Goal: Task Accomplishment & Management: Manage account settings

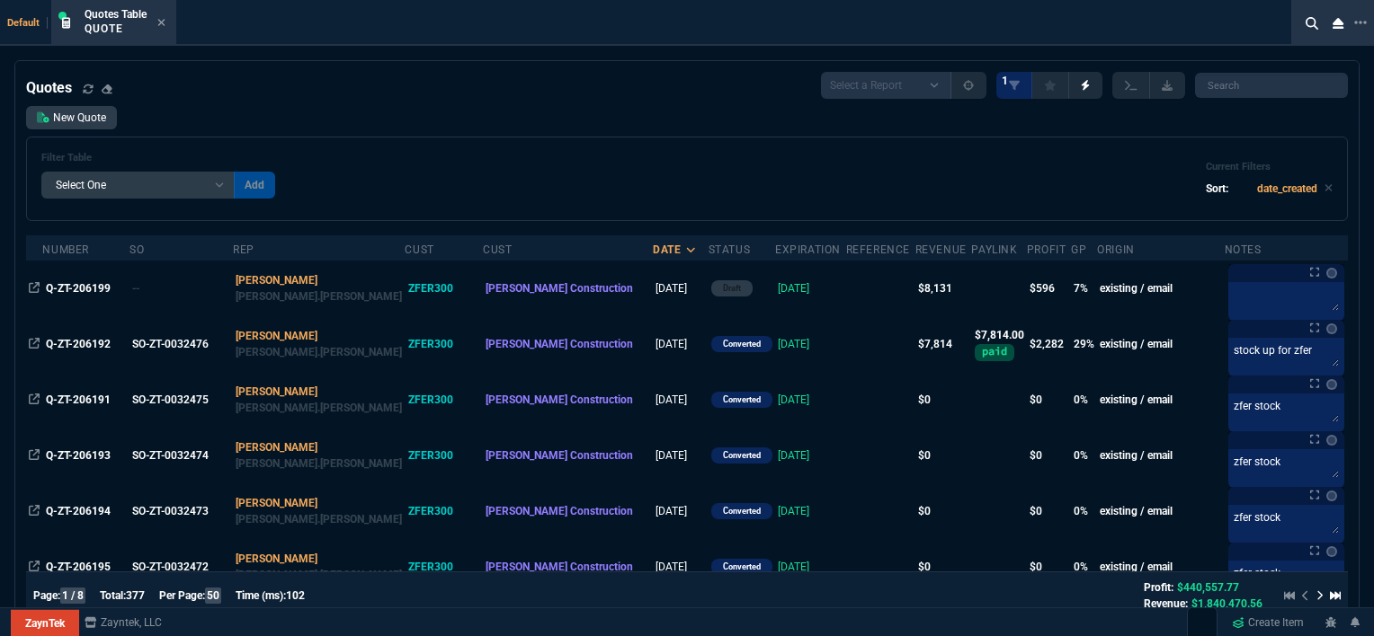
select select "12: [PERSON_NAME]"
select select
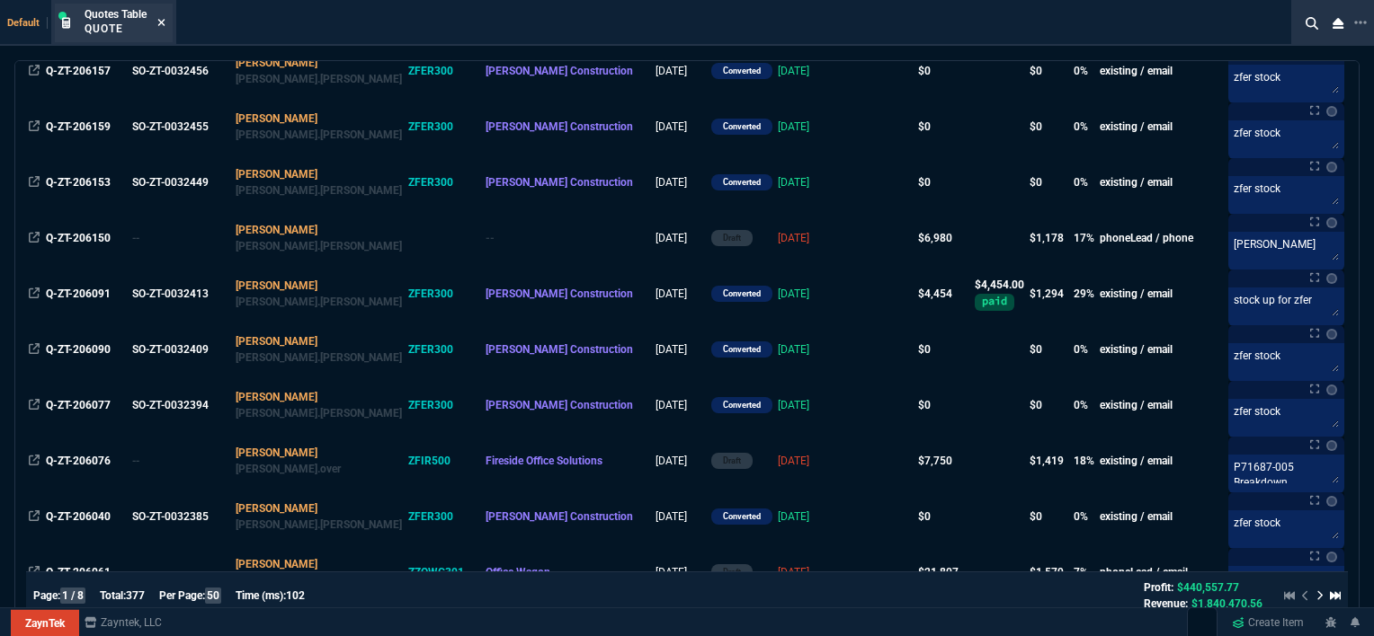
click at [163, 18] on icon at bounding box center [161, 22] width 8 height 11
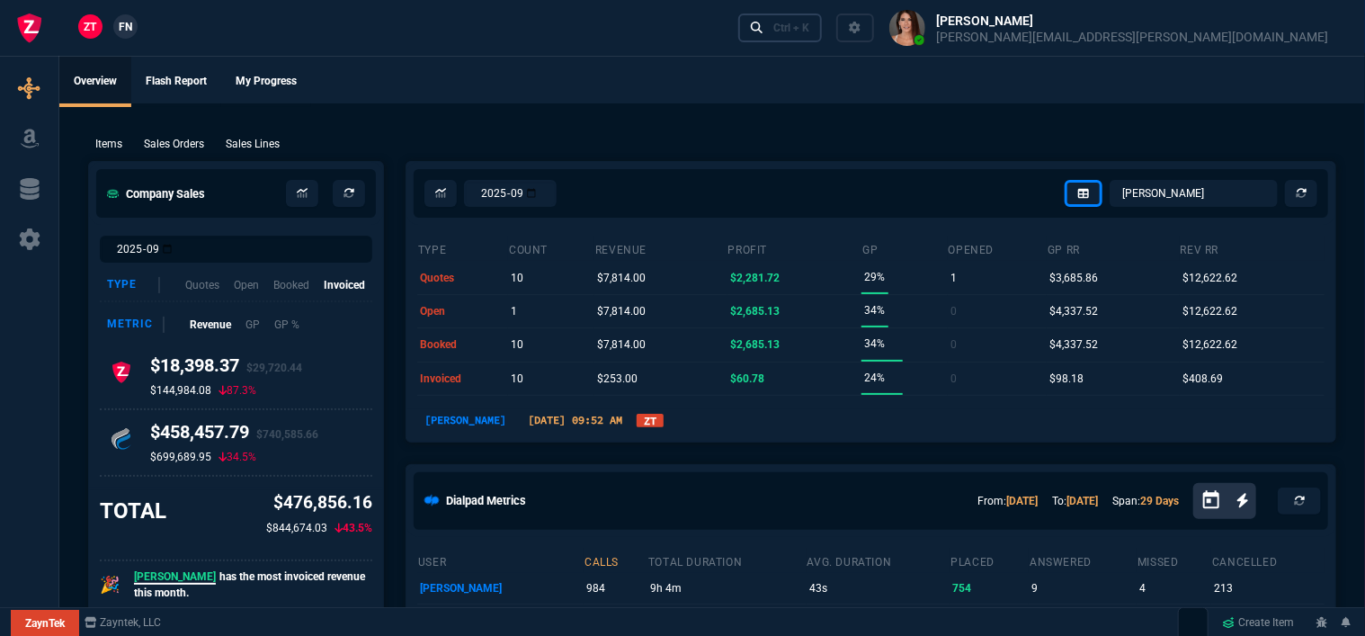
click at [809, 31] on div "Ctrl + K" at bounding box center [791, 28] width 36 height 14
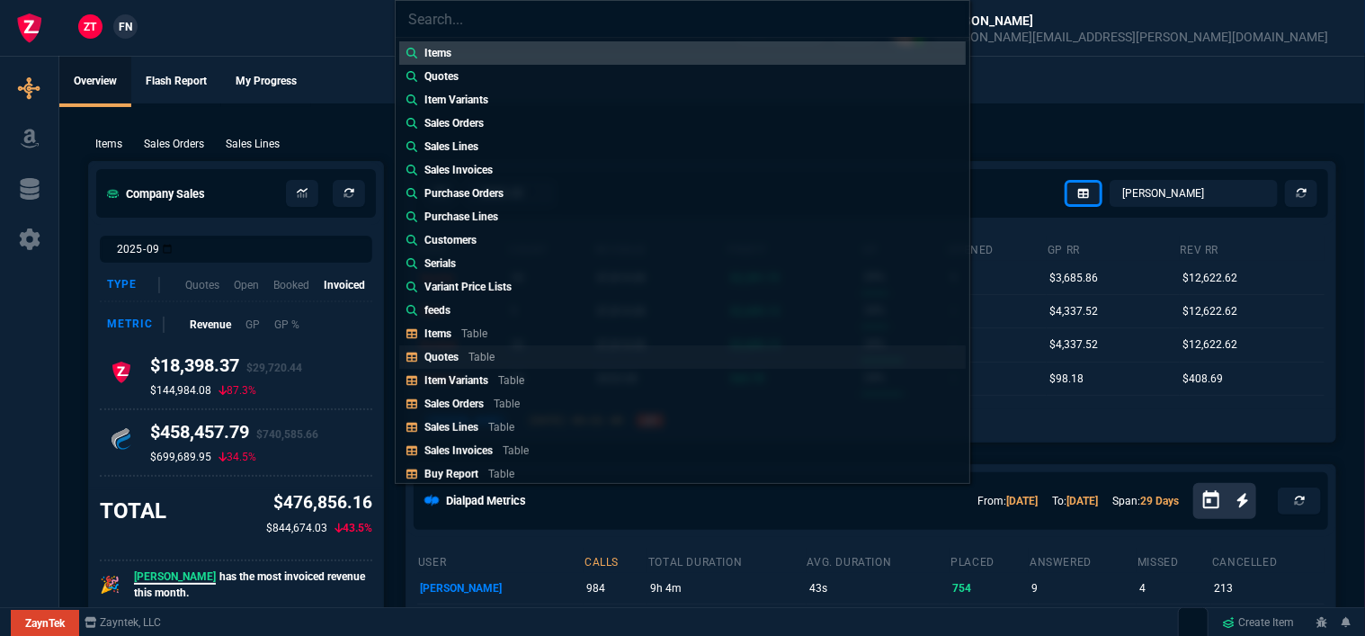
click at [552, 350] on link "Quotes Table" at bounding box center [682, 356] width 566 height 23
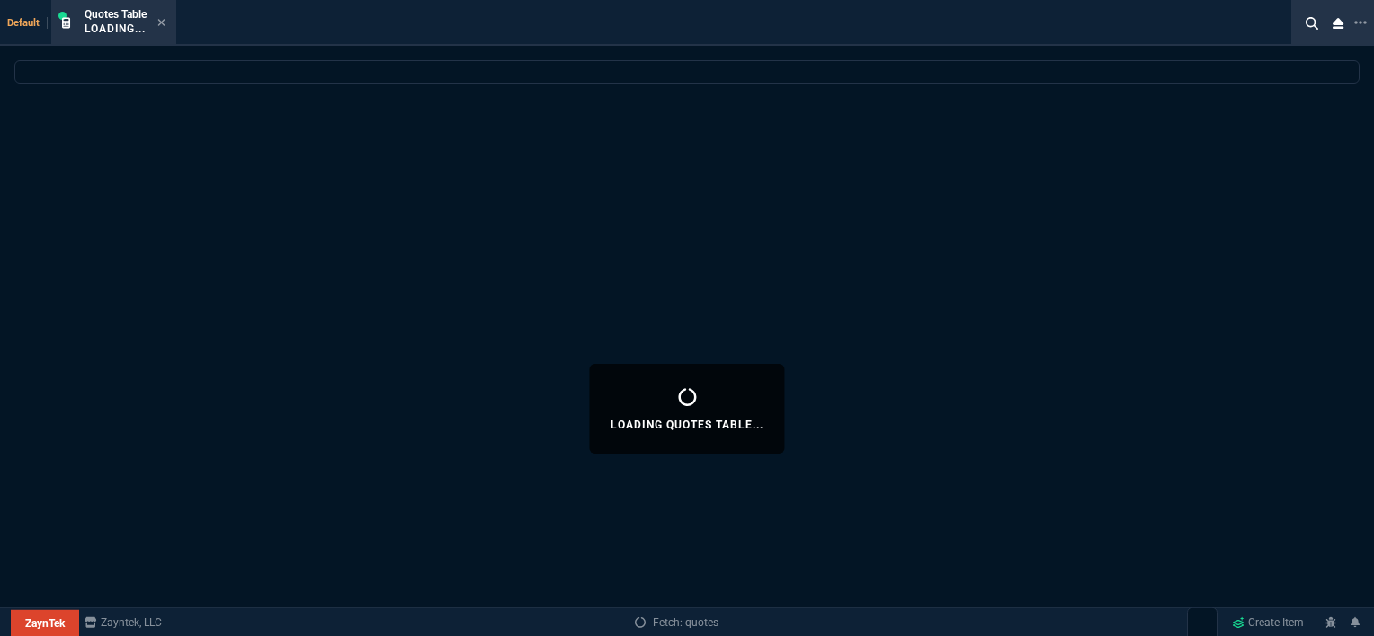
select select
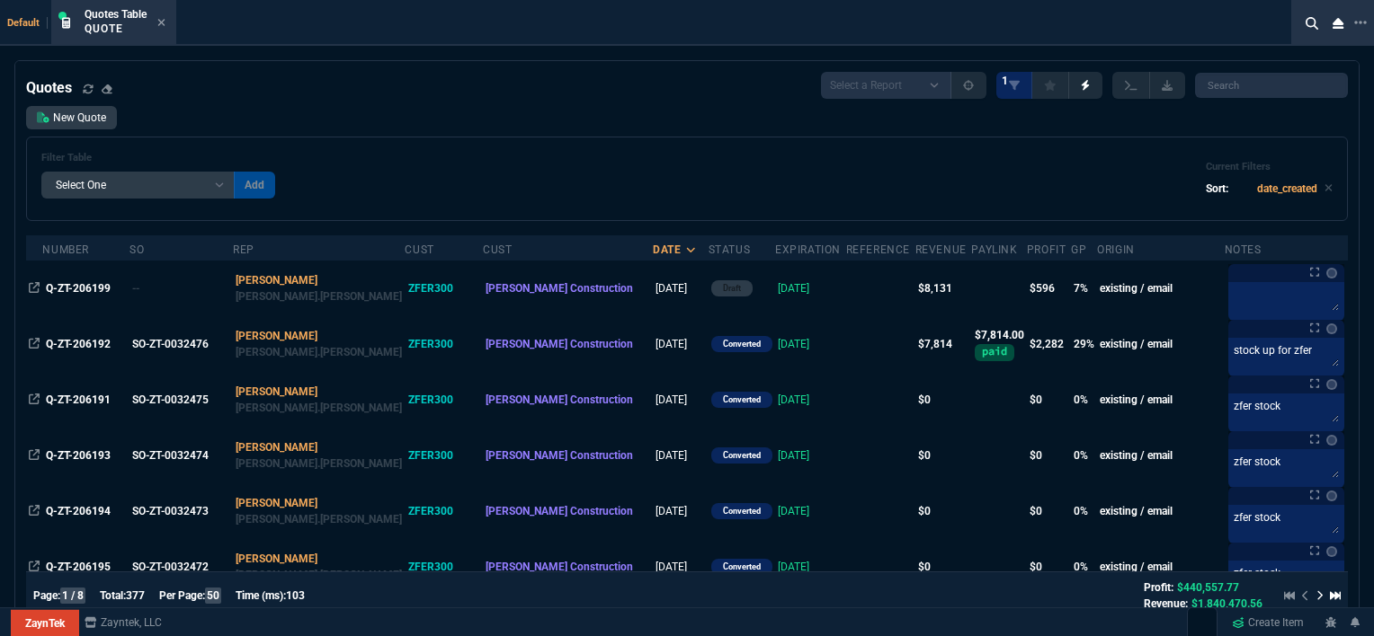
click at [629, 151] on div "Filter Table Select One Add Filter () creator (creator) Cust (headers.customerN…" at bounding box center [686, 179] width 1321 height 85
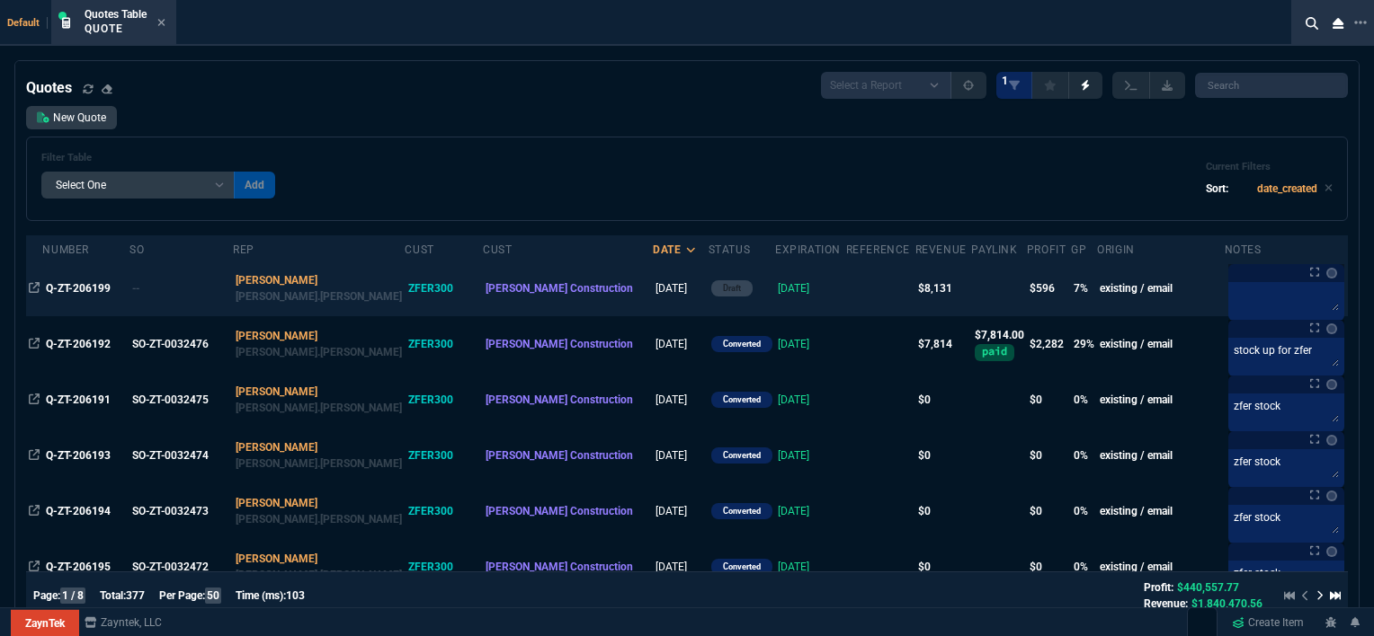
click at [846, 281] on td at bounding box center [880, 289] width 69 height 56
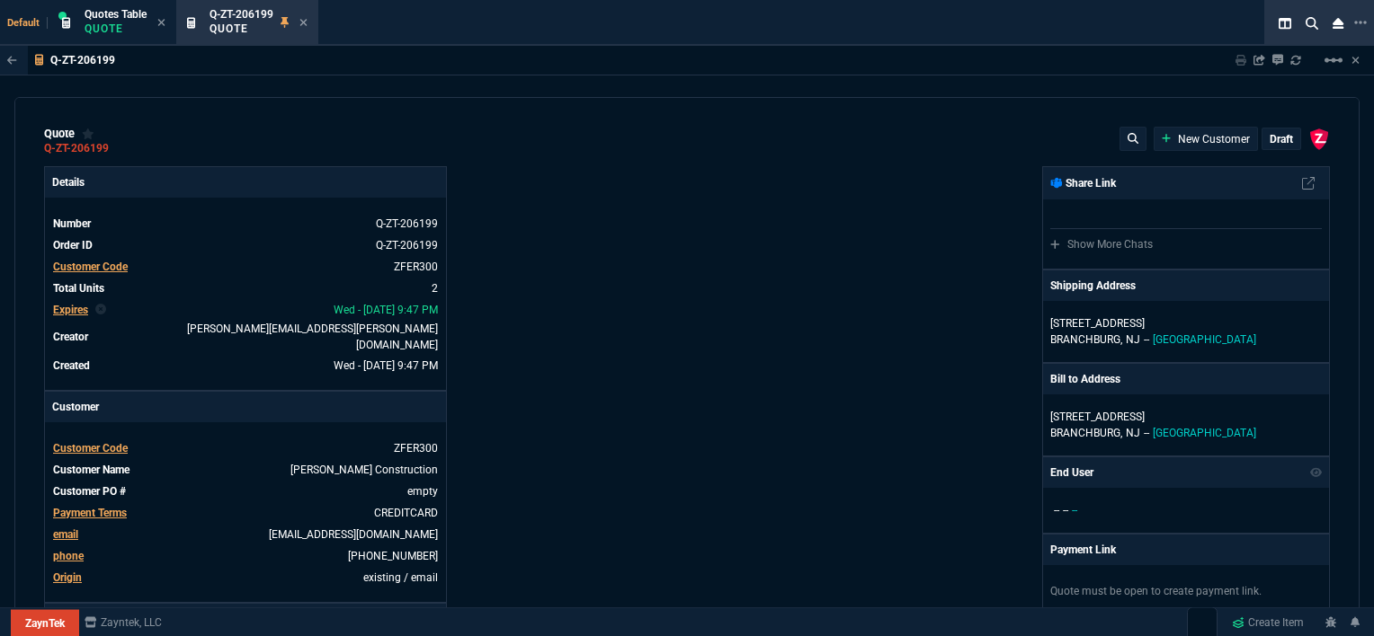
type input "12"
type input "596"
type input "13"
type input "393"
click at [1332, 61] on mat-icon "linear_scale" at bounding box center [1333, 60] width 22 height 22
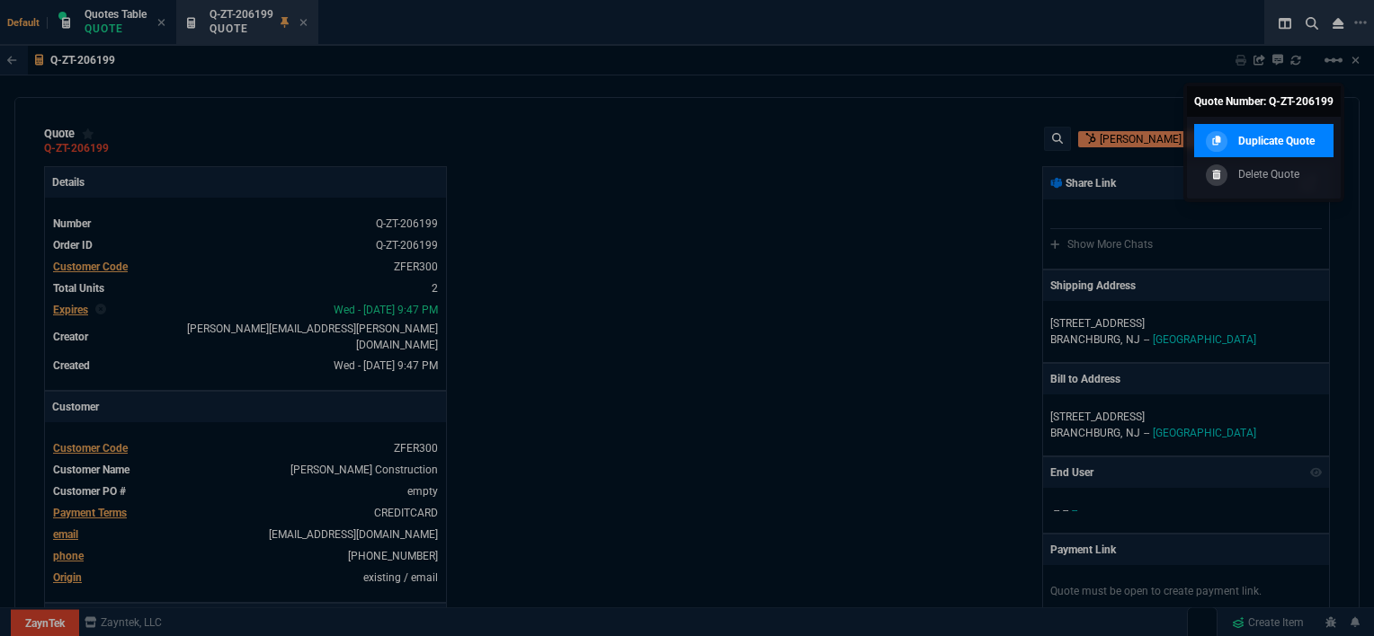
click at [1287, 134] on p "Duplicate Quote" at bounding box center [1276, 141] width 76 height 16
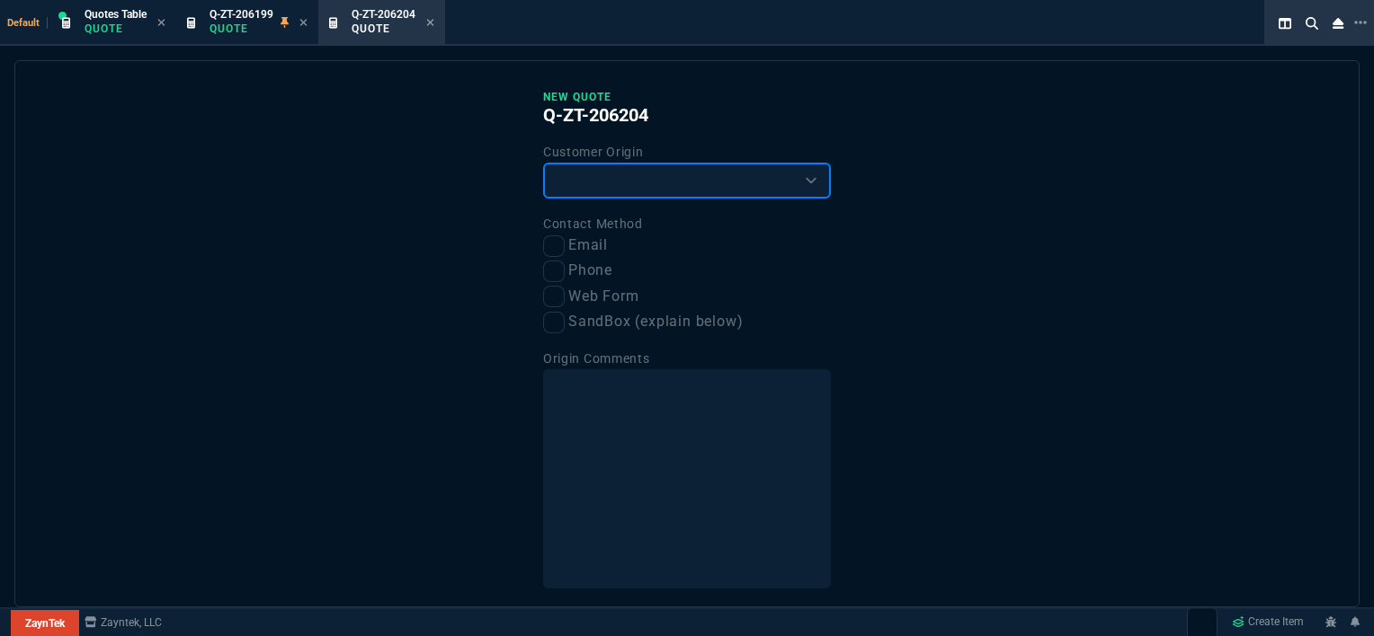
click at [786, 184] on select "Existing Customer Amazon Lead (first order) Website Lead (first order) Called (…" at bounding box center [687, 181] width 288 height 36
select select "existing"
click at [543, 163] on select "Existing Customer Amazon Lead (first order) Website Lead (first order) Called (…" at bounding box center [687, 181] width 288 height 36
click at [549, 250] on input "Email" at bounding box center [554, 247] width 22 height 22
checkbox input "true"
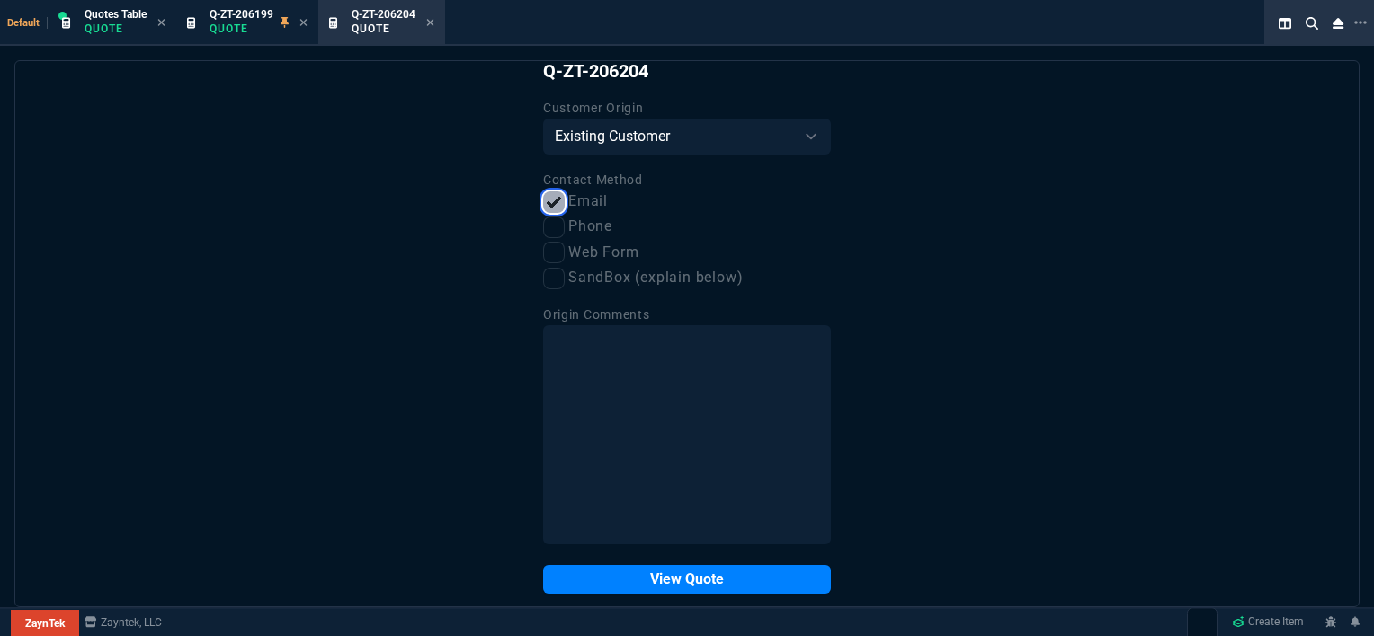
scroll to position [67, 0]
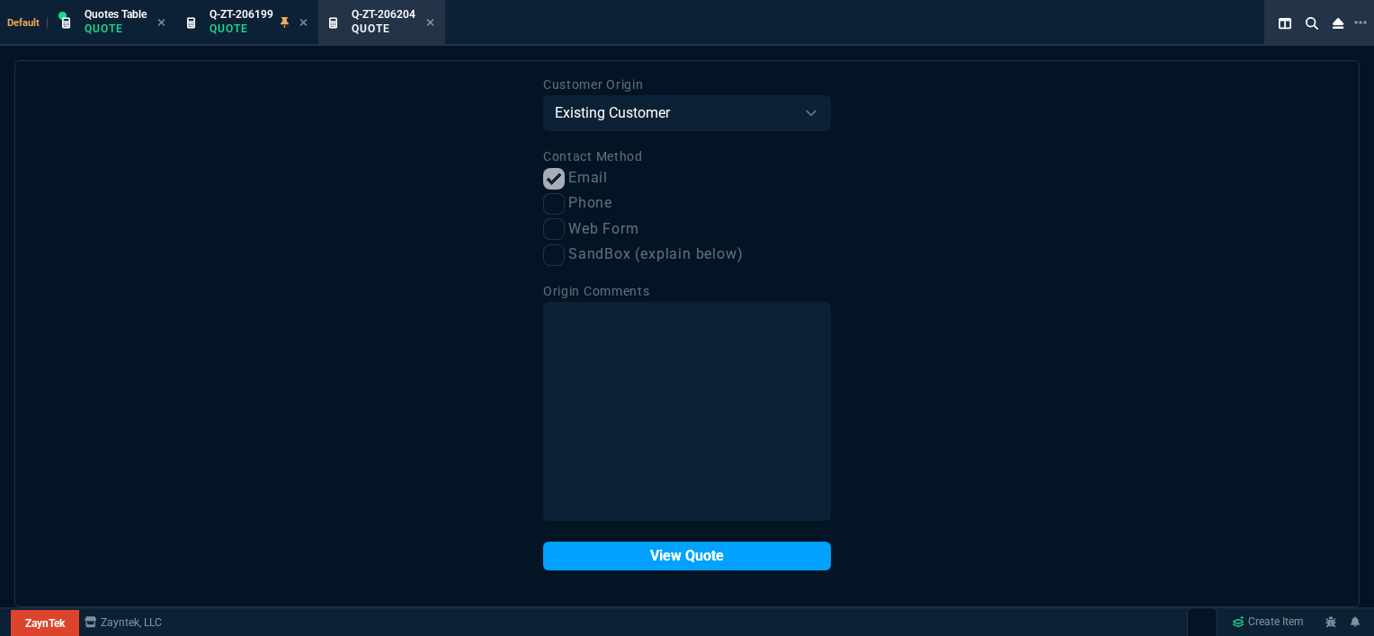
click at [651, 555] on button "View Quote" at bounding box center [687, 556] width 288 height 29
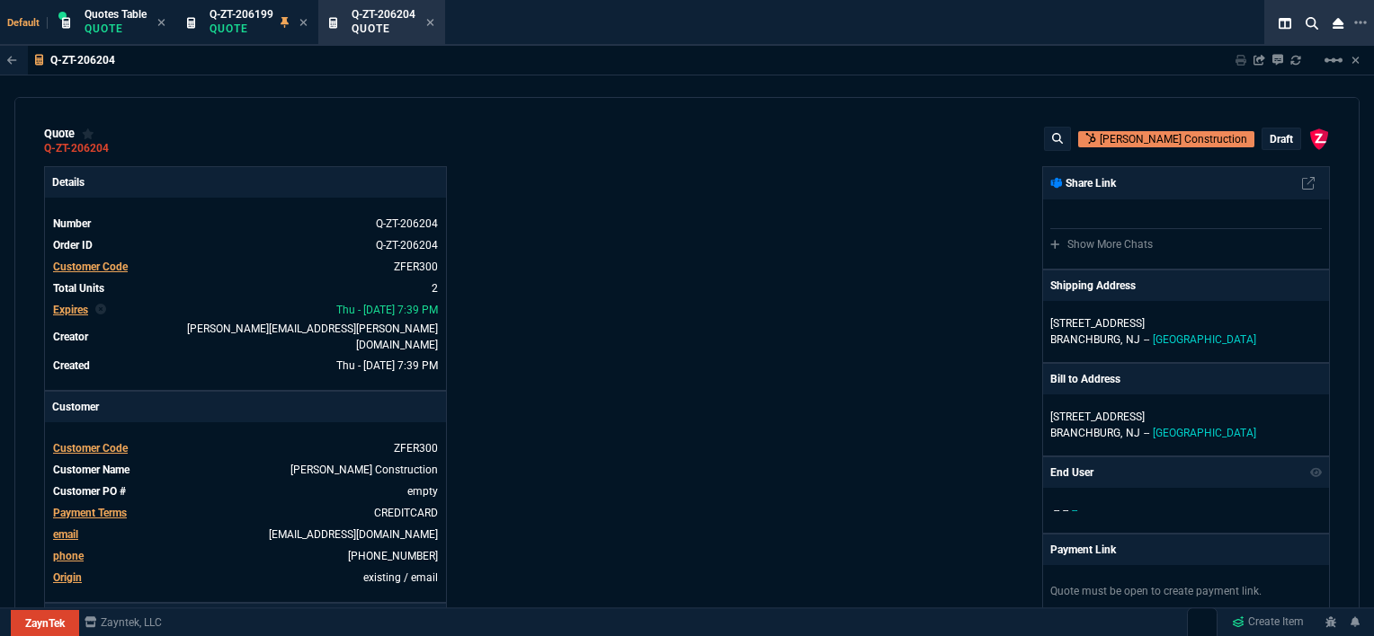
type input "12"
type input "596"
type input "13"
type input "393"
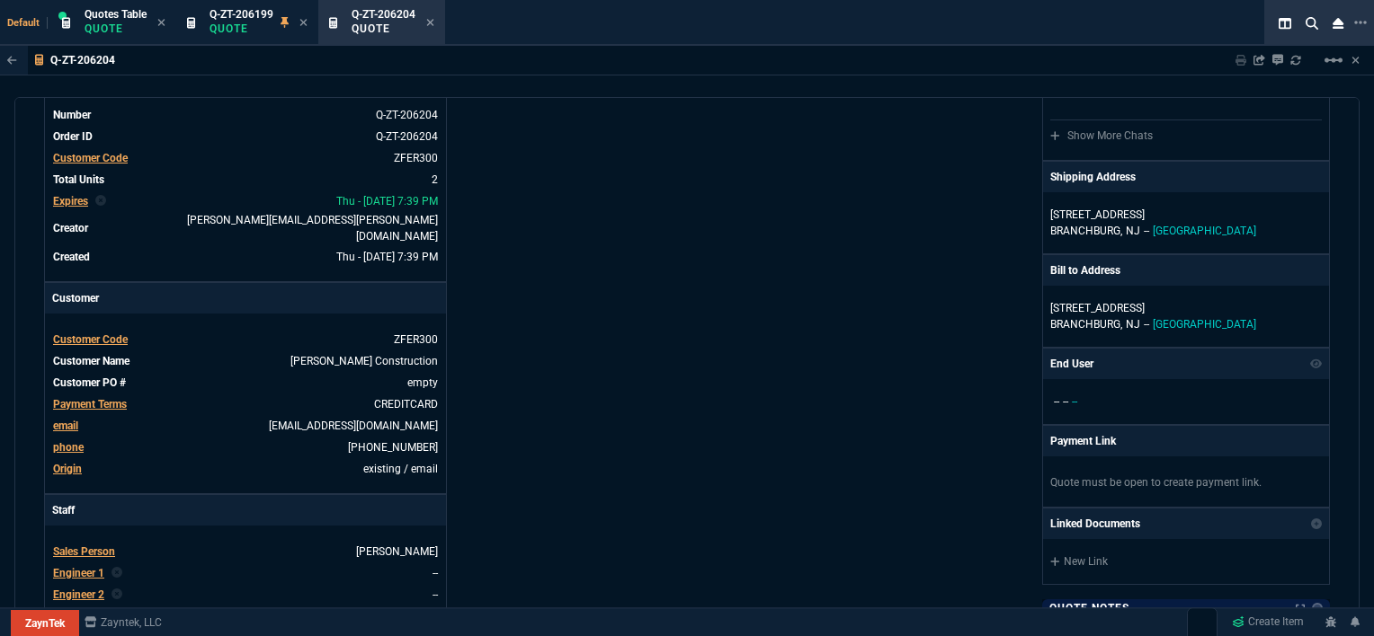
scroll to position [0, 0]
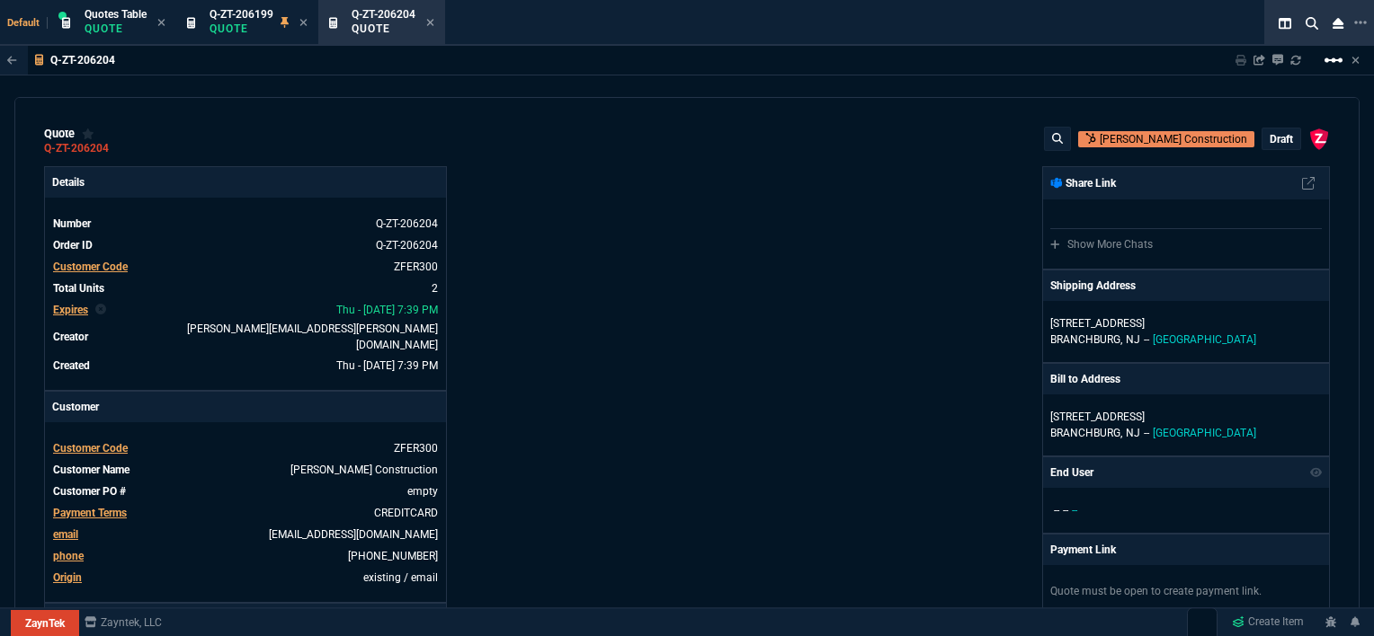
click at [1329, 58] on mat-icon "linear_scale" at bounding box center [1333, 60] width 22 height 22
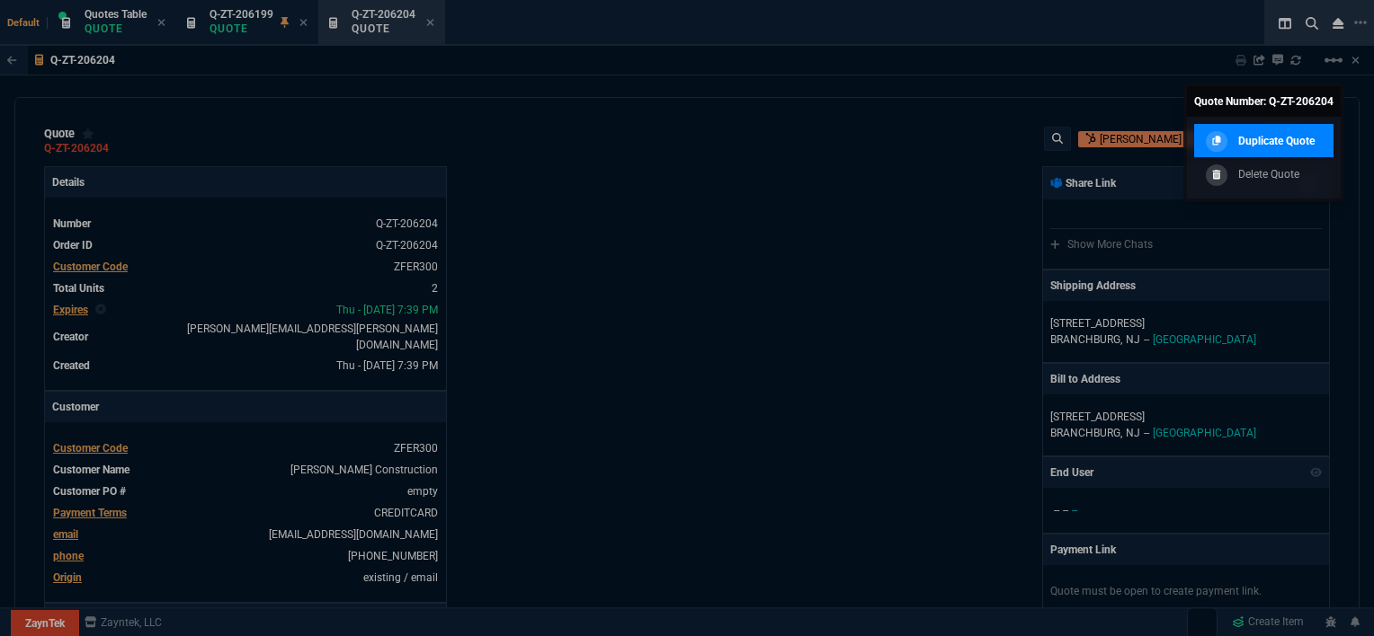
click at [1269, 129] on link "Duplicate Quote" at bounding box center [1263, 141] width 139 height 34
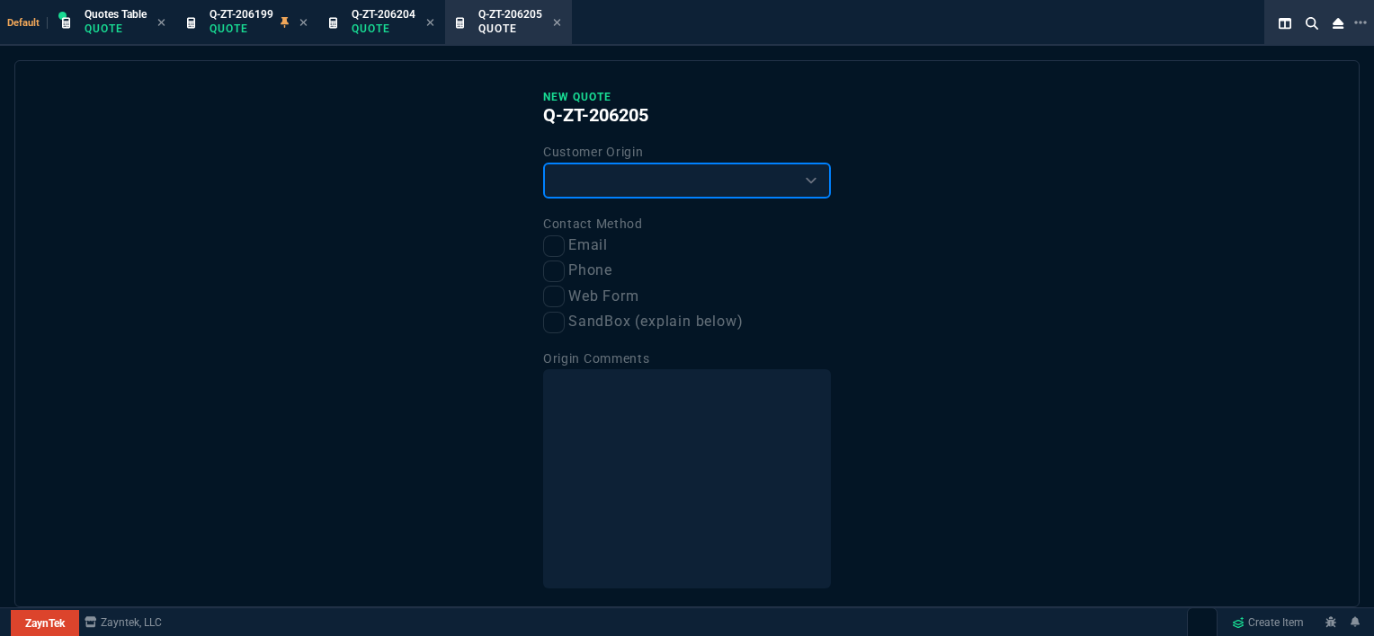
click at [681, 183] on select "Existing Customer Amazon Lead (first order) Website Lead (first order) Called (…" at bounding box center [687, 181] width 288 height 36
select select "existing"
click at [543, 163] on select "Existing Customer Amazon Lead (first order) Website Lead (first order) Called (…" at bounding box center [687, 181] width 288 height 36
click at [550, 250] on input "Email" at bounding box center [554, 247] width 22 height 22
checkbox input "true"
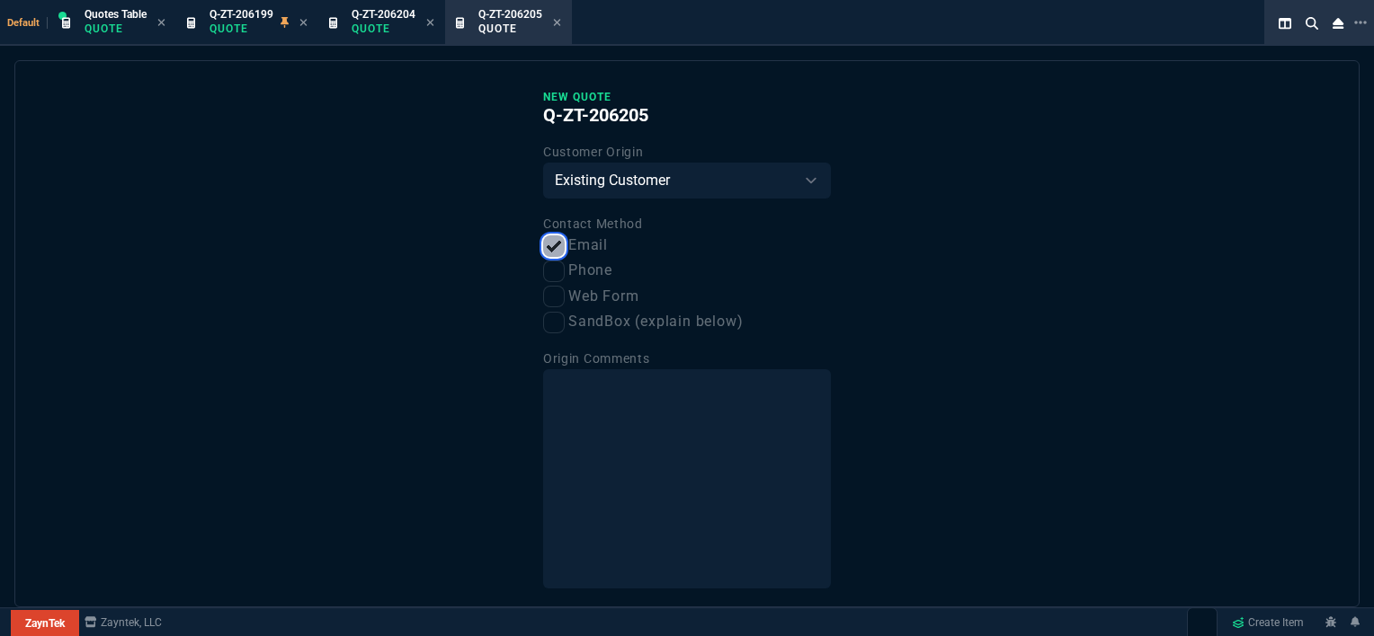
scroll to position [67, 0]
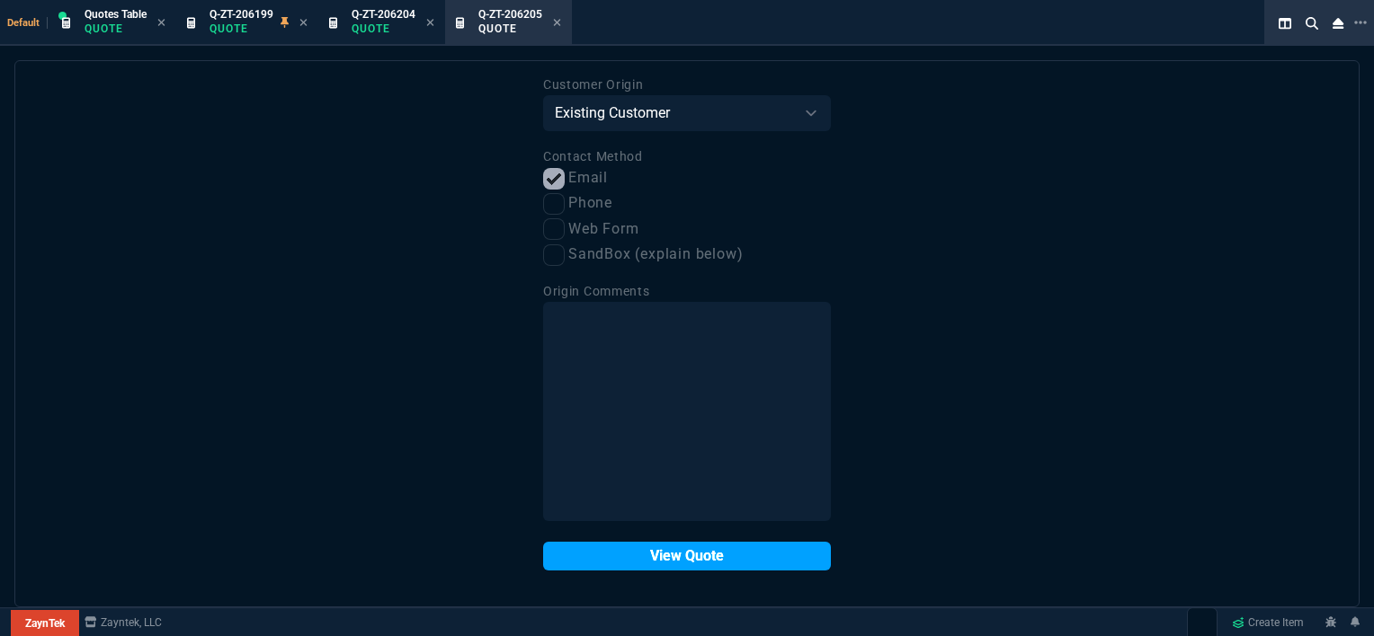
click at [672, 557] on button "View Quote" at bounding box center [687, 556] width 288 height 29
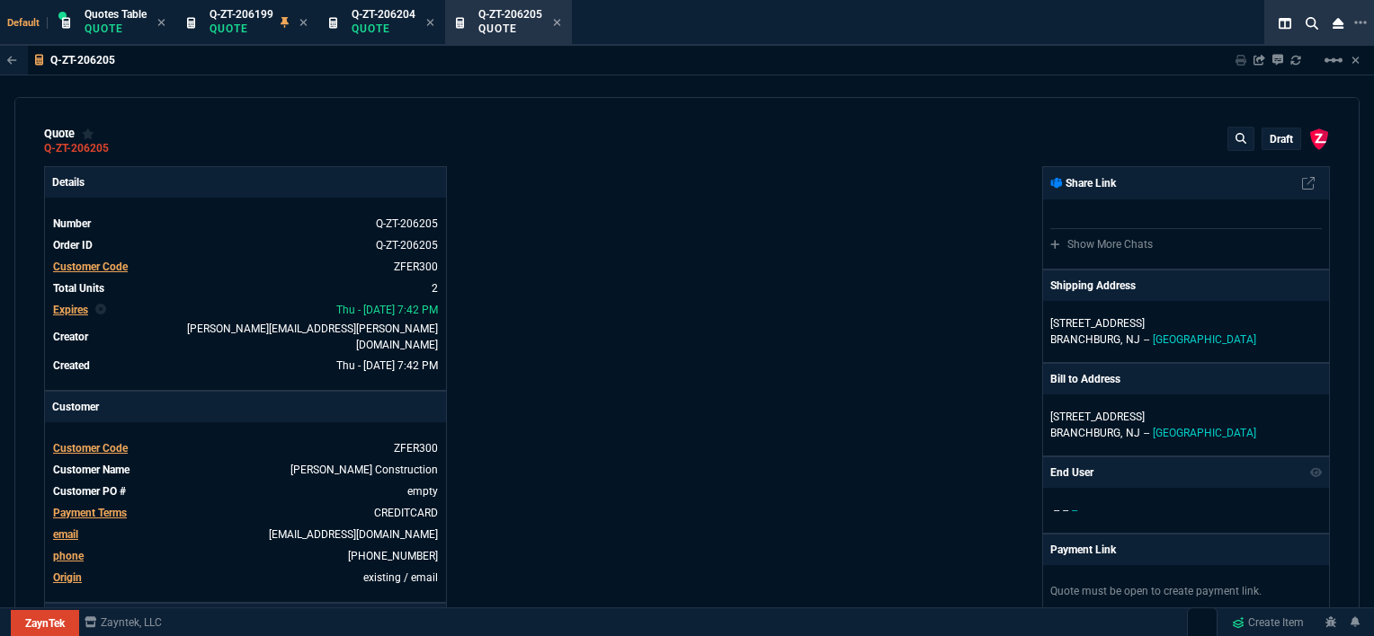
type input "12"
type input "596"
type input "13"
type input "393"
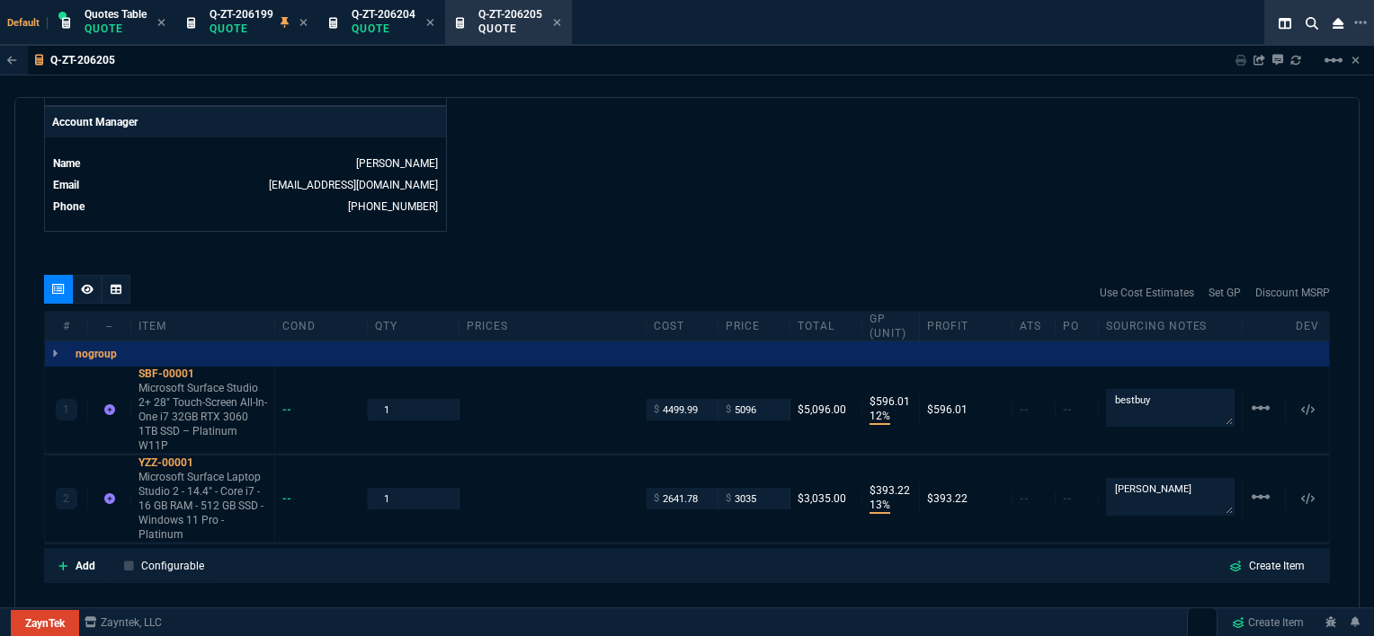
scroll to position [989, 0]
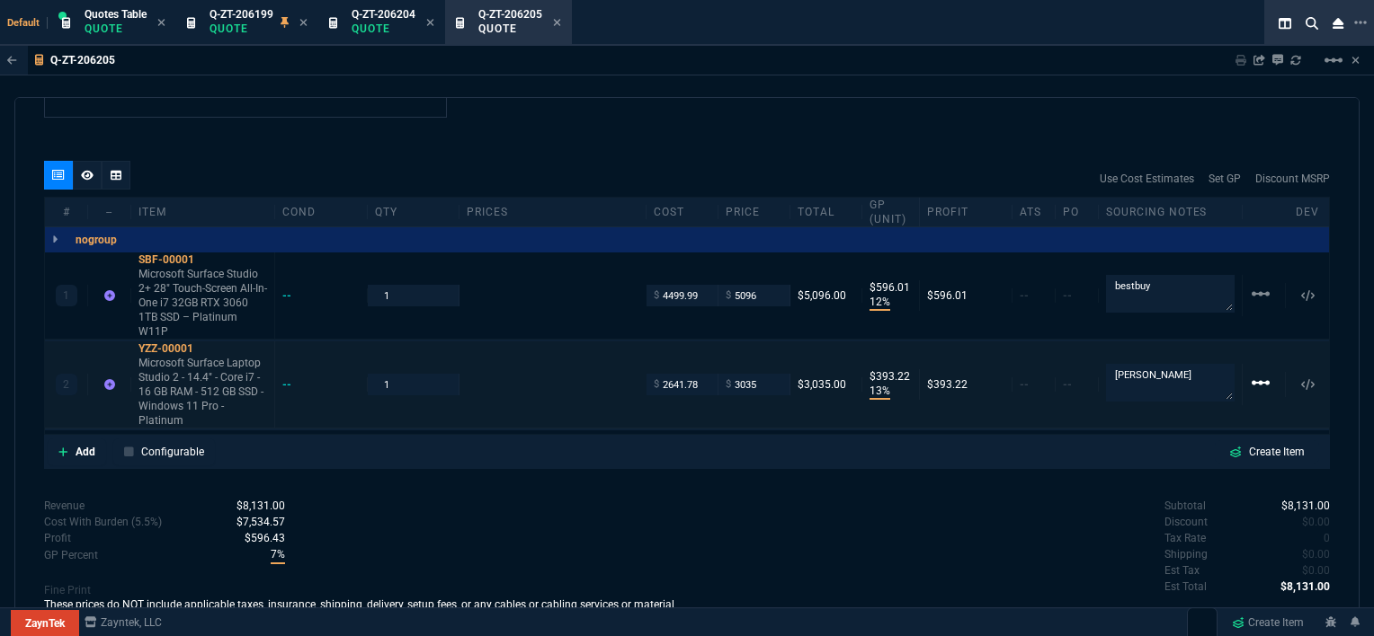
click at [1256, 372] on mat-icon "linear_scale" at bounding box center [1261, 383] width 22 height 22
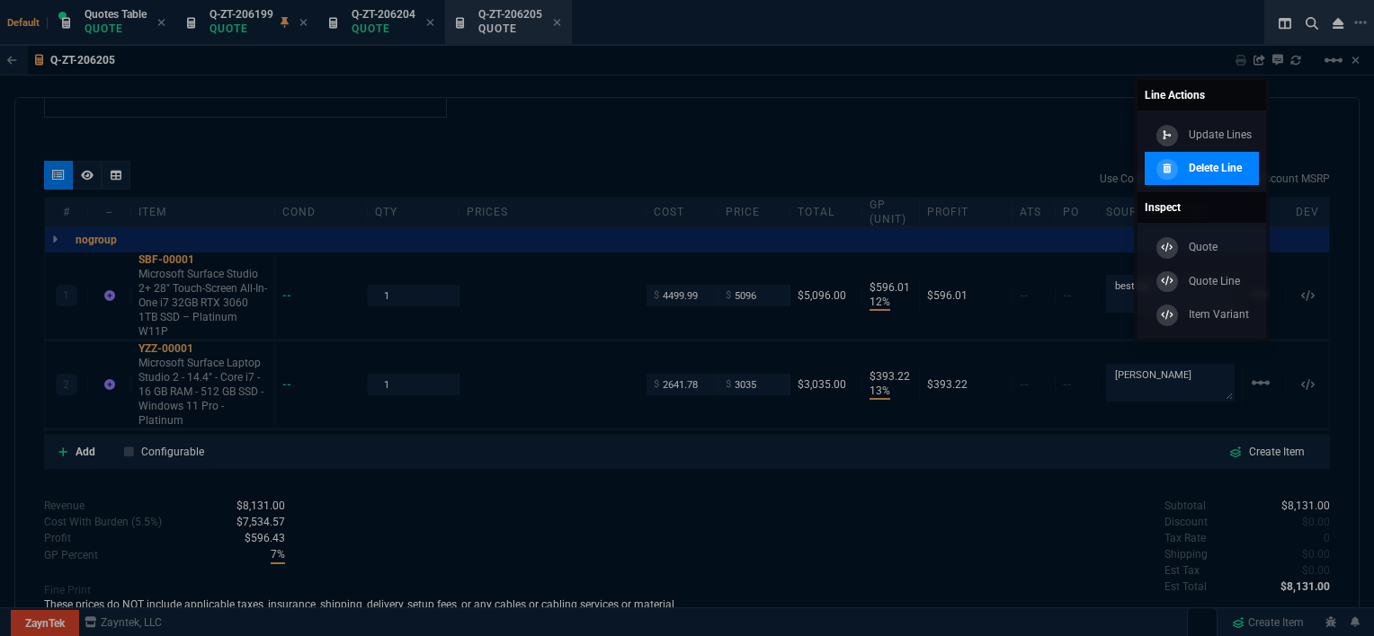
click at [1186, 172] on div "Delete Line" at bounding box center [1197, 169] width 90 height 20
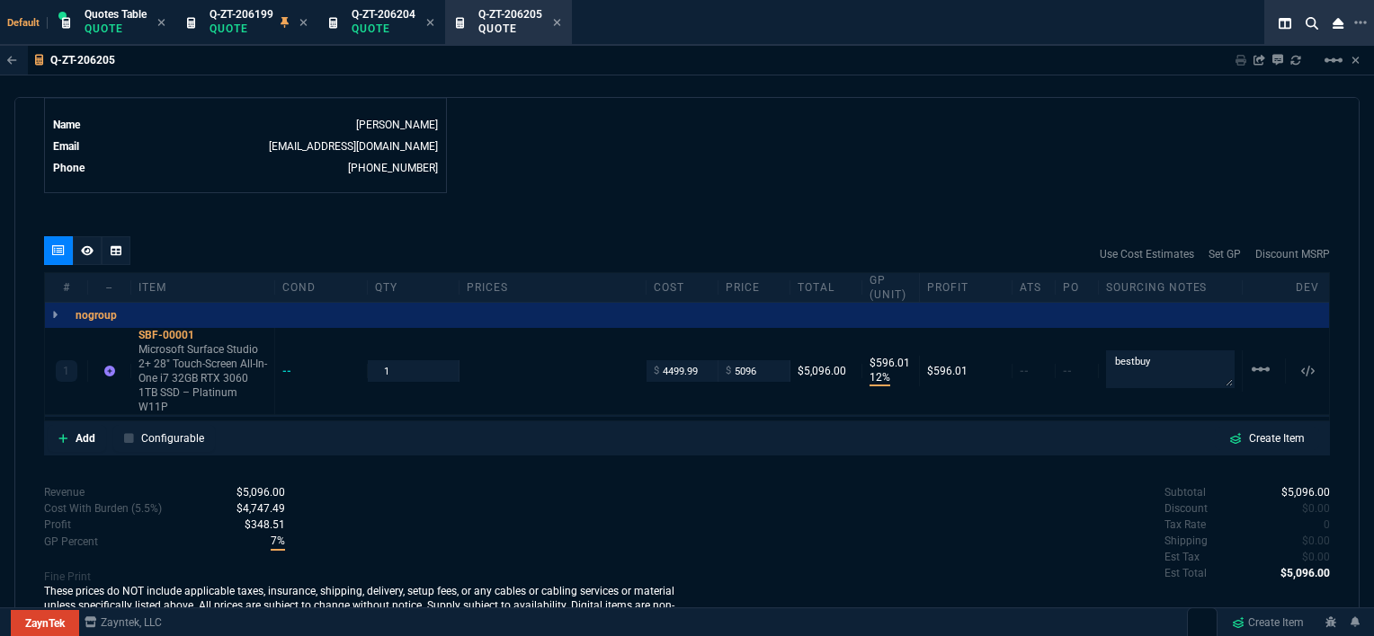
type input "12"
type input "596"
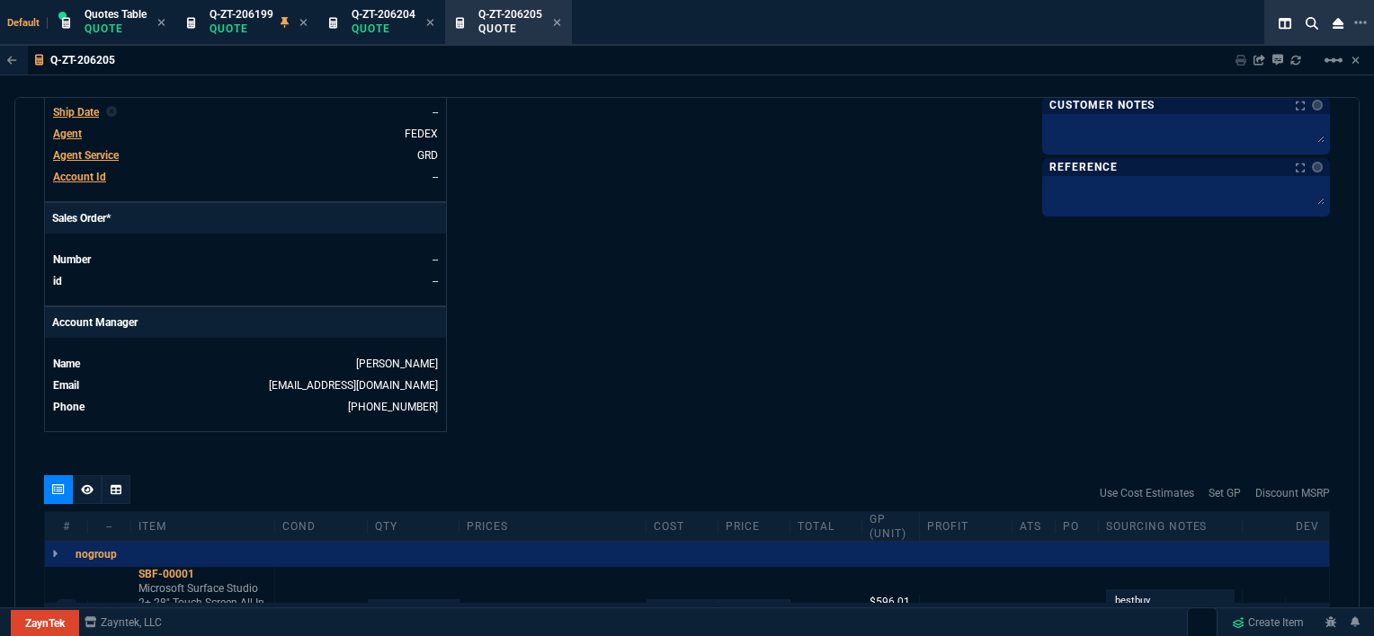
scroll to position [644, 0]
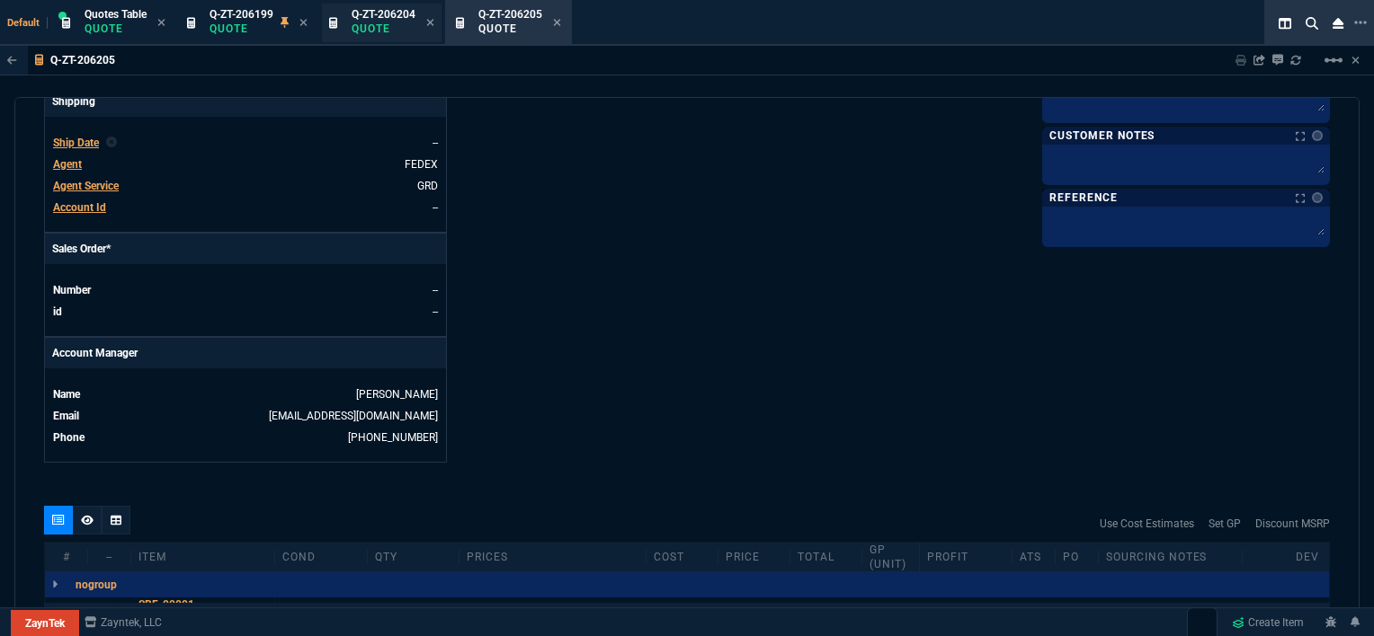
click at [378, 16] on span "Q-ZT-206204" at bounding box center [383, 14] width 64 height 13
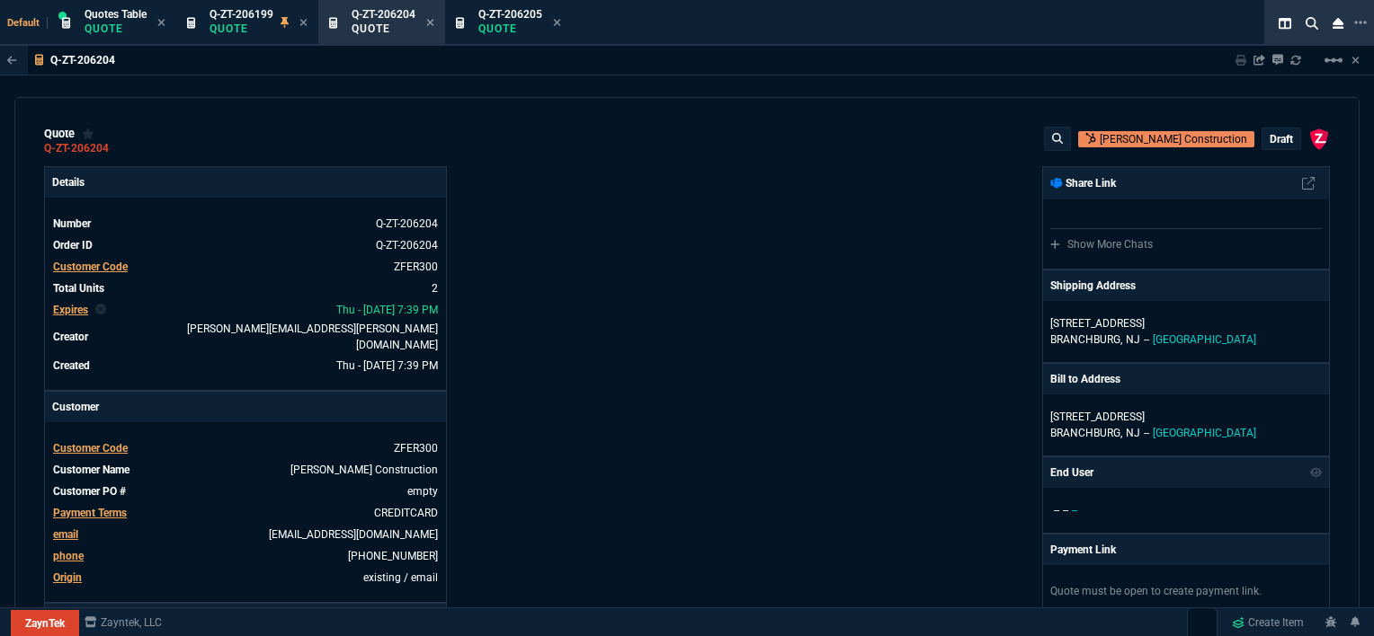
type input "12"
type input "596"
type input "13"
type input "393"
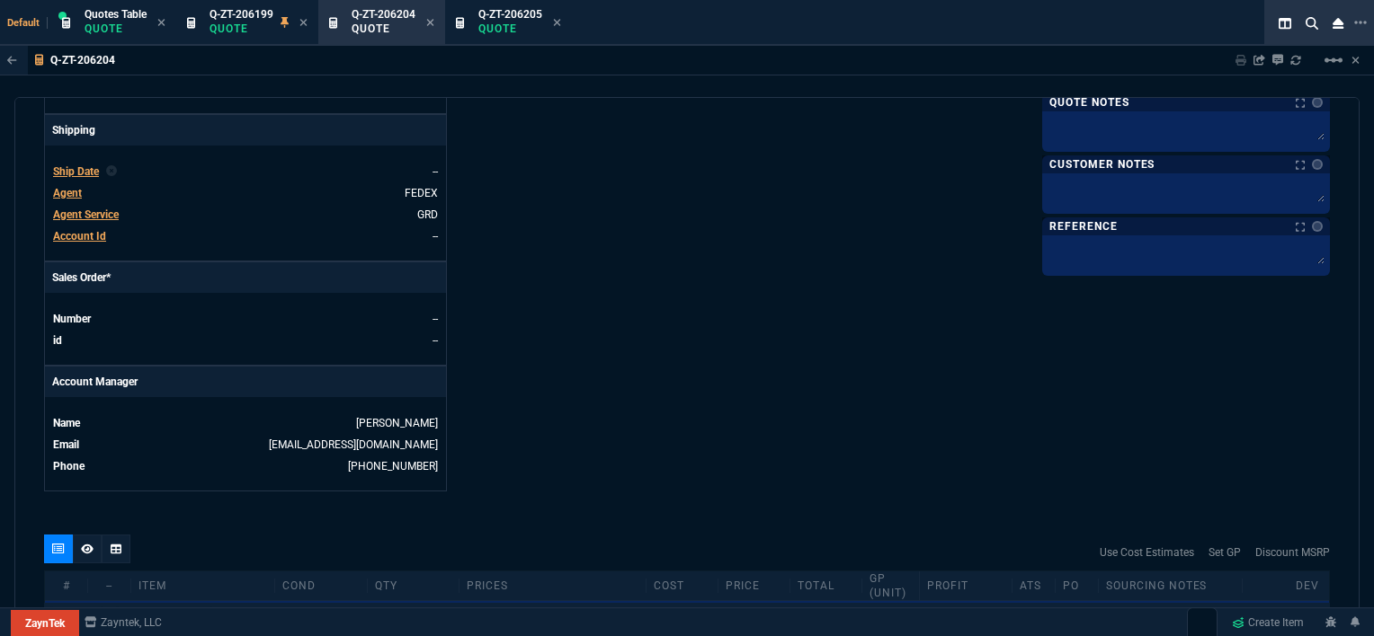
scroll to position [719, 0]
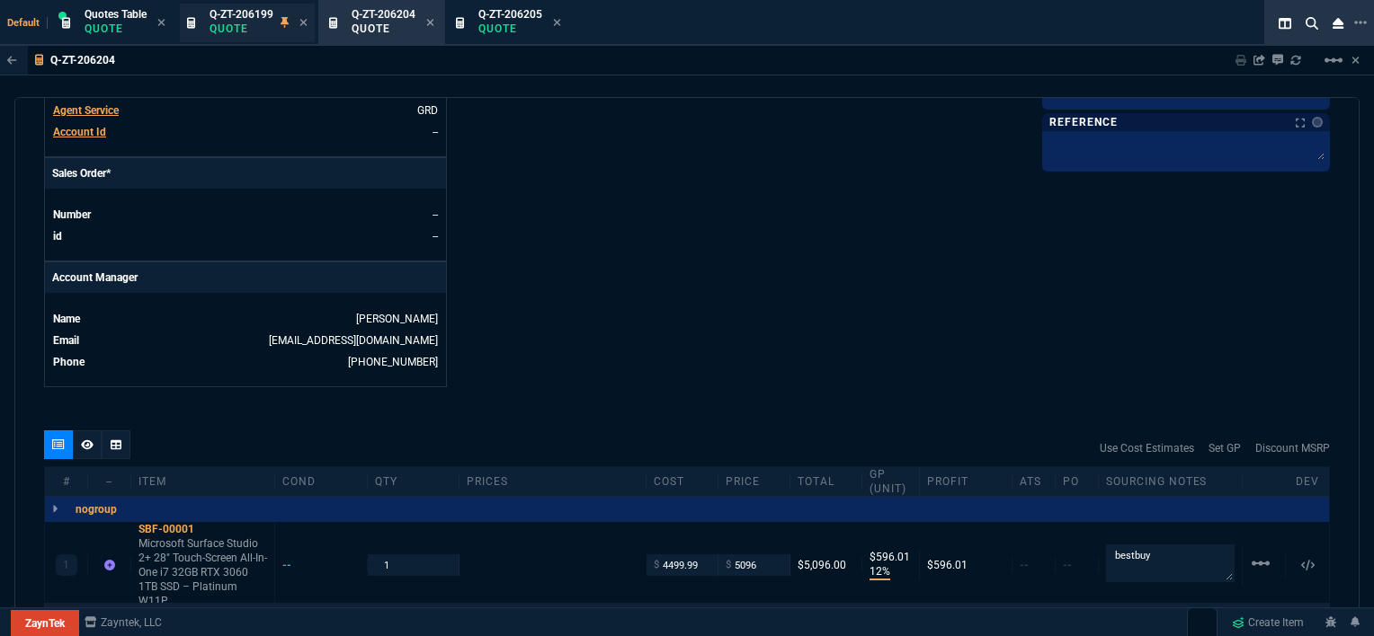
click at [242, 14] on span "Q-ZT-206199" at bounding box center [241, 14] width 64 height 13
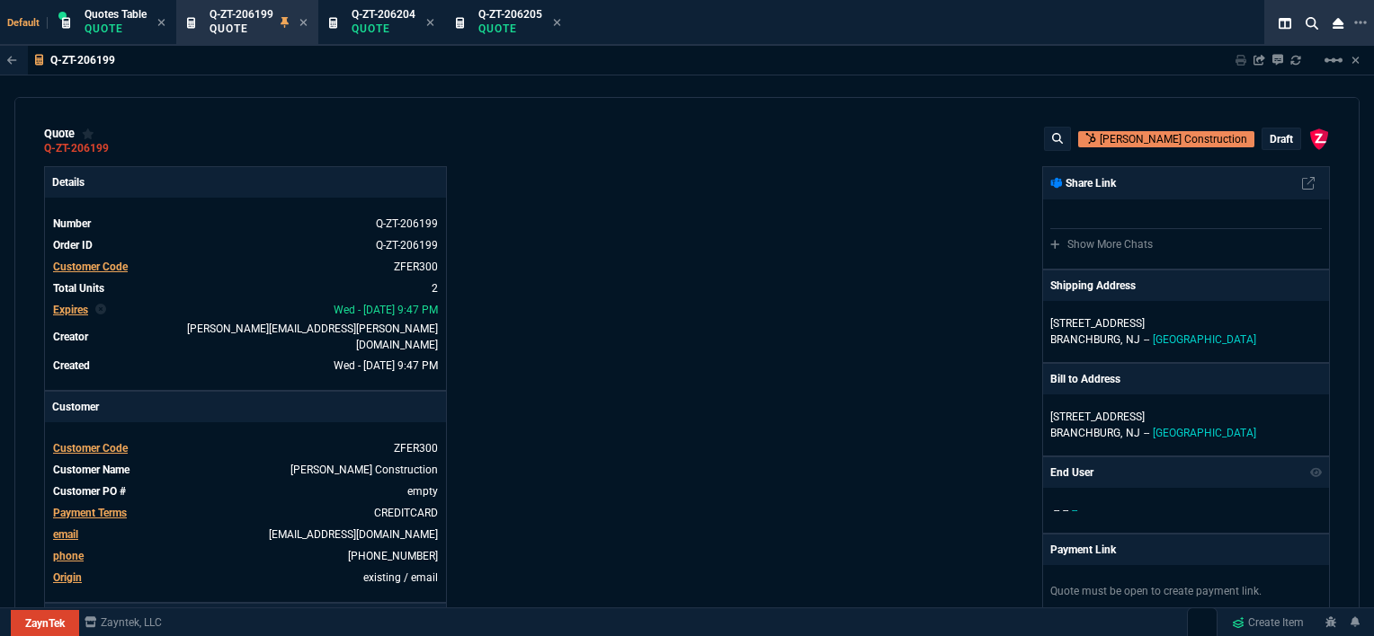
type input "12"
type input "596"
type input "13"
type input "393"
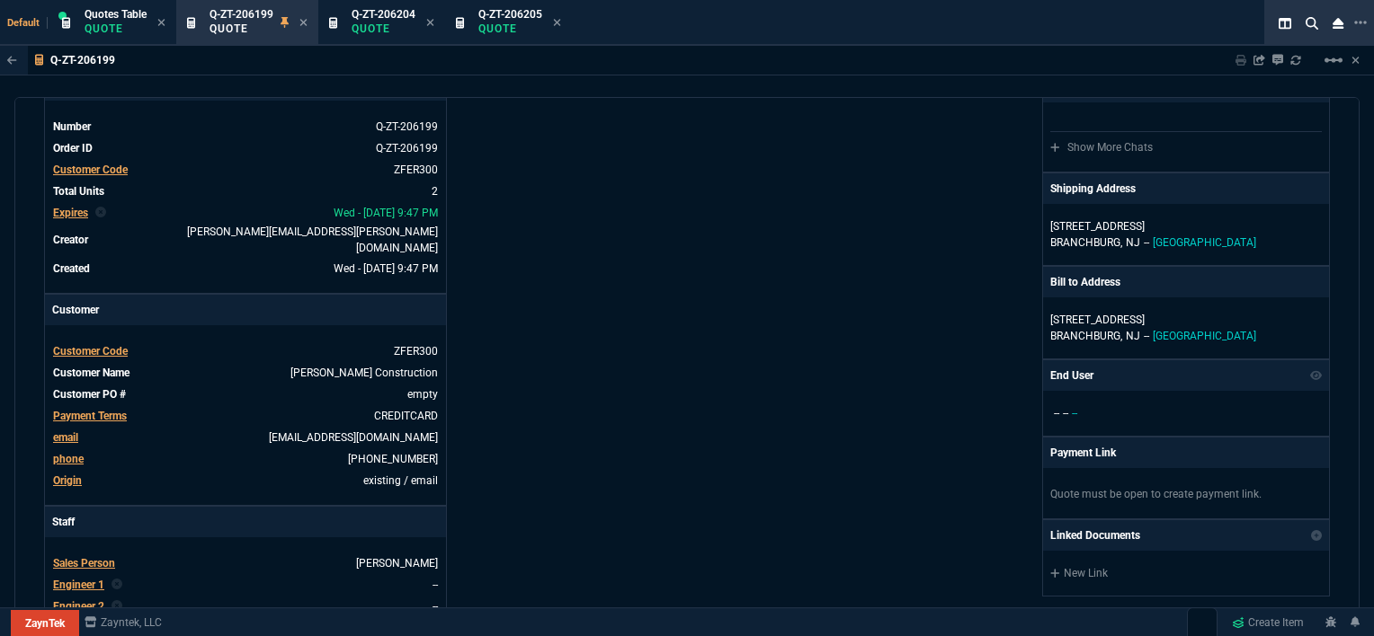
scroll to position [360, 0]
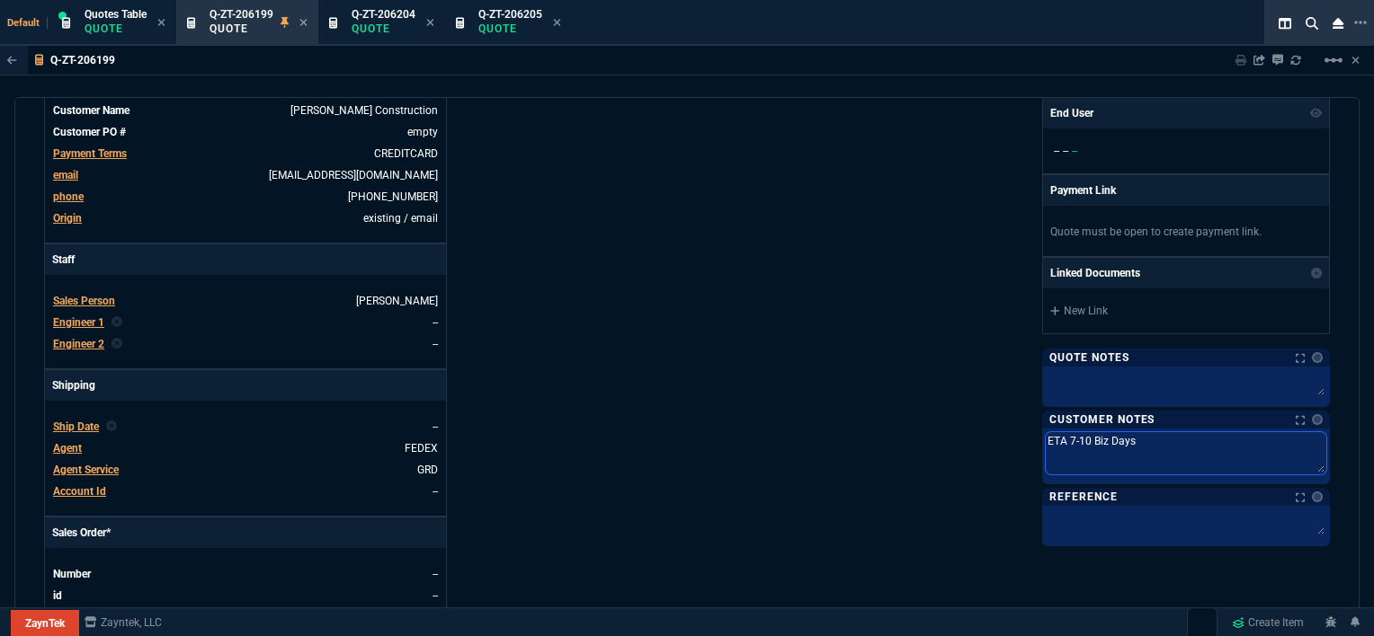
drag, startPoint x: 1139, startPoint y: 440, endPoint x: 938, endPoint y: 447, distance: 200.6
click at [938, 447] on div "ZaynTek, LLC [STREET_ADDRESS] Share Link Show More Chats Shipping Address [STRE…" at bounding box center [1008, 277] width 643 height 940
click at [501, 22] on p "Quote" at bounding box center [510, 29] width 64 height 14
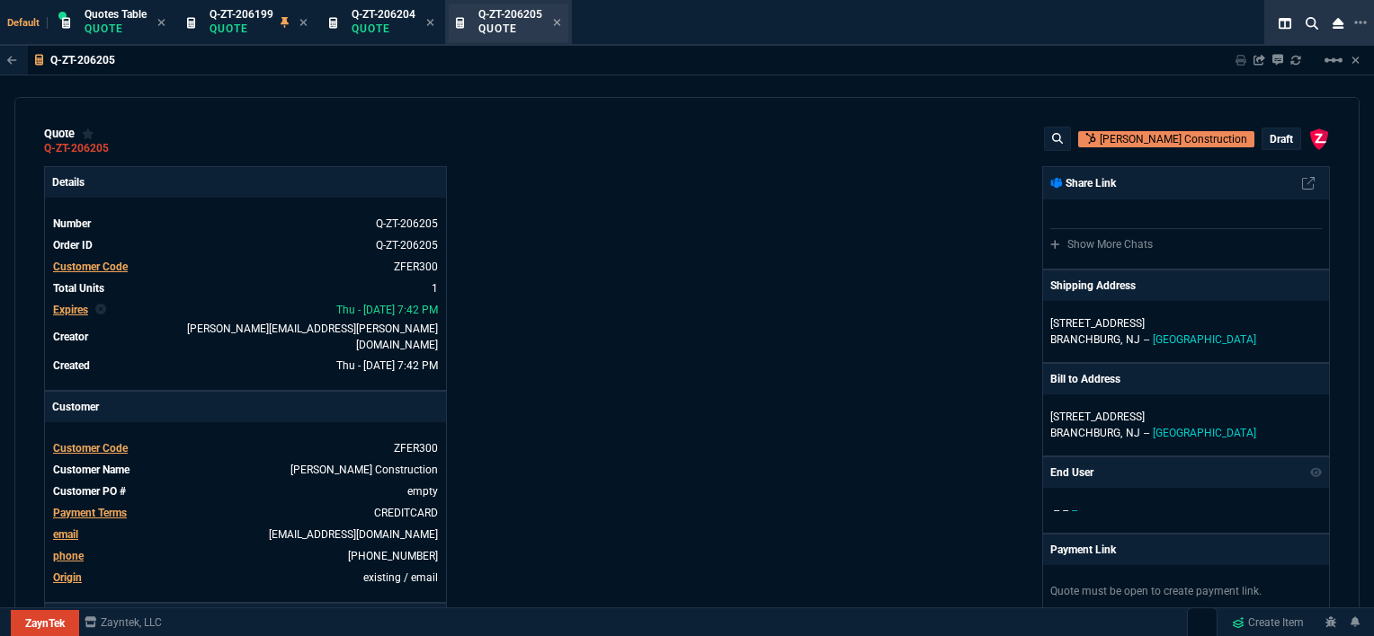
type input "12"
type input "596"
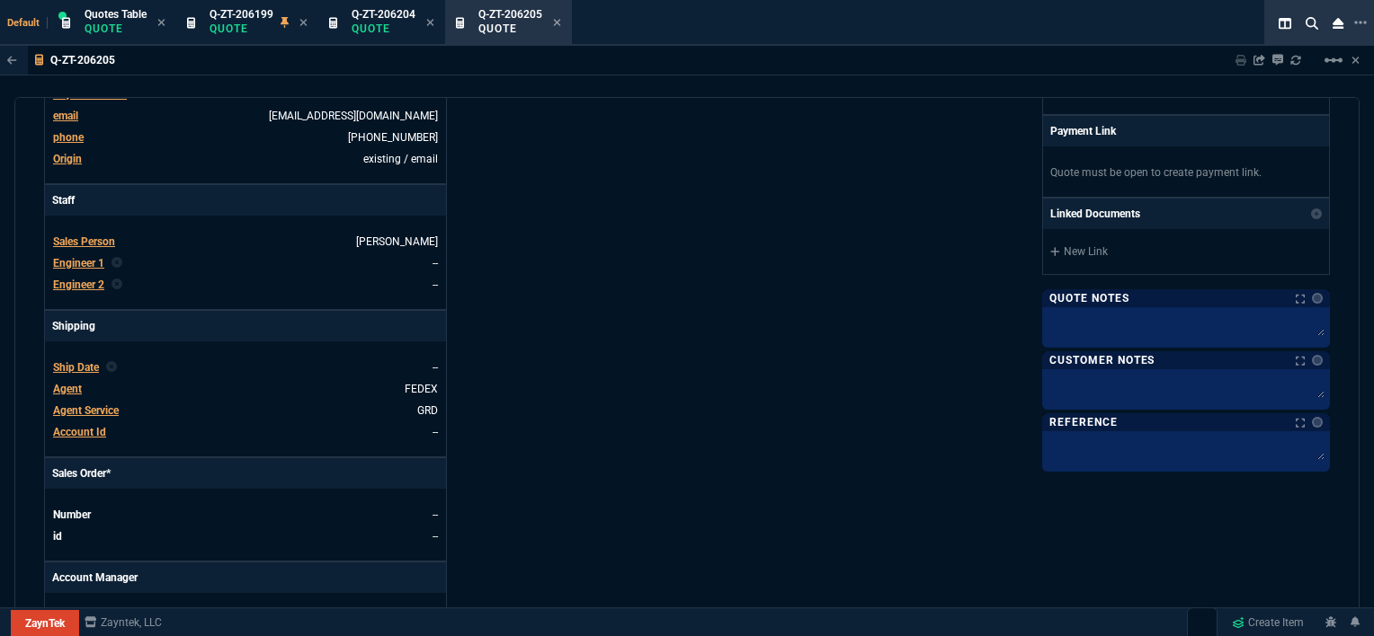
scroll to position [449, 0]
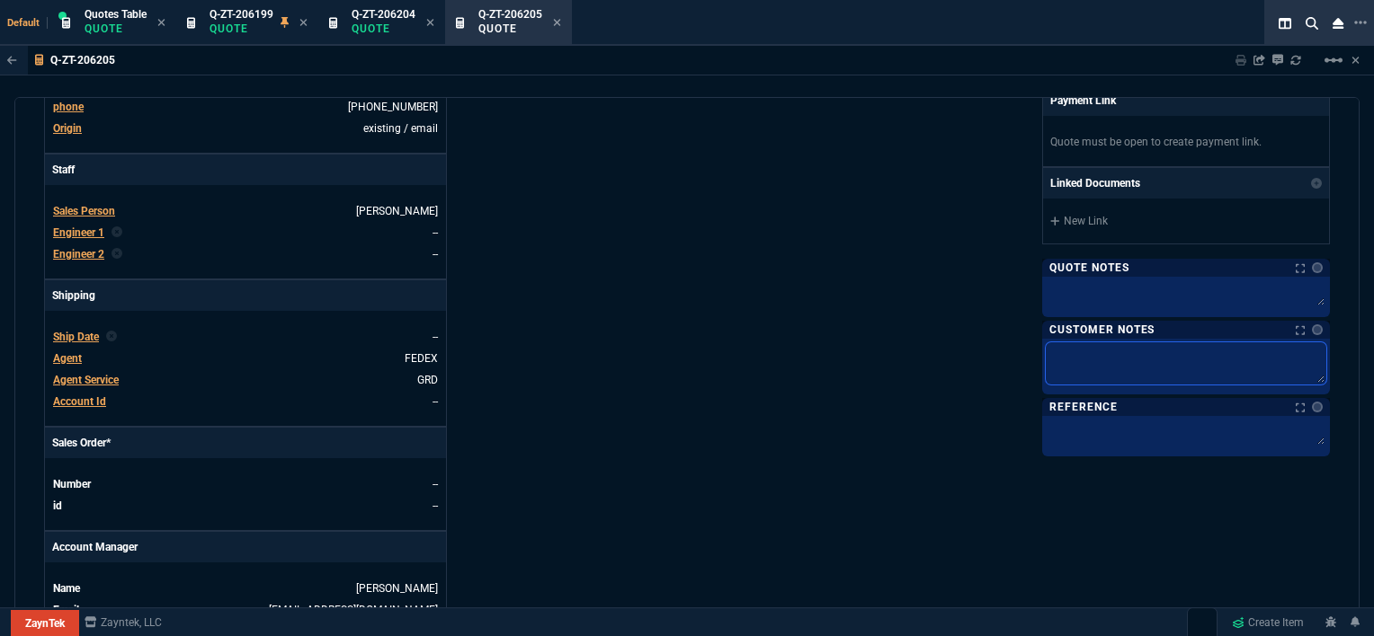
click at [1116, 356] on textarea at bounding box center [1185, 363] width 280 height 42
paste textarea "ETA 7-10 Biz Days"
type textarea "ETA 7-10 Biz Days"
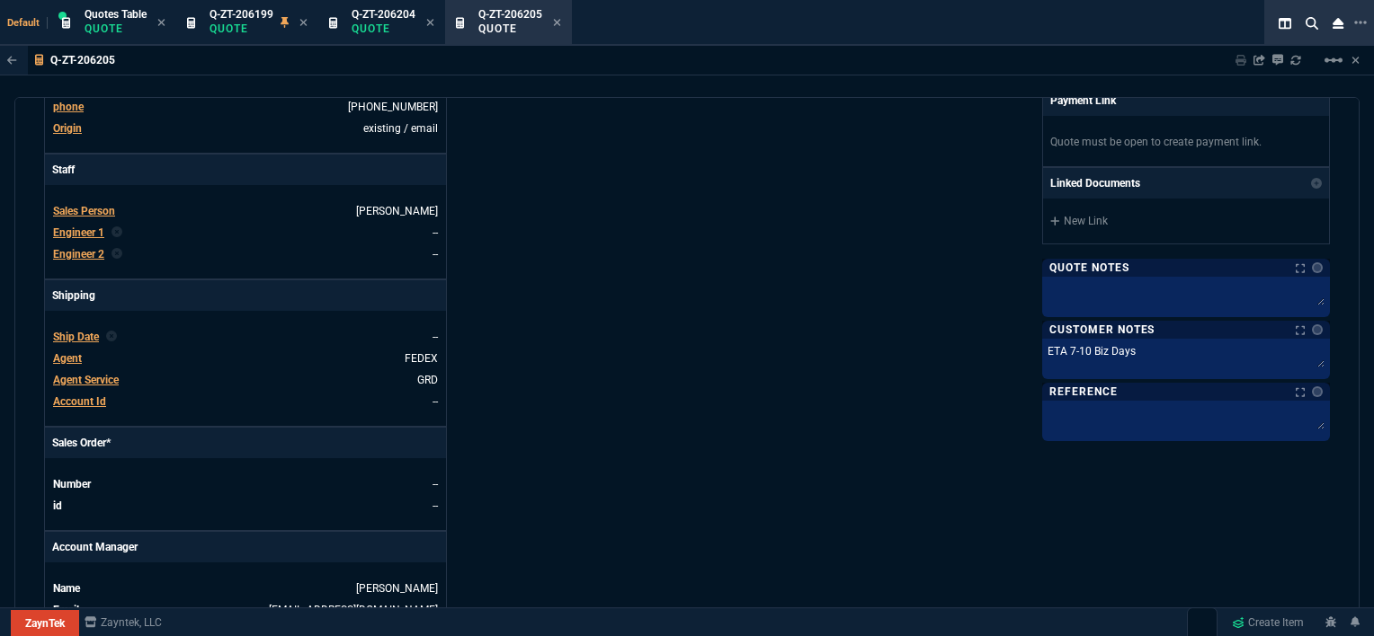
click at [960, 349] on div "ZaynTek, LLC [STREET_ADDRESS] Share Link Show More Chats Shipping Address [STRE…" at bounding box center [1008, 187] width 643 height 940
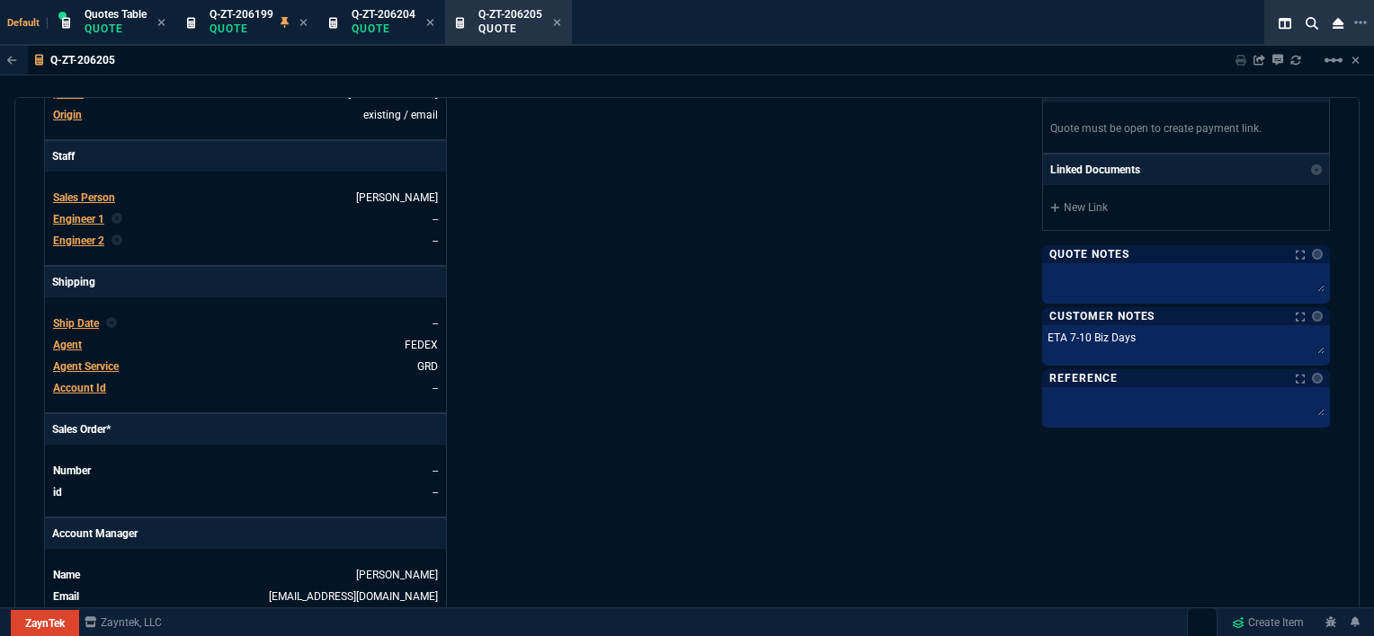
scroll to position [103, 0]
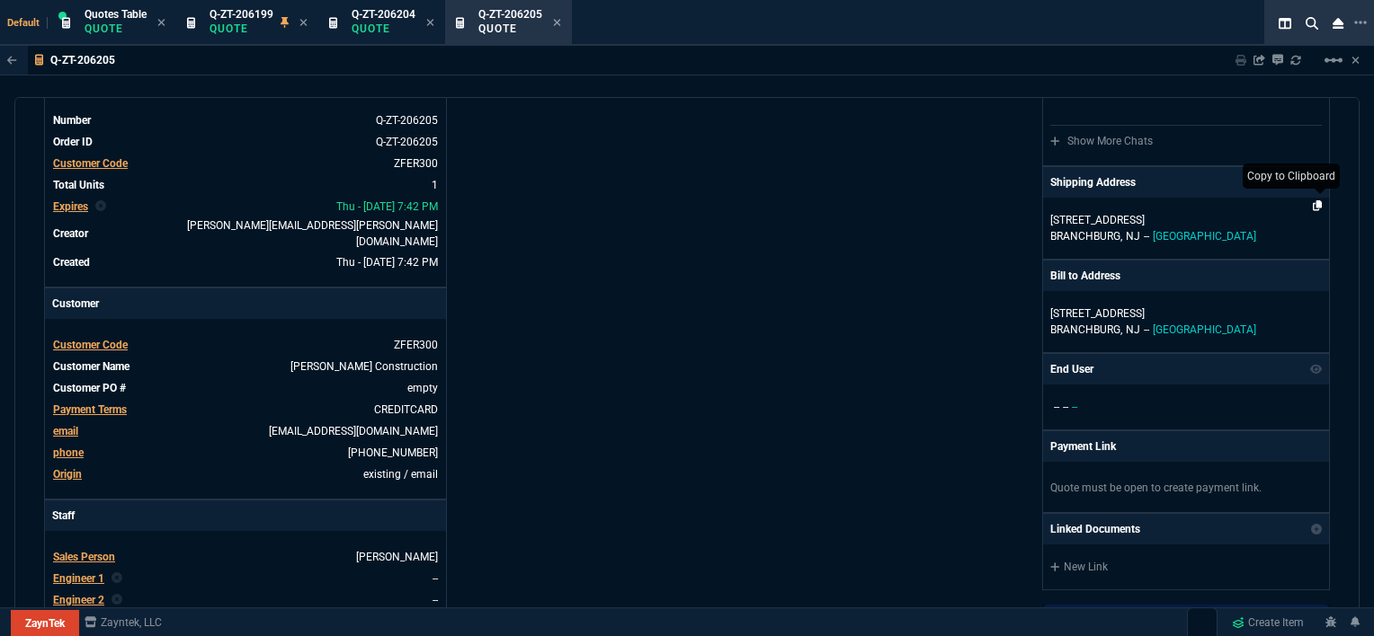
click at [1312, 205] on icon at bounding box center [1317, 205] width 10 height 11
click at [557, 23] on icon at bounding box center [557, 22] width 7 height 7
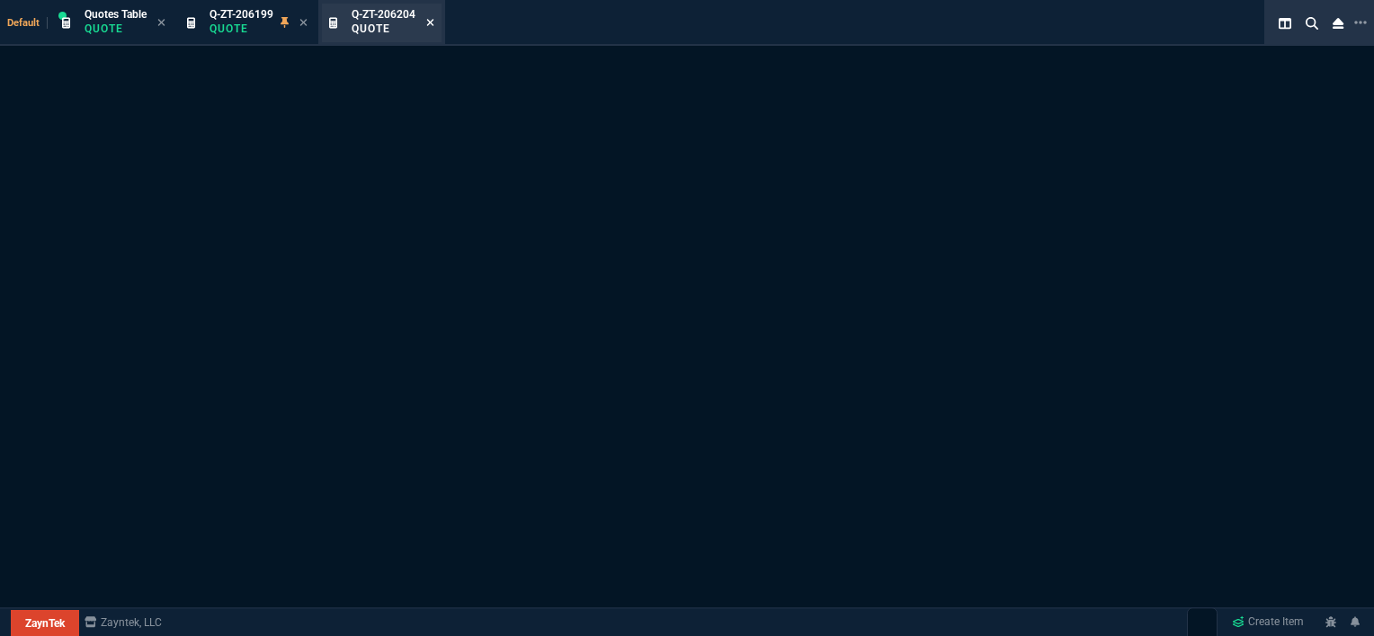
click at [431, 22] on icon at bounding box center [430, 22] width 7 height 7
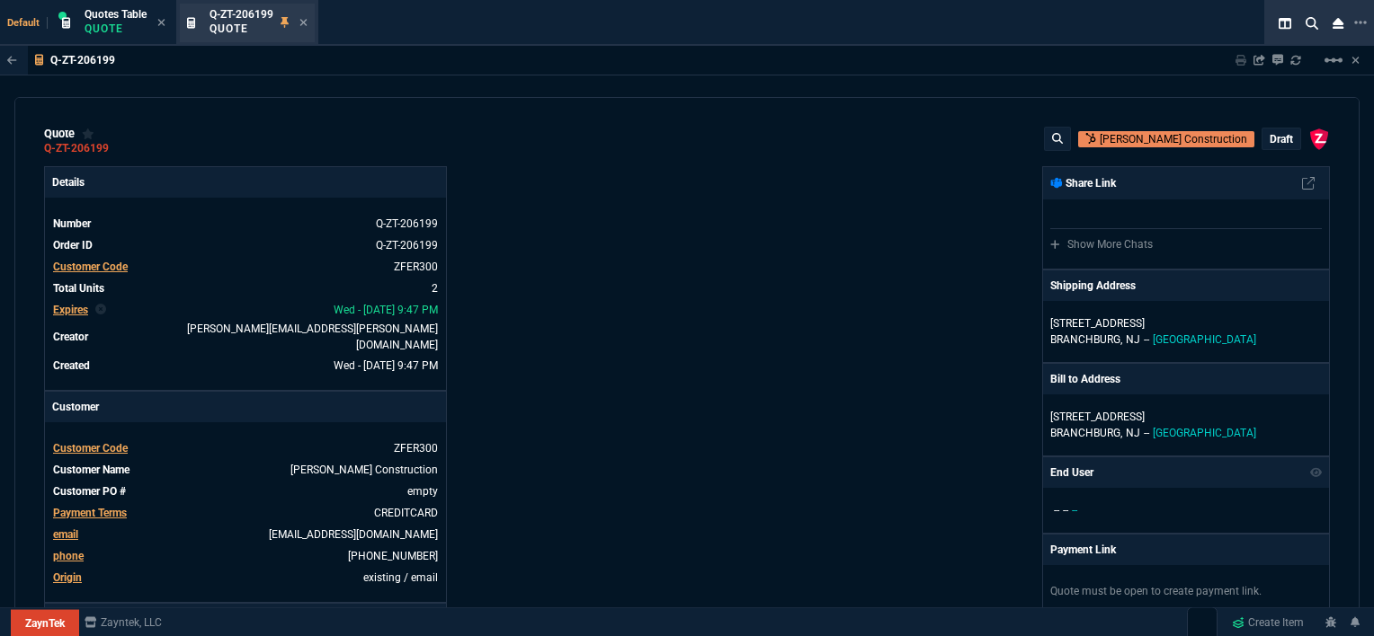
type input "12"
type input "596"
type input "13"
type input "393"
click at [305, 22] on icon at bounding box center [303, 22] width 7 height 7
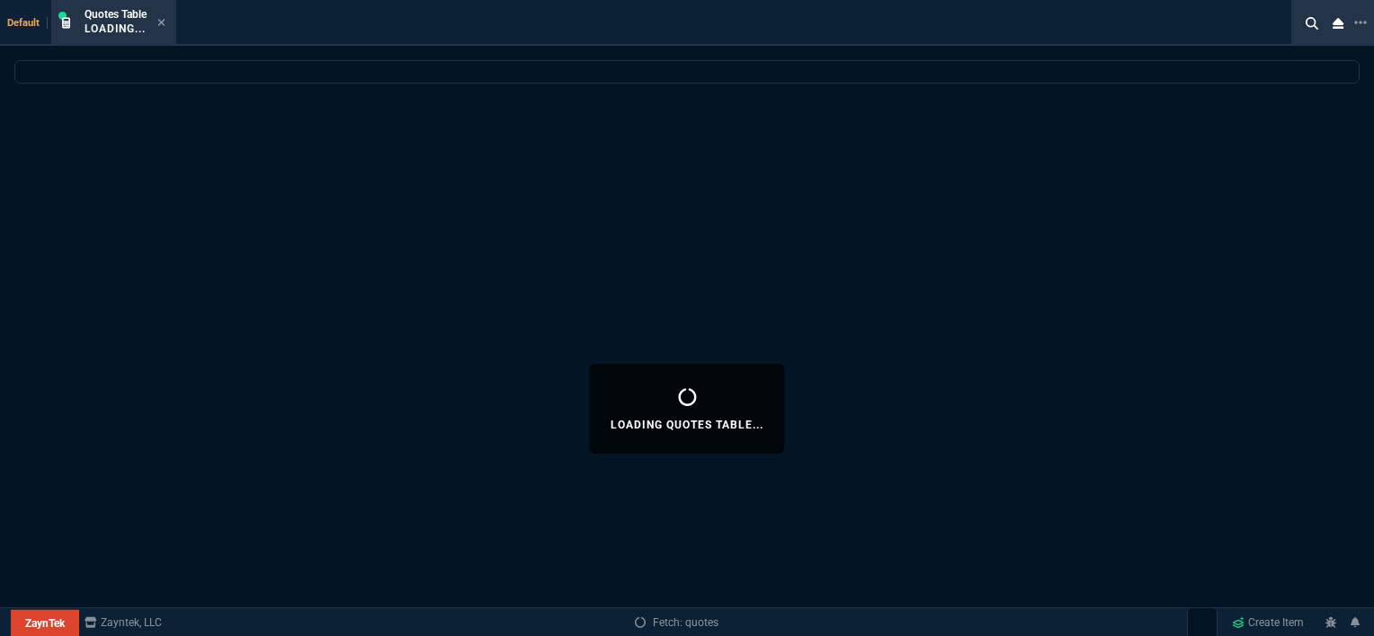
select select
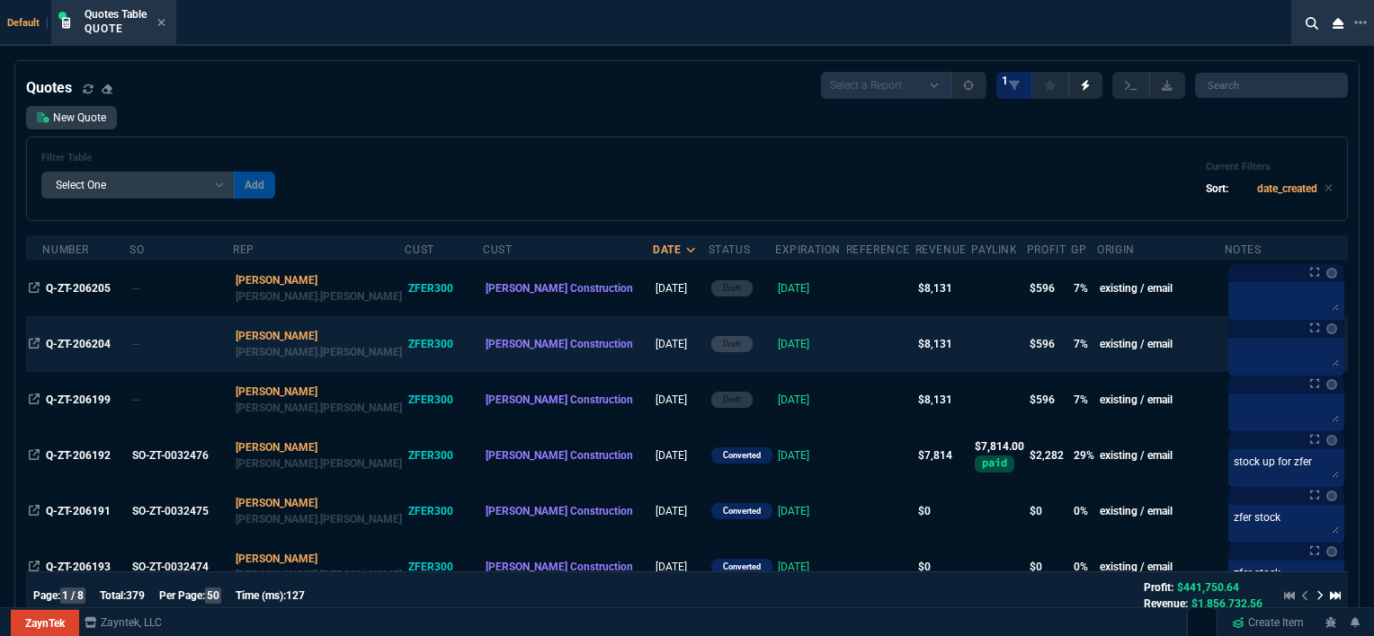
click at [846, 348] on td at bounding box center [880, 344] width 69 height 56
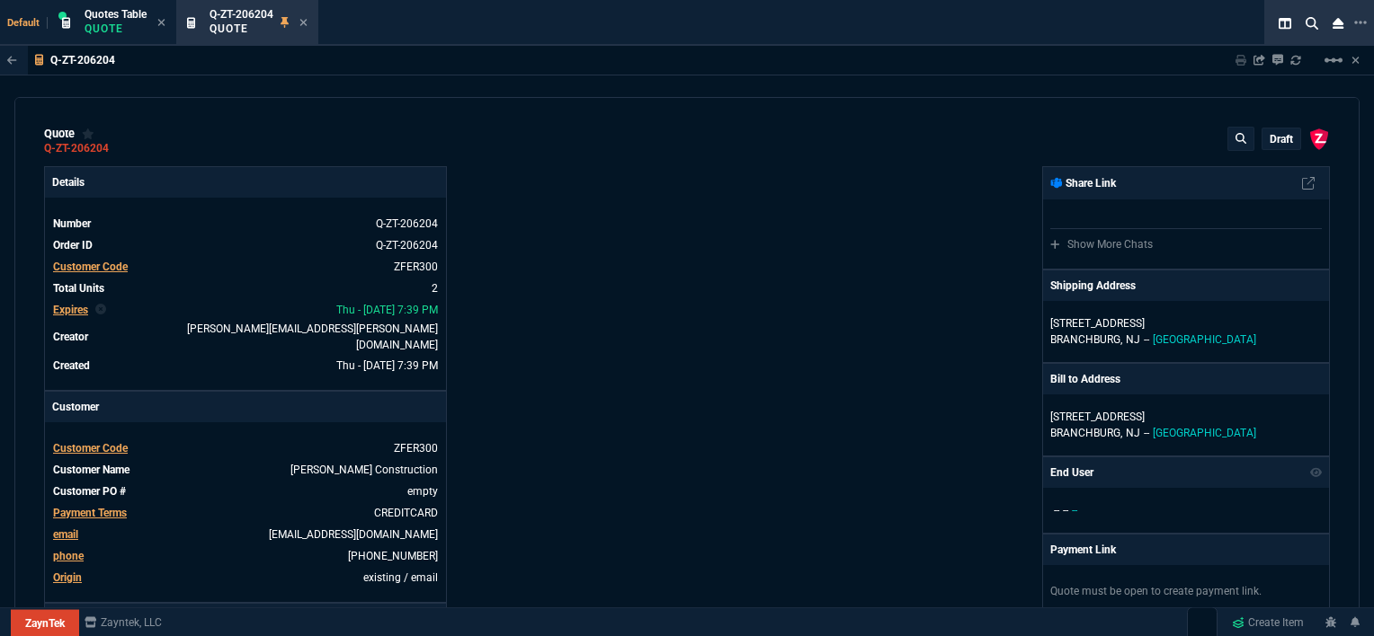
type input "12"
type input "596"
type input "13"
type input "393"
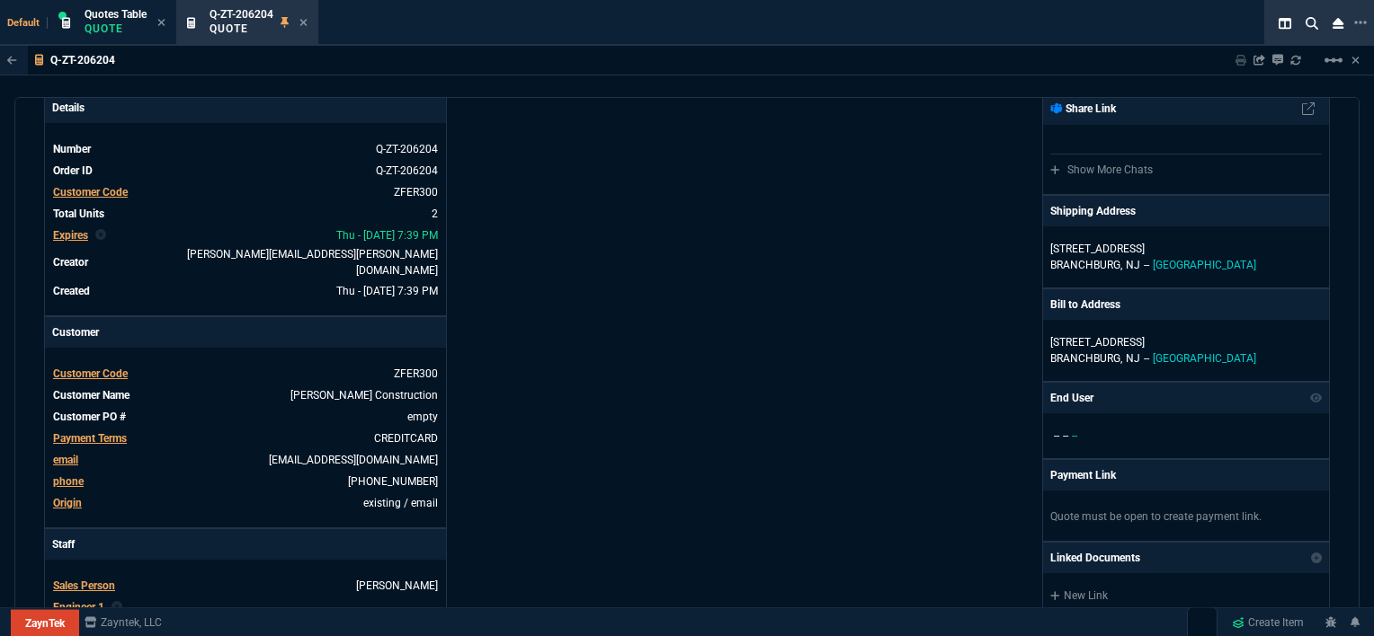
scroll to position [0, 0]
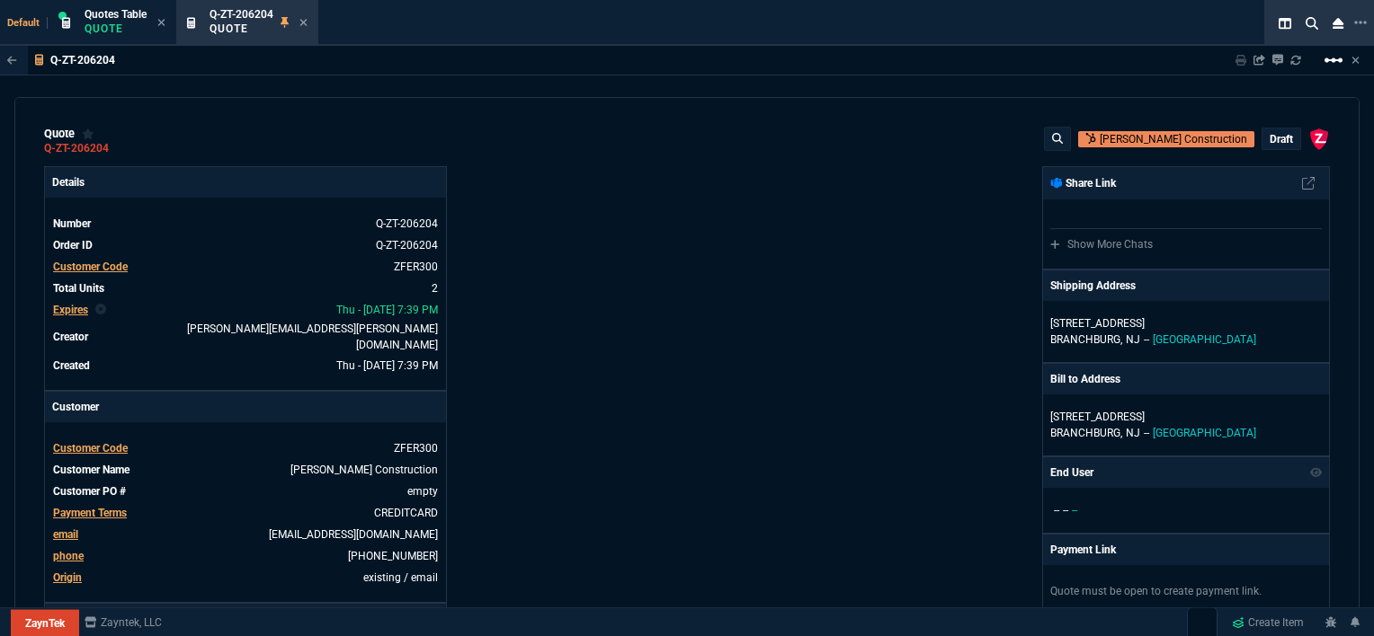
click at [1334, 61] on mat-icon "linear_scale" at bounding box center [1333, 60] width 22 height 22
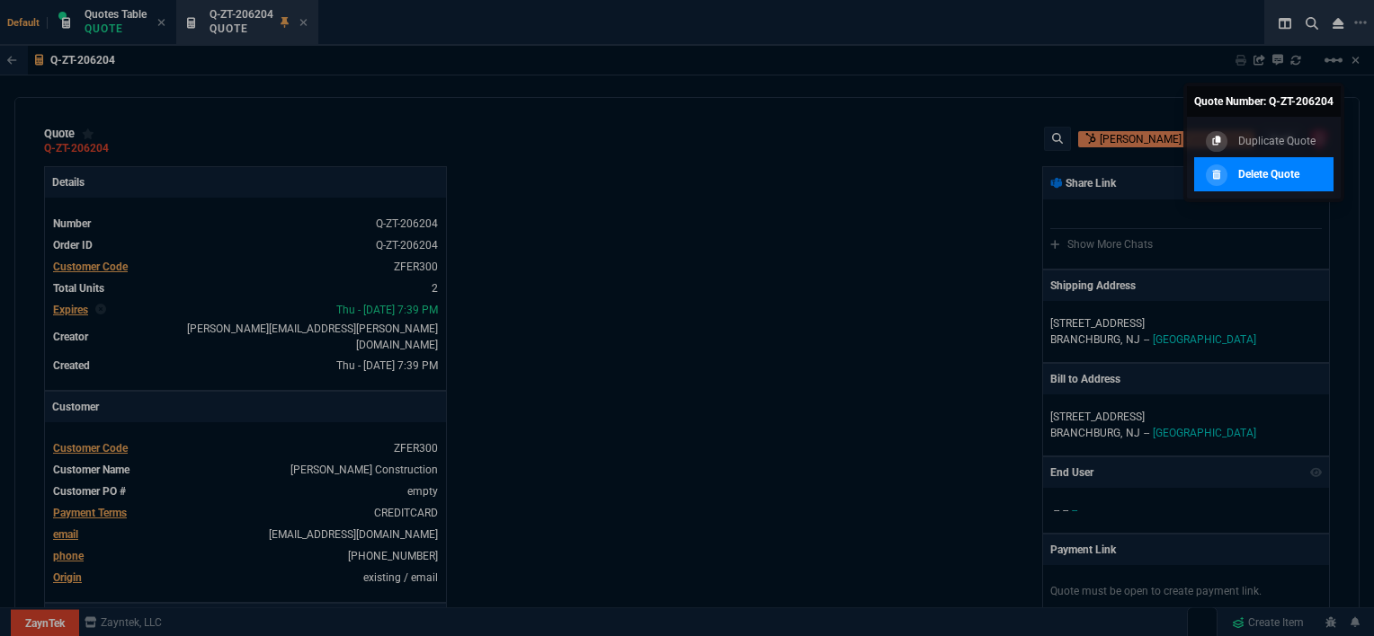
click at [1272, 169] on p "Delete Quote" at bounding box center [1268, 174] width 61 height 16
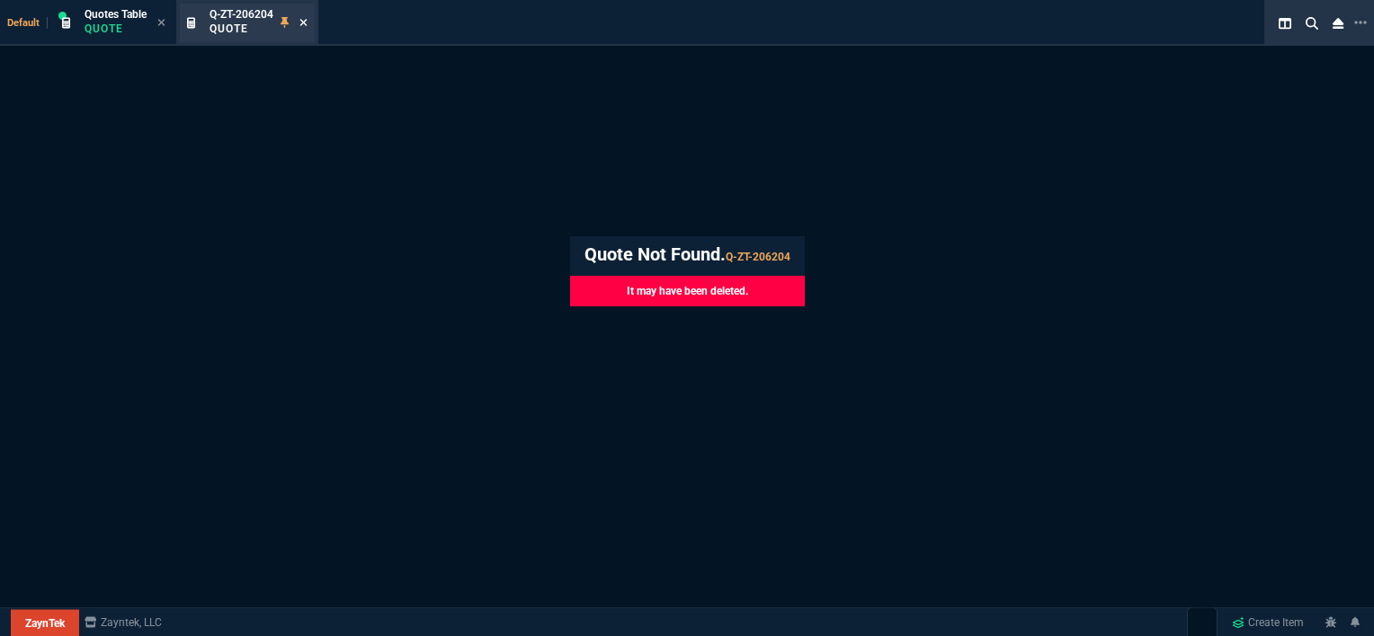
click at [304, 22] on icon at bounding box center [303, 22] width 7 height 7
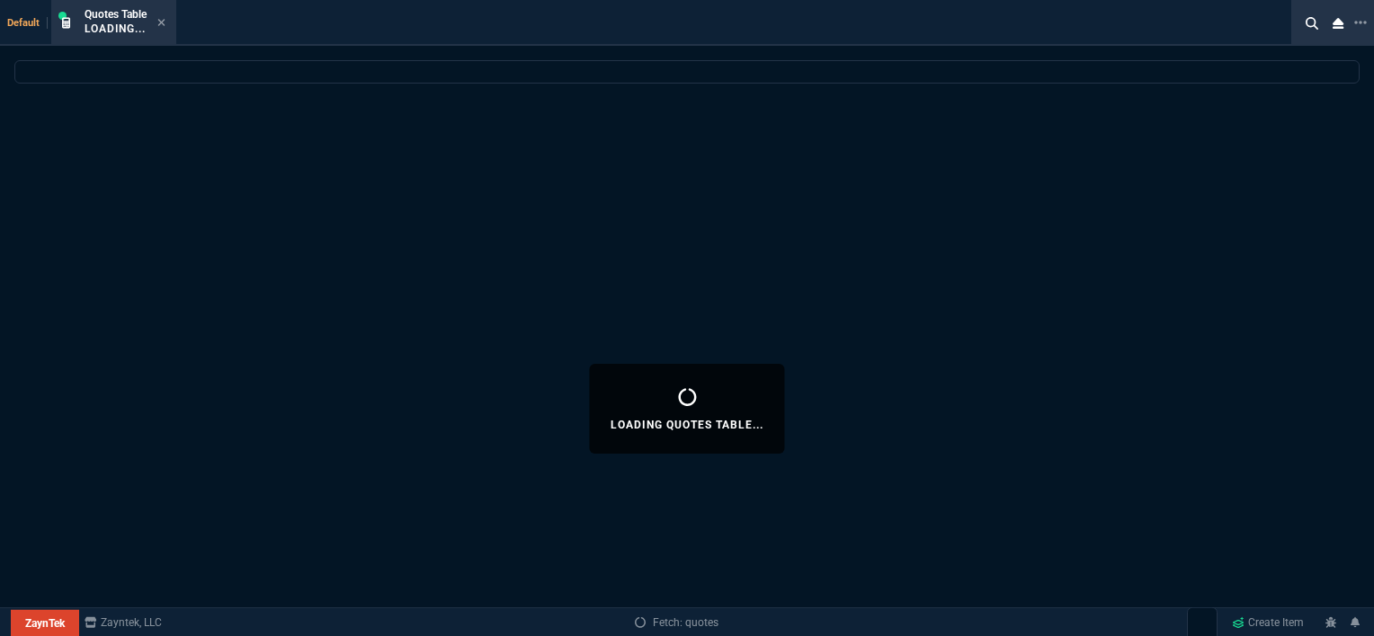
select select
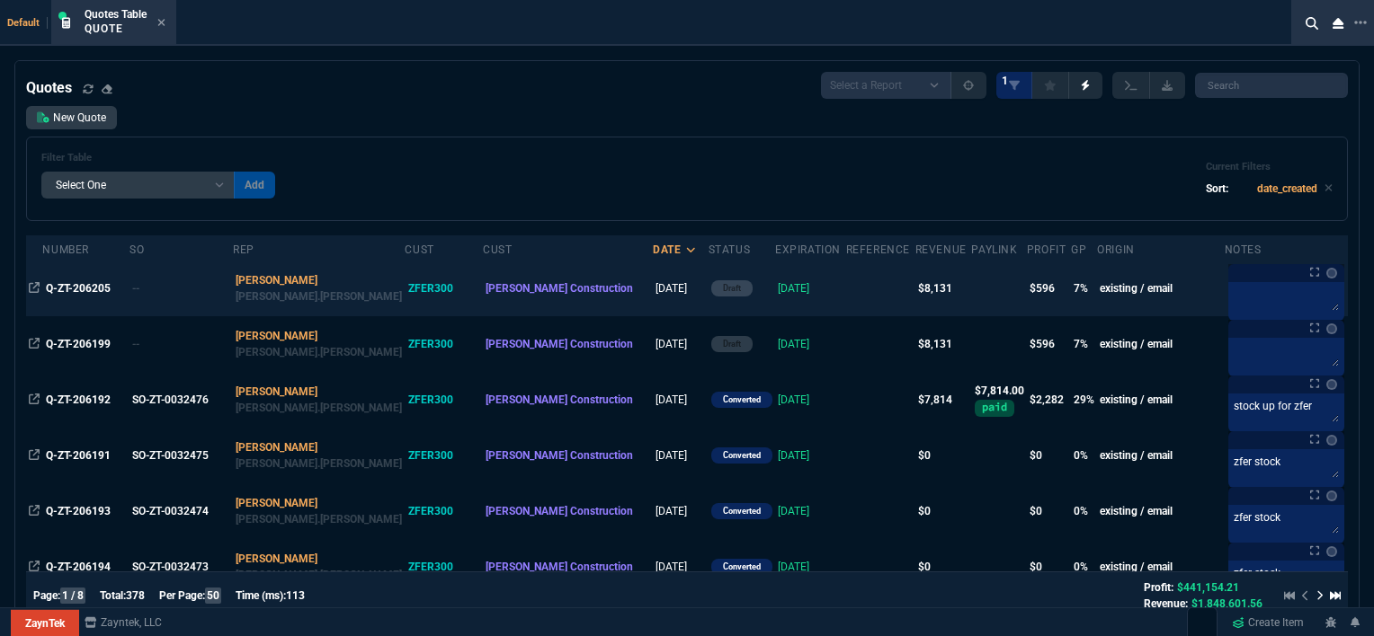
click at [846, 280] on td at bounding box center [880, 289] width 69 height 56
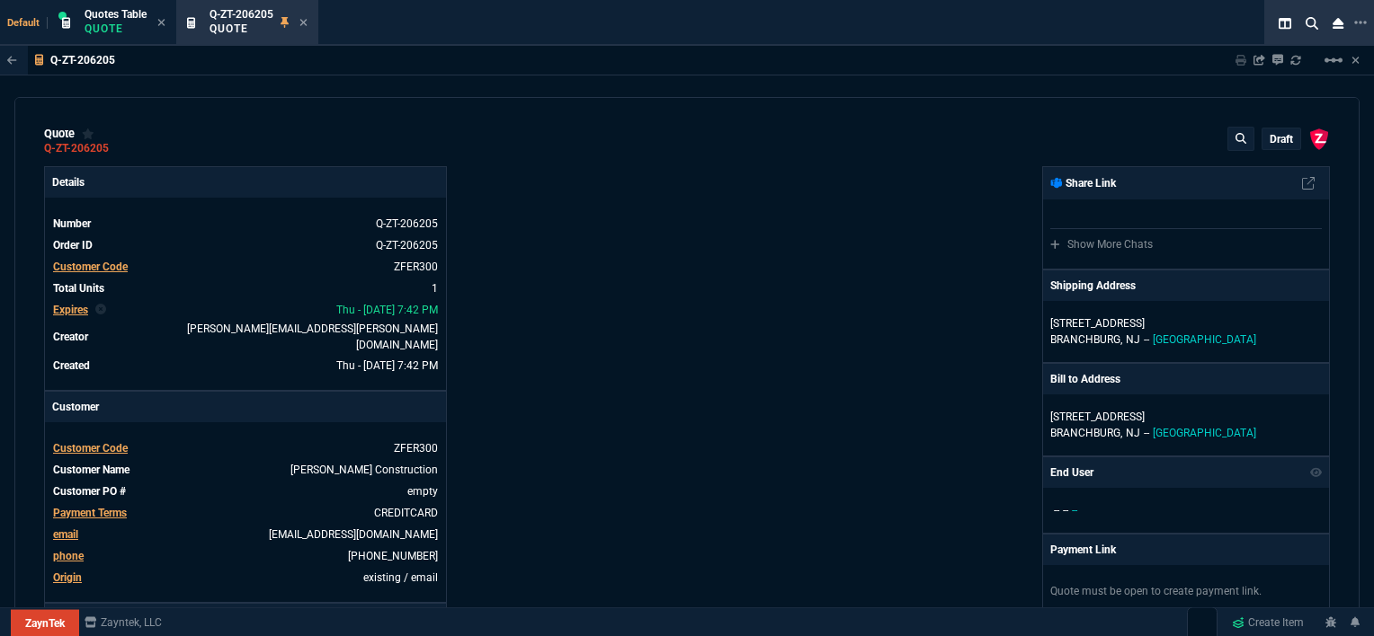
type input "12"
type input "596"
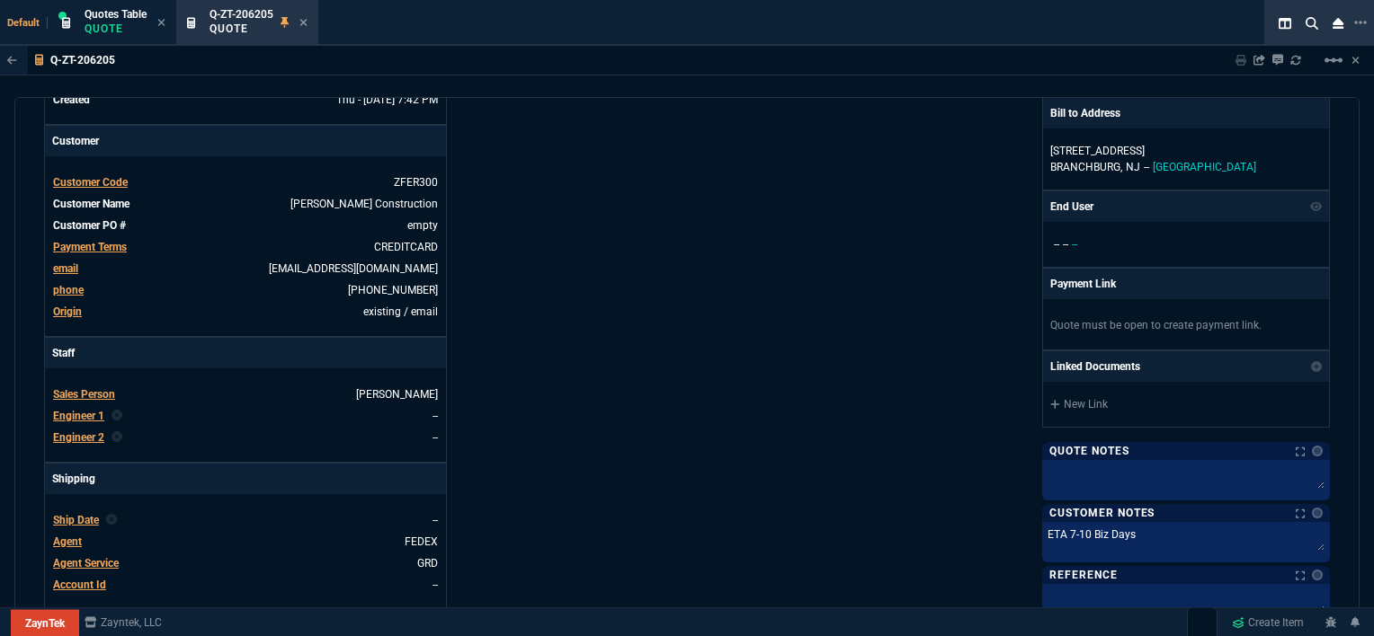
scroll to position [180, 0]
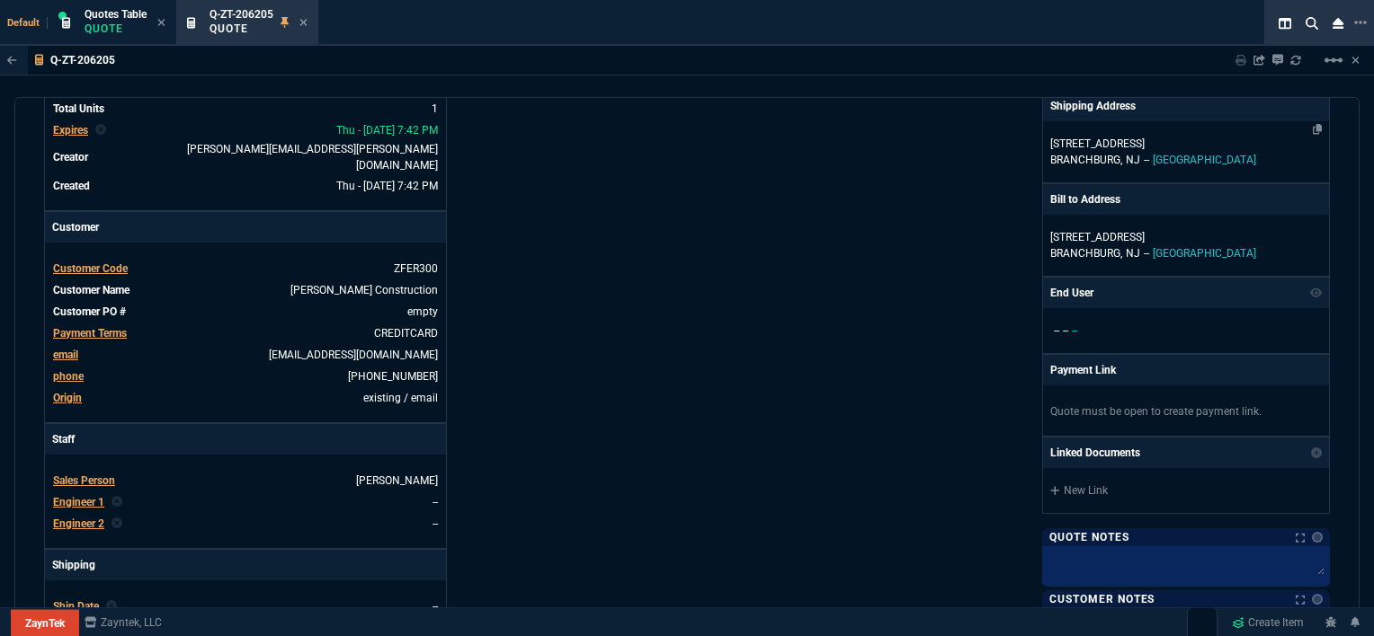
click at [1227, 159] on p "[GEOGRAPHIC_DATA], [GEOGRAPHIC_DATA] -- [GEOGRAPHIC_DATA]" at bounding box center [1185, 160] width 271 height 16
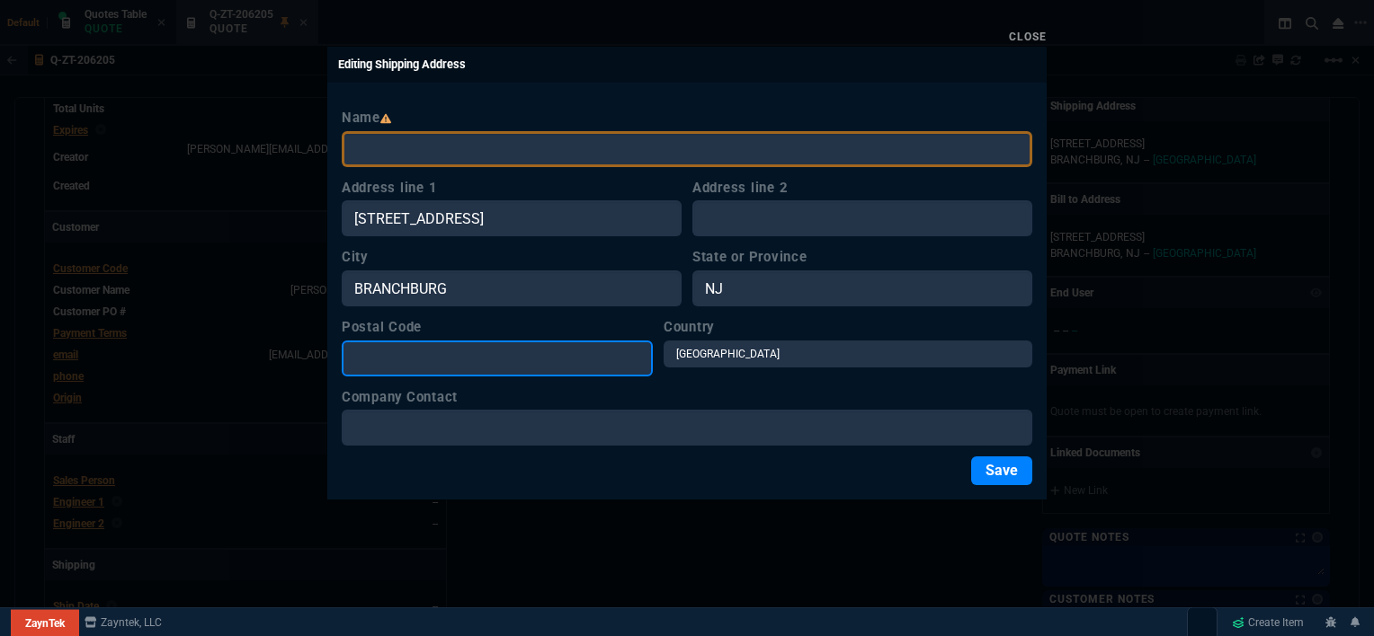
click at [431, 359] on input "Postal Code" at bounding box center [497, 359] width 311 height 36
paste input "[STREET_ADDRESS]"
drag, startPoint x: 632, startPoint y: 360, endPoint x: 137, endPoint y: 348, distance: 495.5
click at [137, 348] on div "Close Editing Shipping Address Name Address line [STREET_ADDRESS] Address line …" at bounding box center [687, 318] width 1374 height 636
type input "08876"
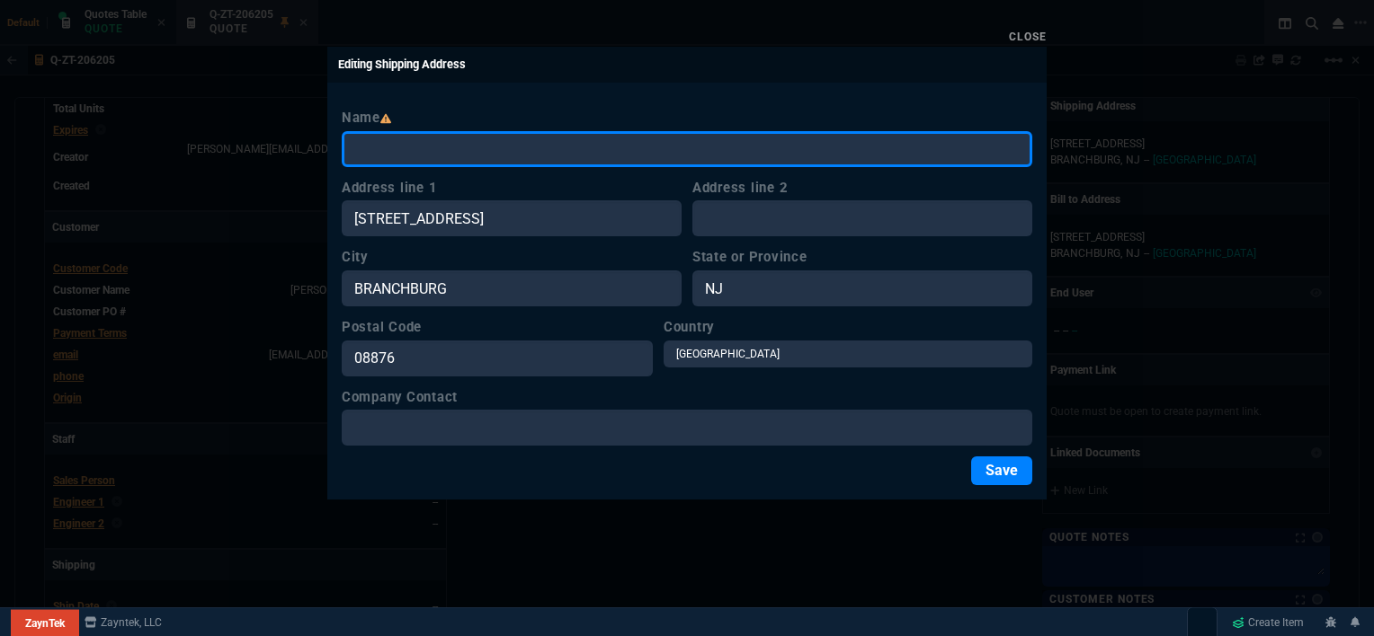
type input "[PERSON_NAME] Construction Co., Inc."
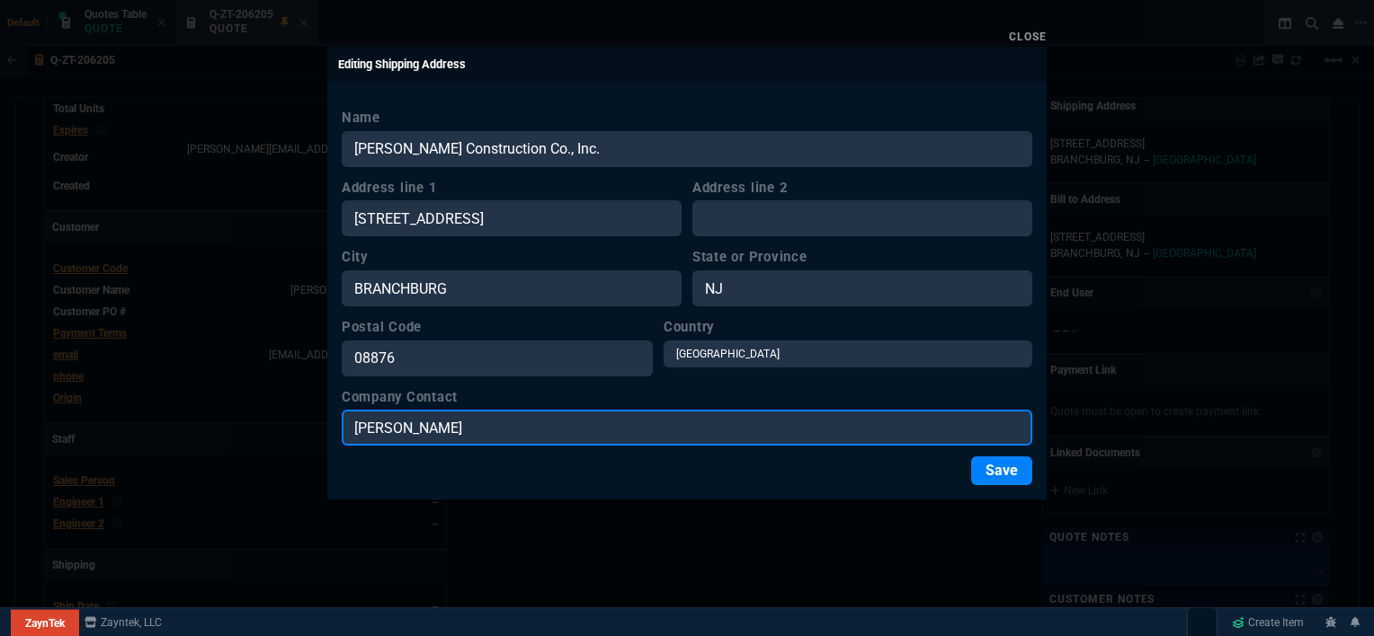
drag, startPoint x: 483, startPoint y: 431, endPoint x: 279, endPoint y: 417, distance: 204.5
click at [279, 417] on div "Close Editing Shipping Address Name [PERSON_NAME] Construction Co., Inc. Addres…" at bounding box center [687, 318] width 1374 height 636
type input "IT Dept"
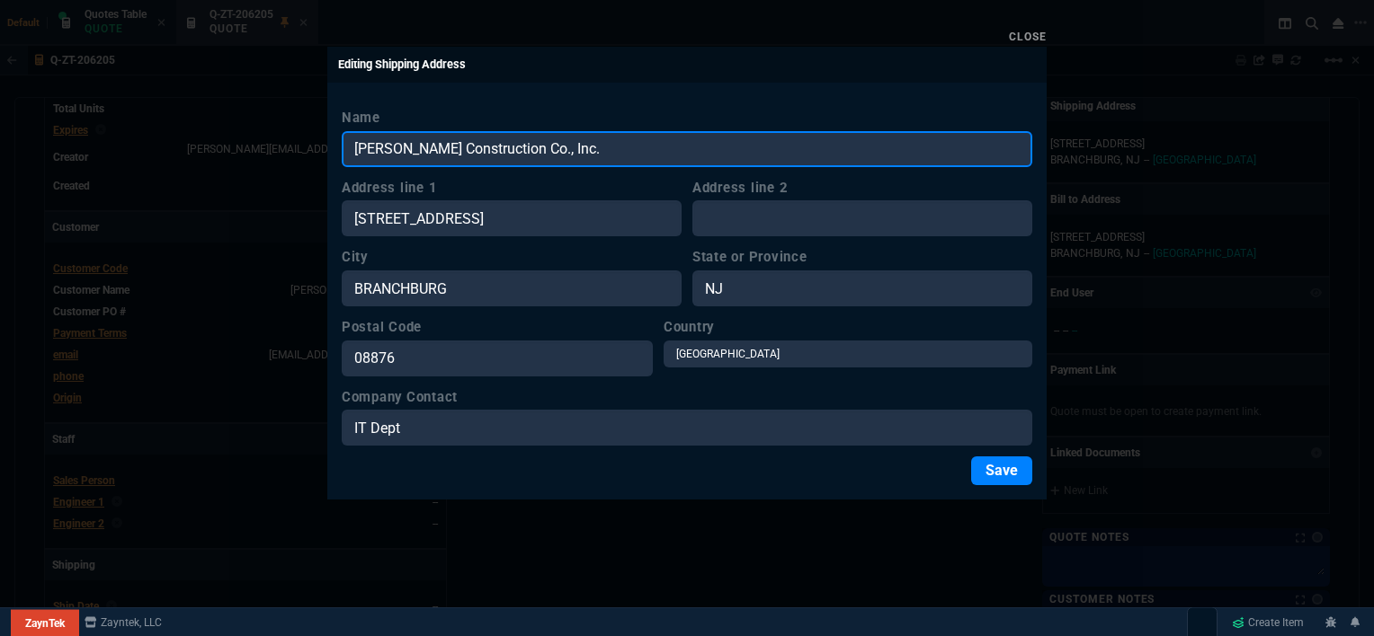
click at [614, 141] on input "[PERSON_NAME] Construction Co., Inc." at bounding box center [687, 149] width 690 height 36
type input "[PERSON_NAME] Construction"
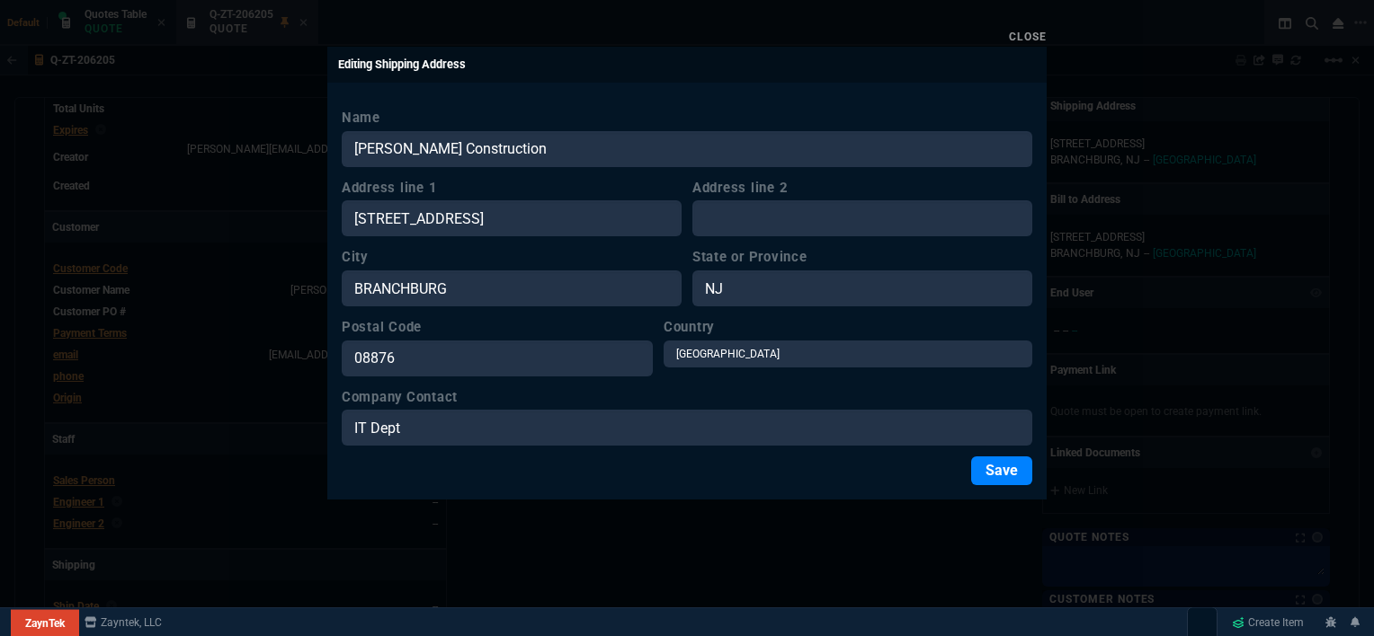
click at [1013, 476] on button "Save" at bounding box center [1001, 471] width 61 height 29
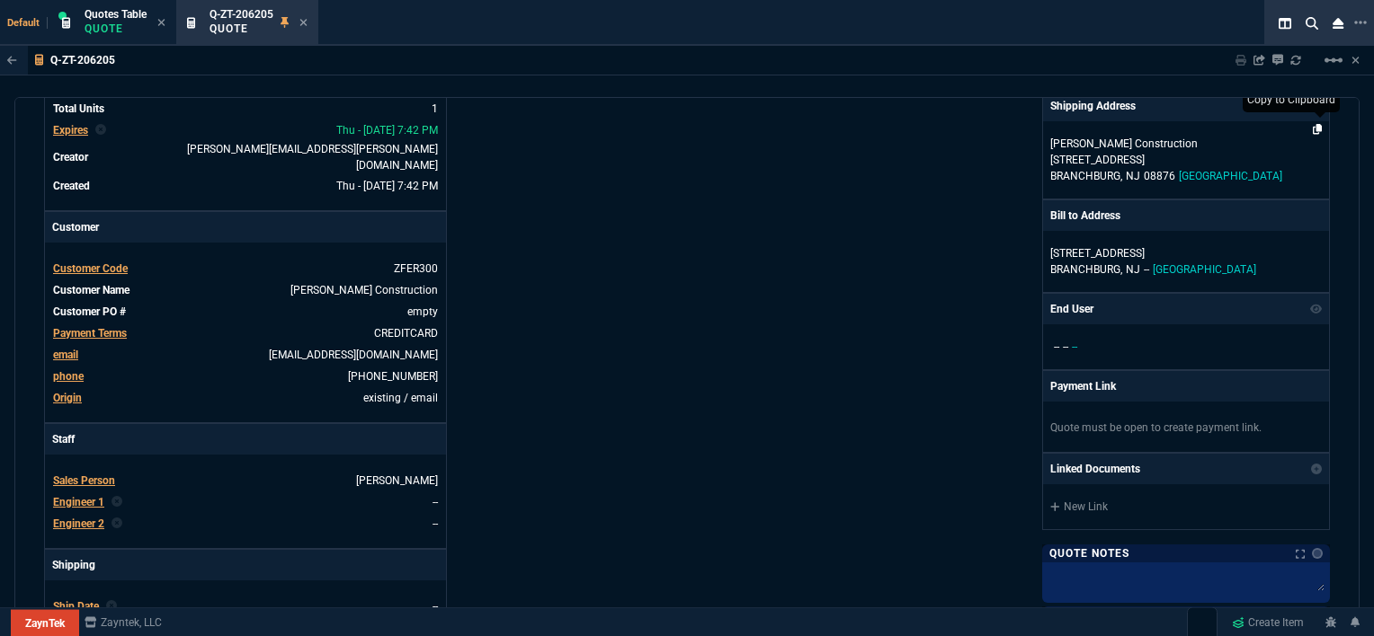
click at [1312, 129] on icon at bounding box center [1317, 129] width 10 height 11
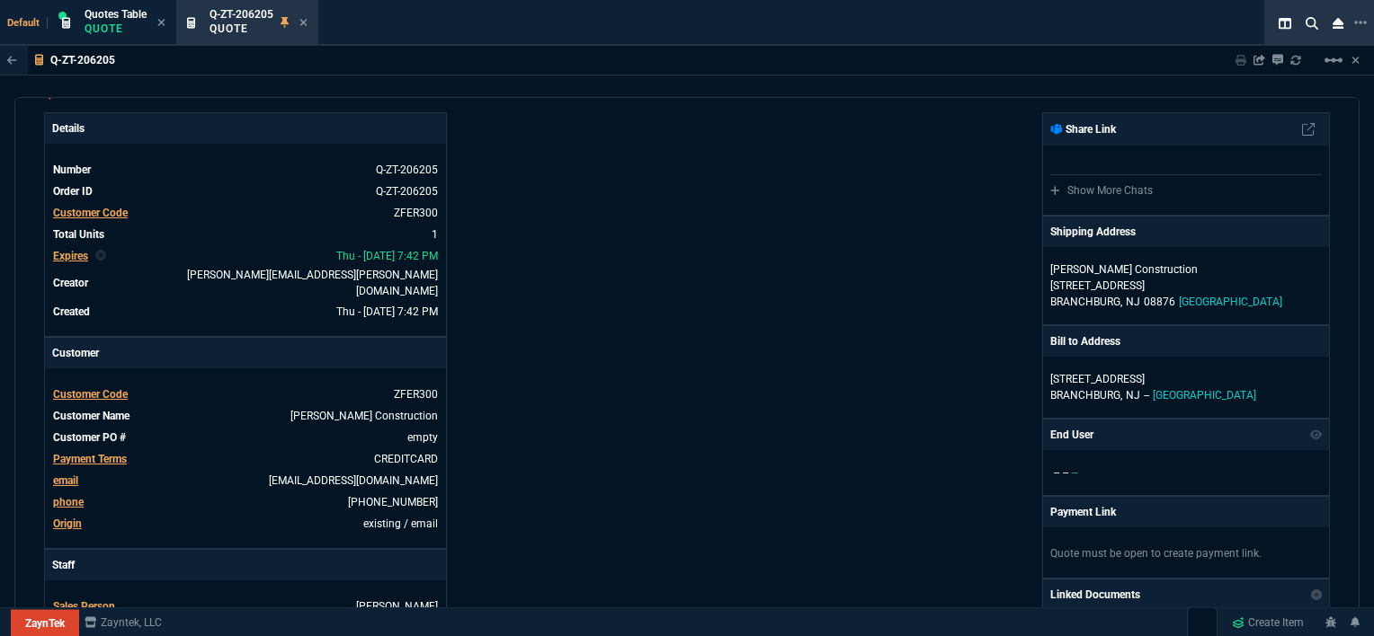
scroll to position [0, 0]
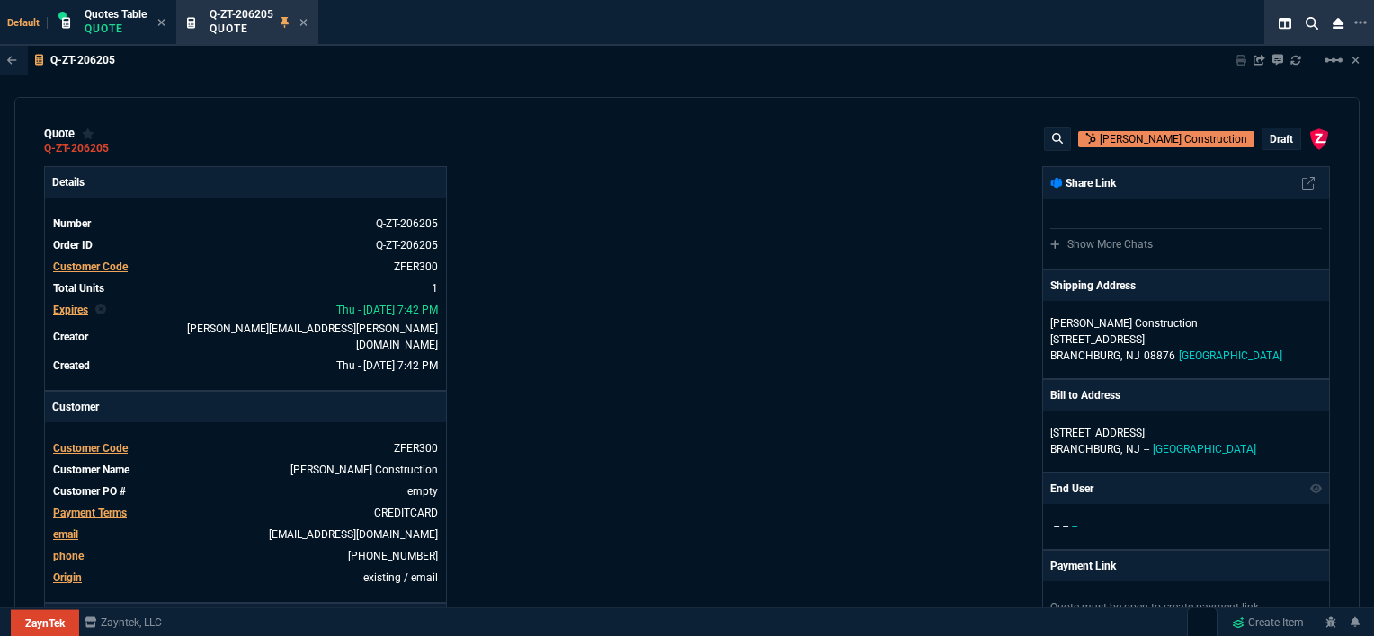
click at [1269, 139] on p "draft" at bounding box center [1280, 139] width 23 height 14
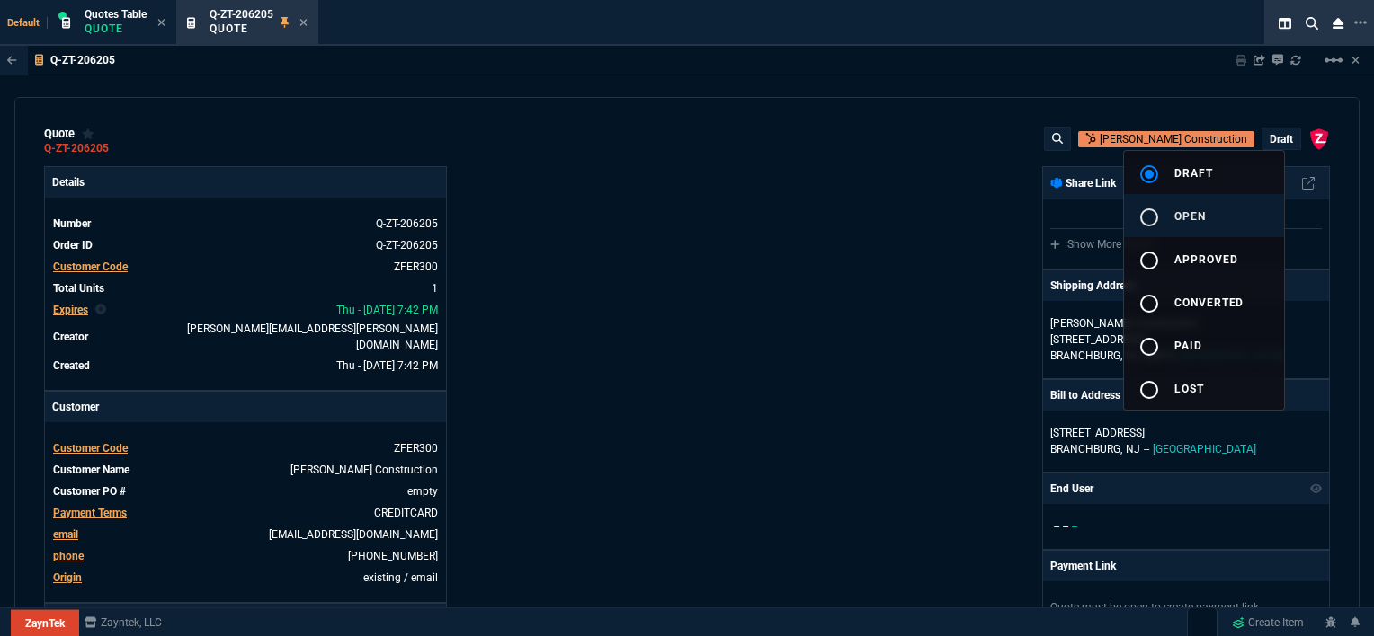
click at [1200, 222] on span "open" at bounding box center [1189, 216] width 31 height 13
click at [957, 247] on div at bounding box center [687, 318] width 1374 height 636
type input "12"
type input "596"
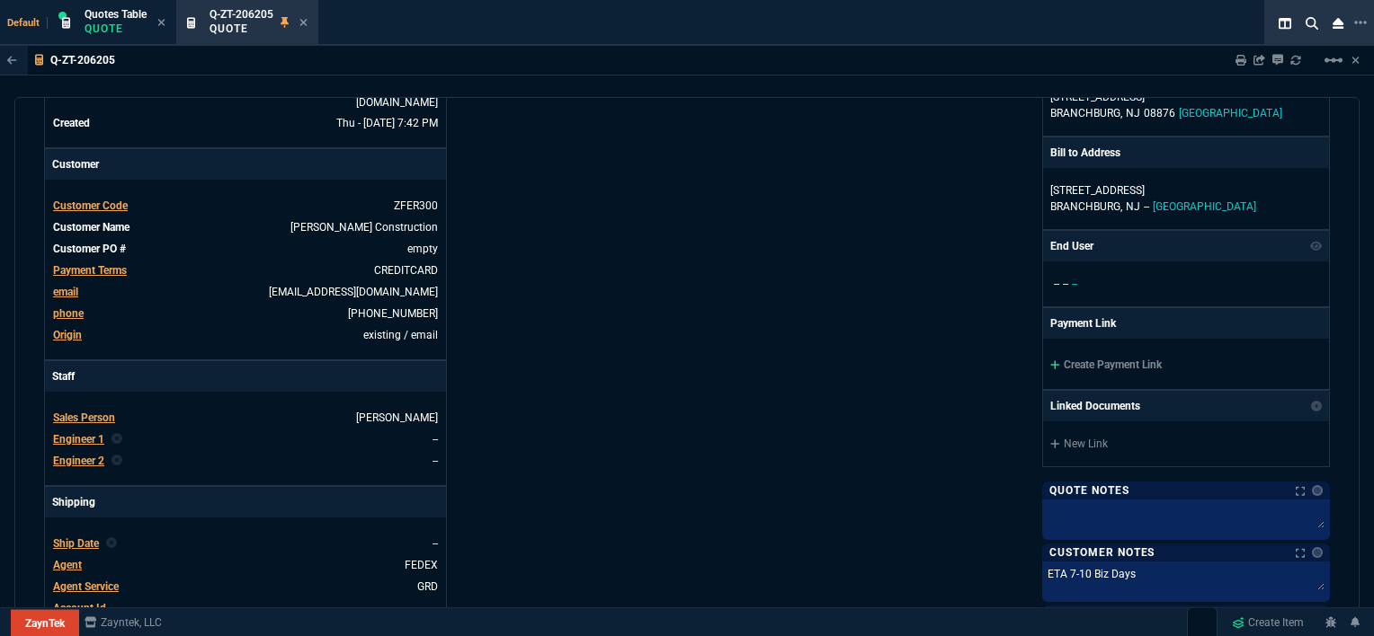
scroll to position [384, 0]
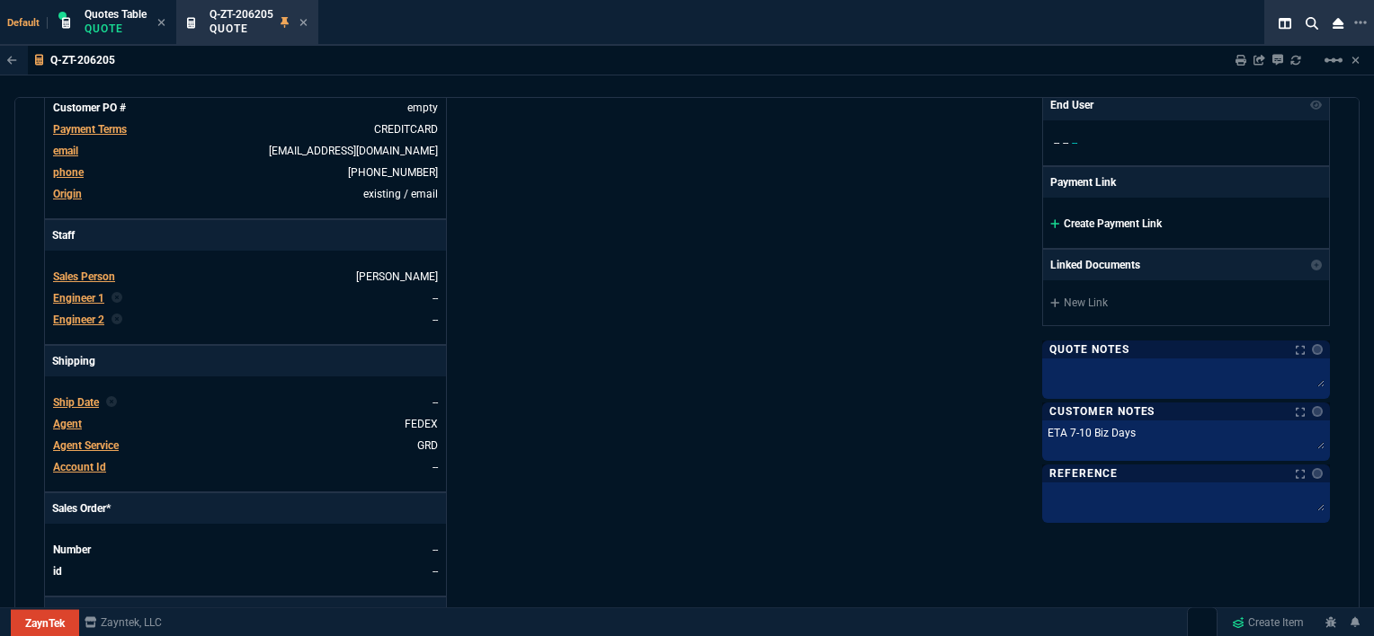
click at [1050, 221] on icon at bounding box center [1055, 223] width 10 height 11
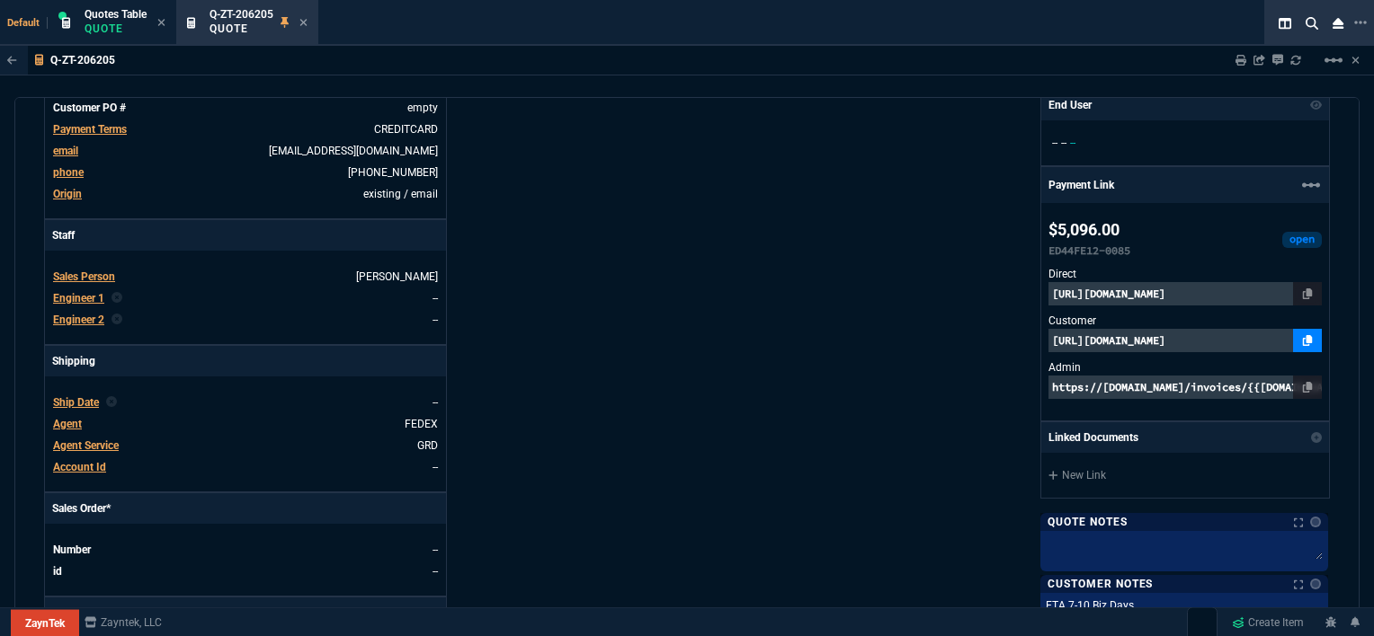
click at [1303, 335] on icon at bounding box center [1308, 340] width 10 height 11
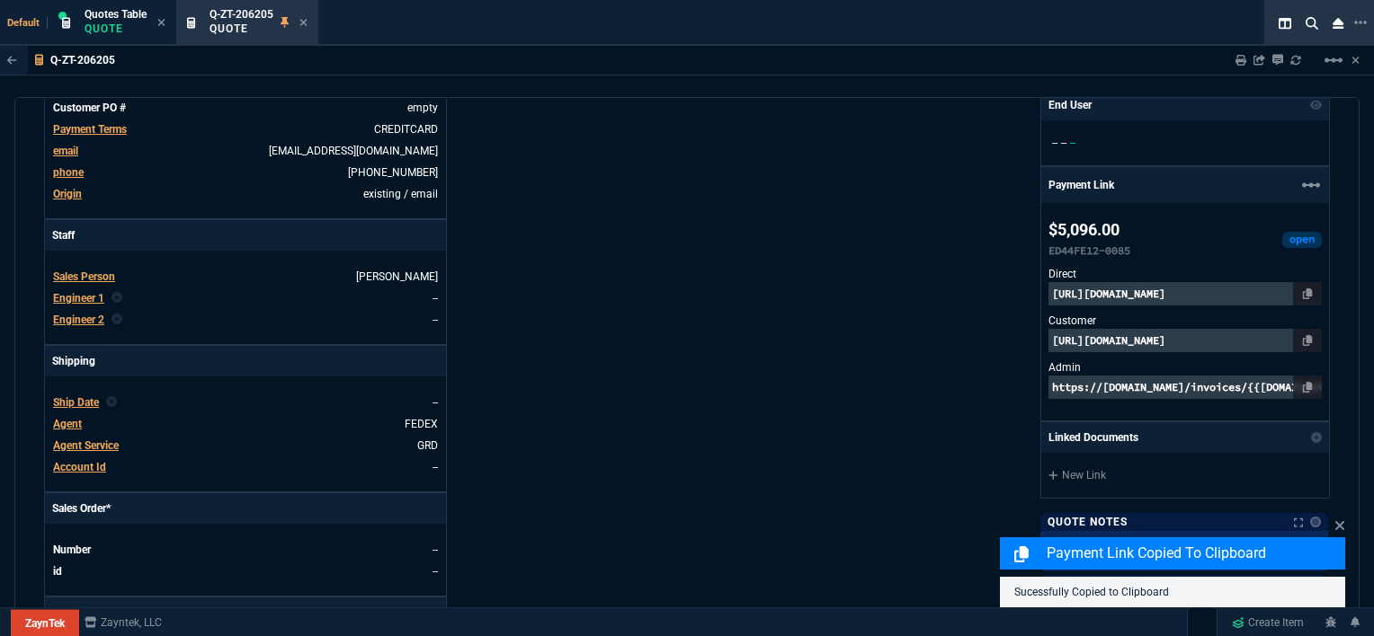
drag, startPoint x: 1348, startPoint y: 292, endPoint x: 1333, endPoint y: 548, distance: 256.7
drag, startPoint x: 1333, startPoint y: 548, endPoint x: 759, endPoint y: 317, distance: 619.1
click at [759, 317] on div "ZaynTek, LLC [STREET_ADDRESS] Share Link Show More Chats Shipping Address [PERS…" at bounding box center [1008, 252] width 643 height 940
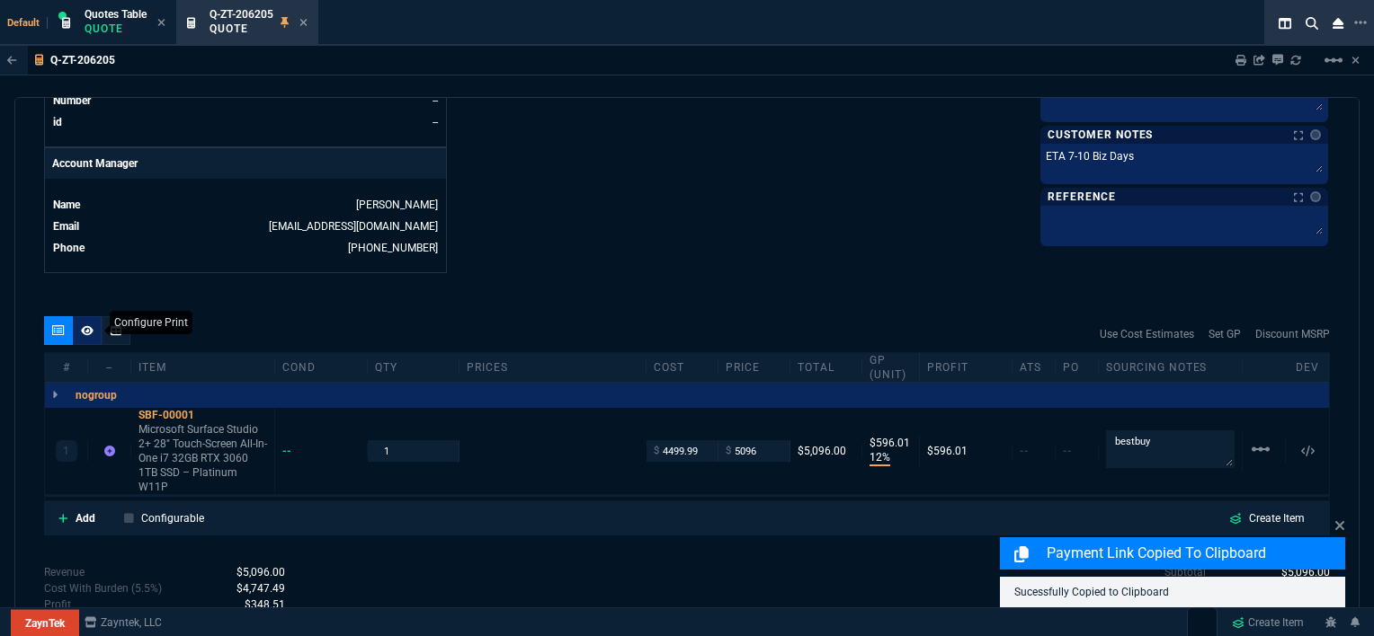
click at [83, 325] on icon at bounding box center [87, 330] width 13 height 11
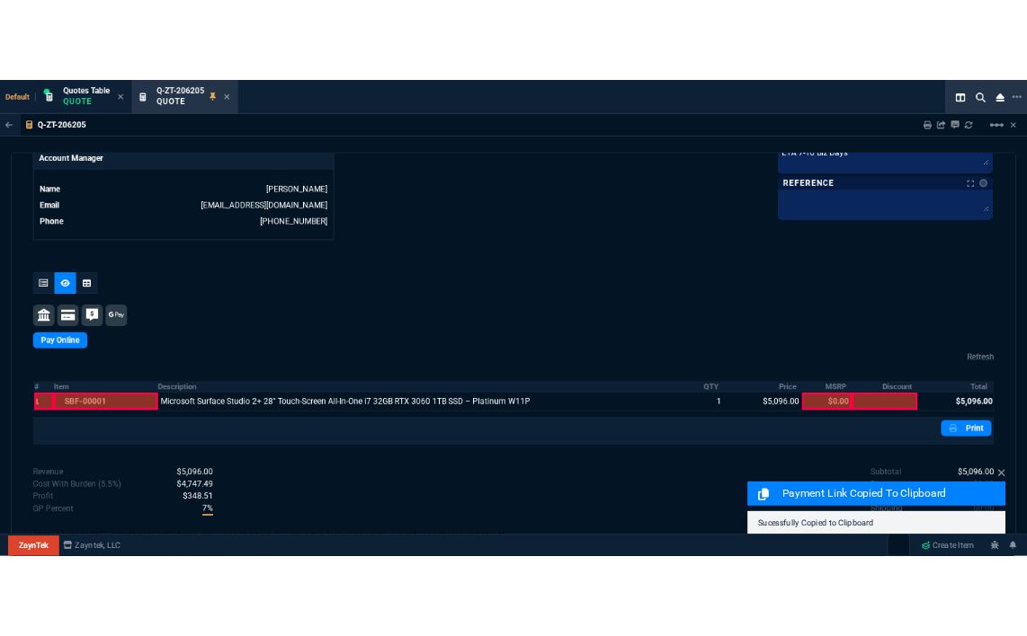
scroll to position [921, 0]
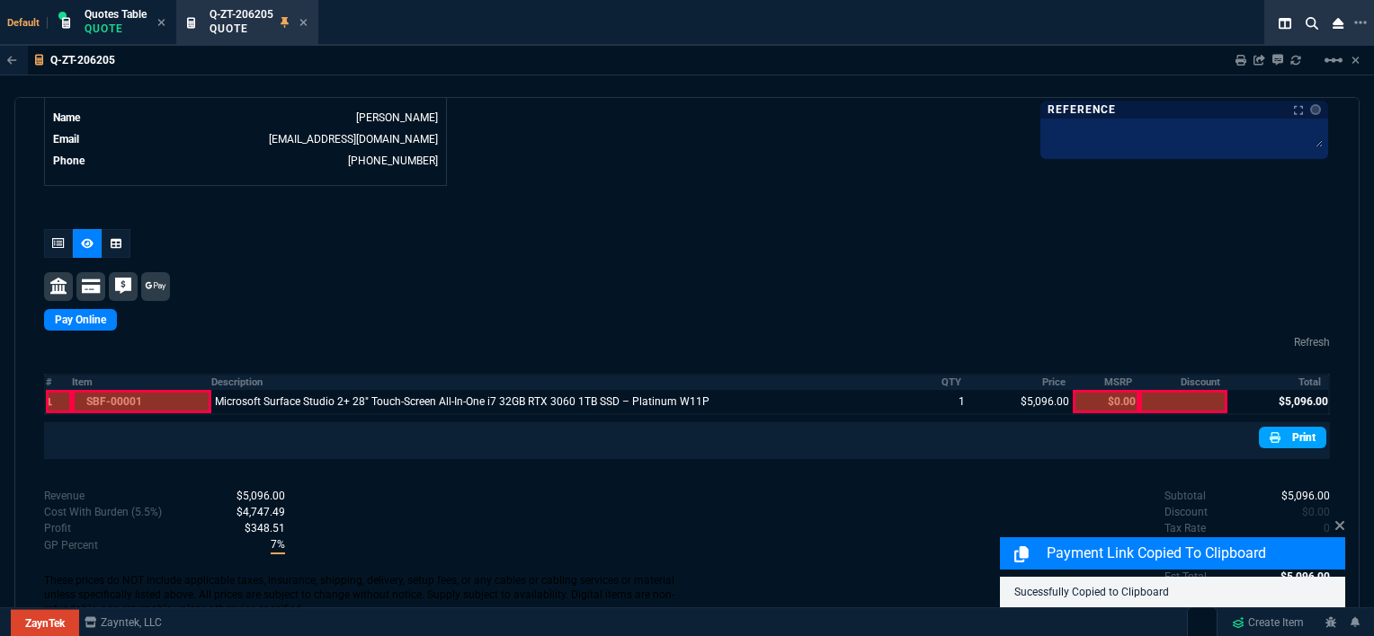
click at [1285, 431] on link "Print" at bounding box center [1292, 438] width 67 height 22
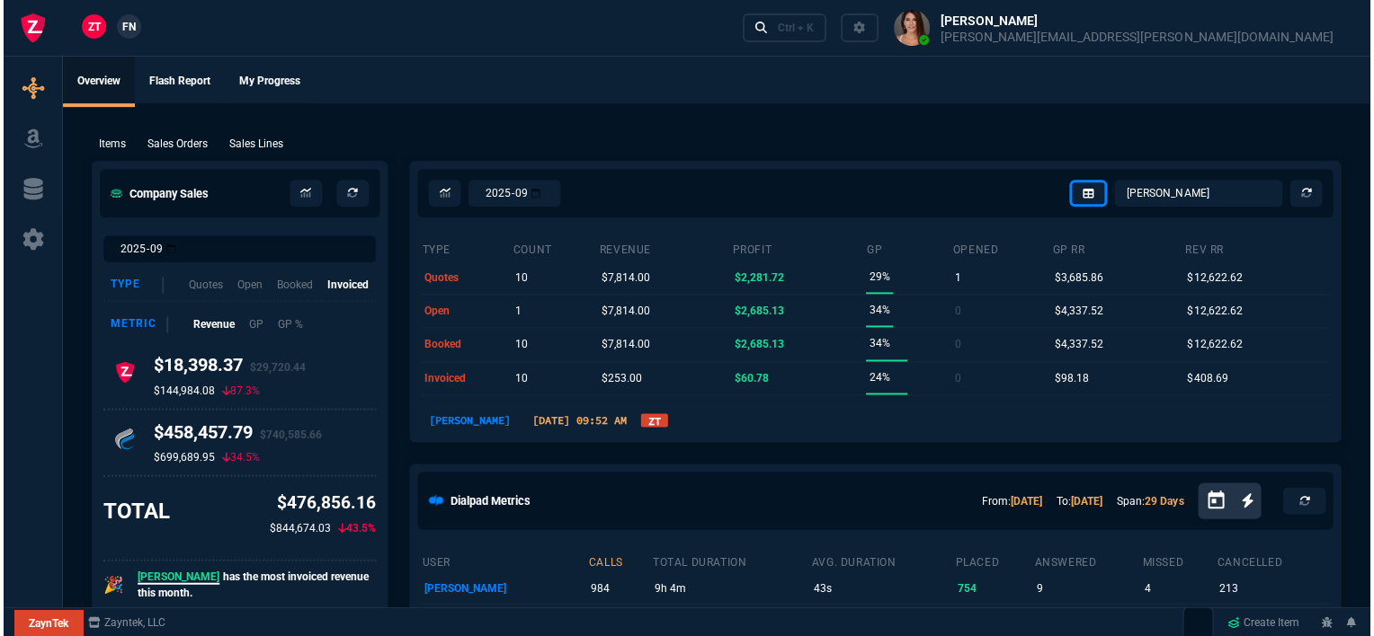
scroll to position [855, 0]
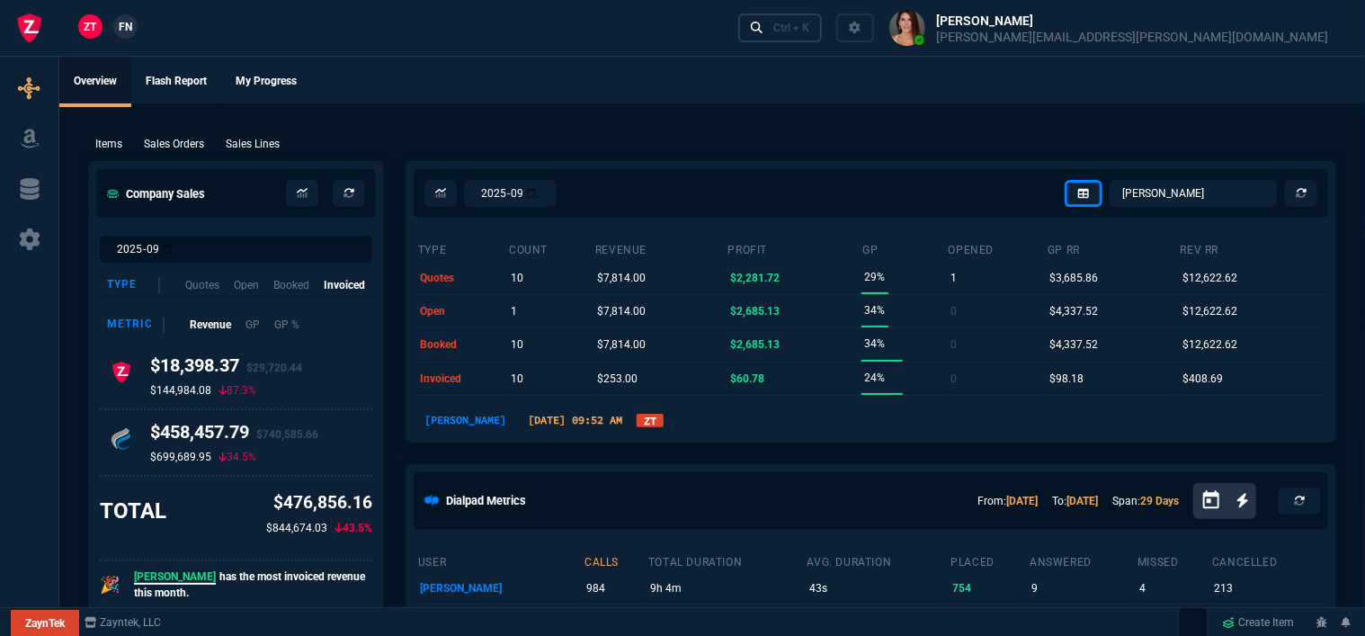
click at [809, 31] on div "Ctrl + K" at bounding box center [791, 28] width 36 height 14
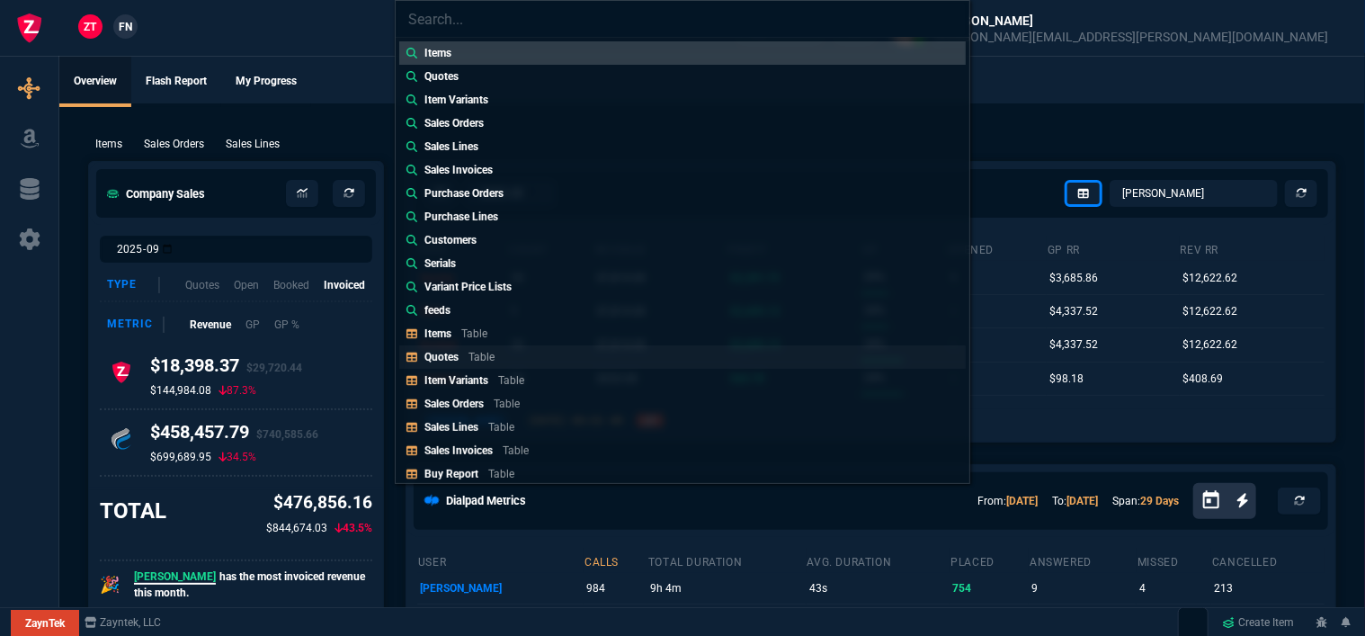
click at [515, 356] on link "Quotes Table" at bounding box center [682, 356] width 566 height 23
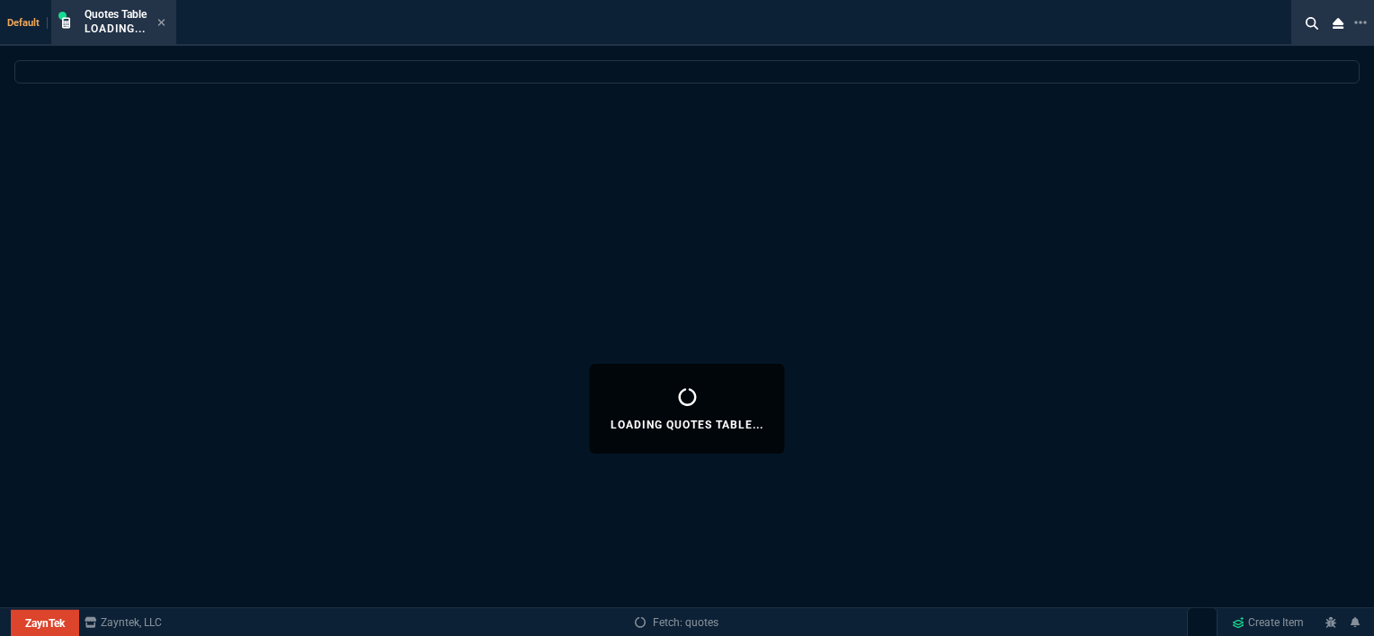
select select
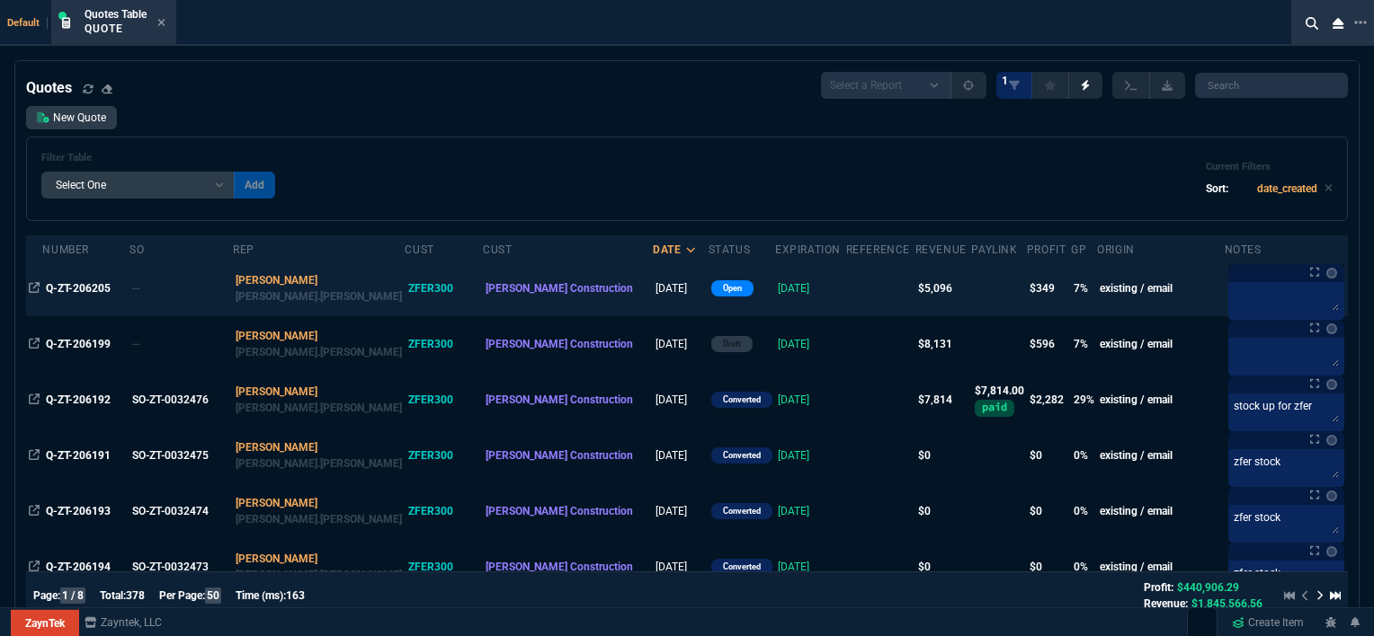
click at [532, 299] on td "[PERSON_NAME] Construction" at bounding box center [568, 289] width 170 height 56
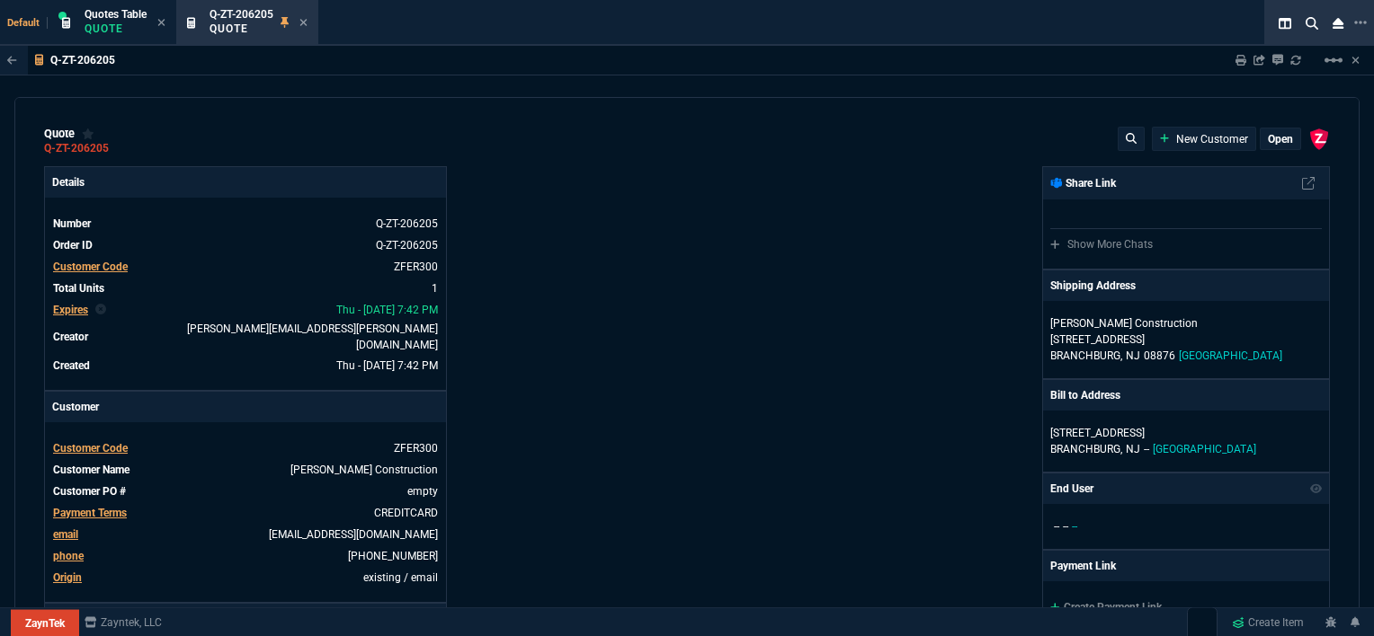
type input "12"
type input "596"
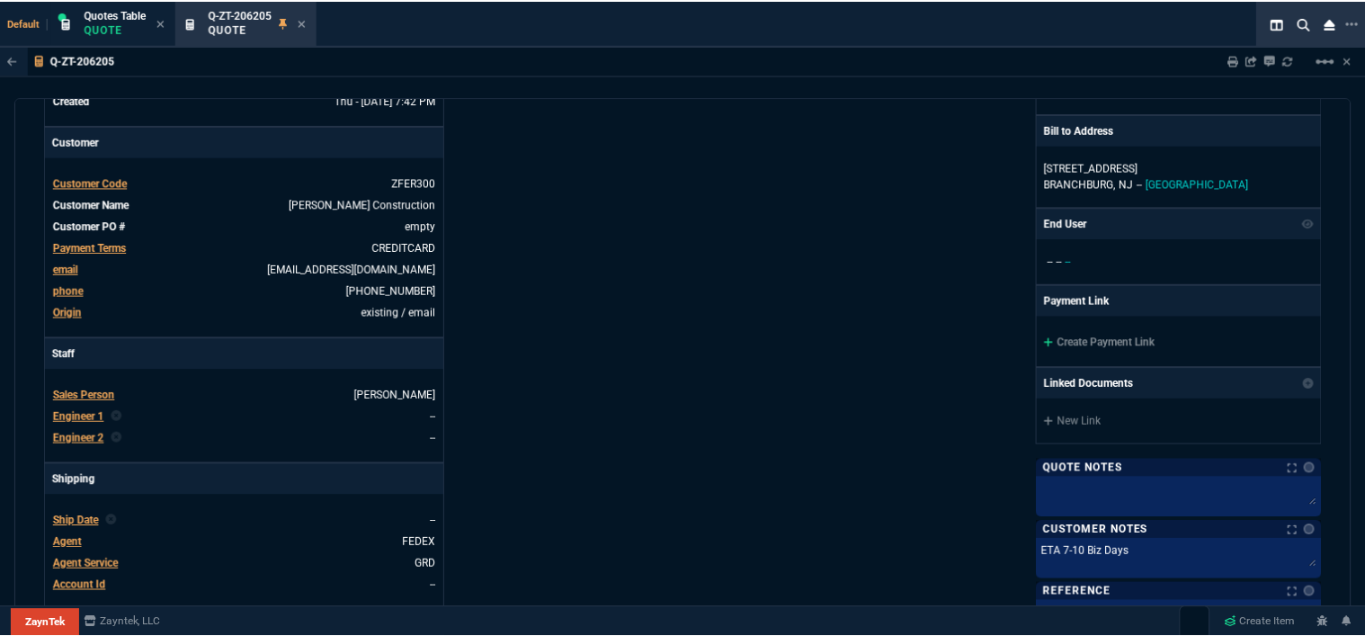
scroll to position [270, 0]
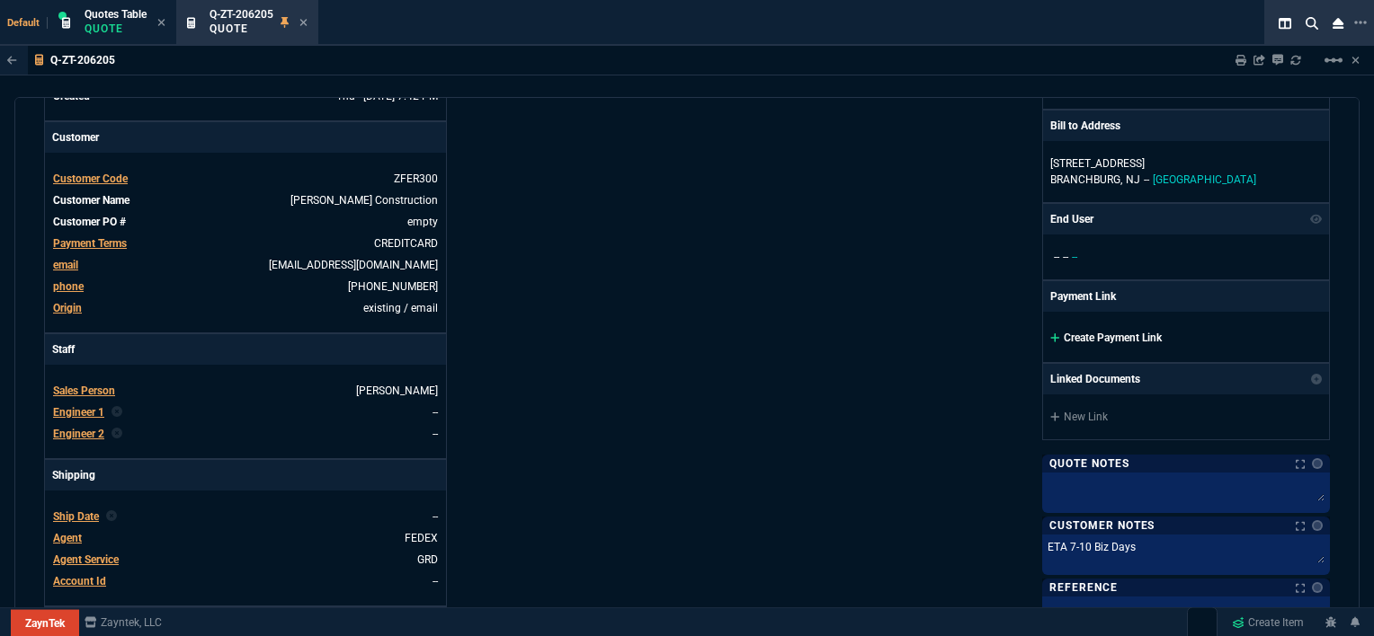
click at [1050, 338] on icon at bounding box center [1055, 338] width 10 height 11
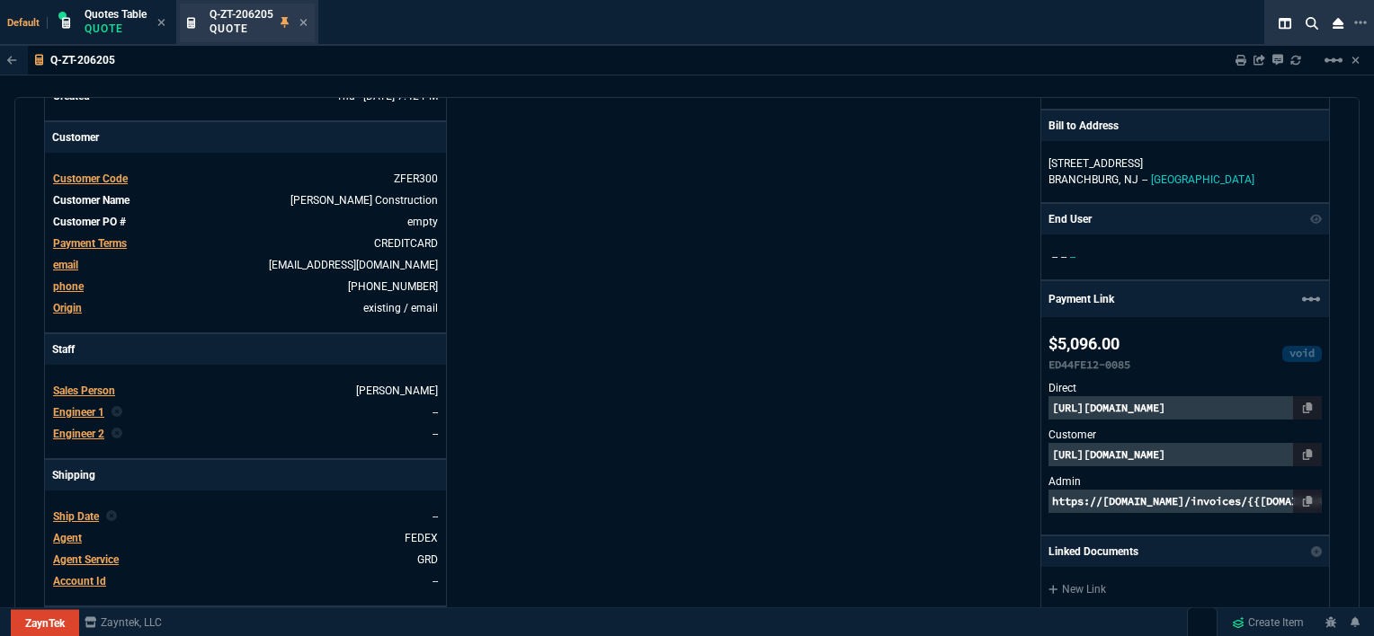
click at [309, 23] on div "Q-ZT-206205 Quote" at bounding box center [247, 23] width 135 height 39
click at [306, 20] on icon at bounding box center [303, 22] width 8 height 11
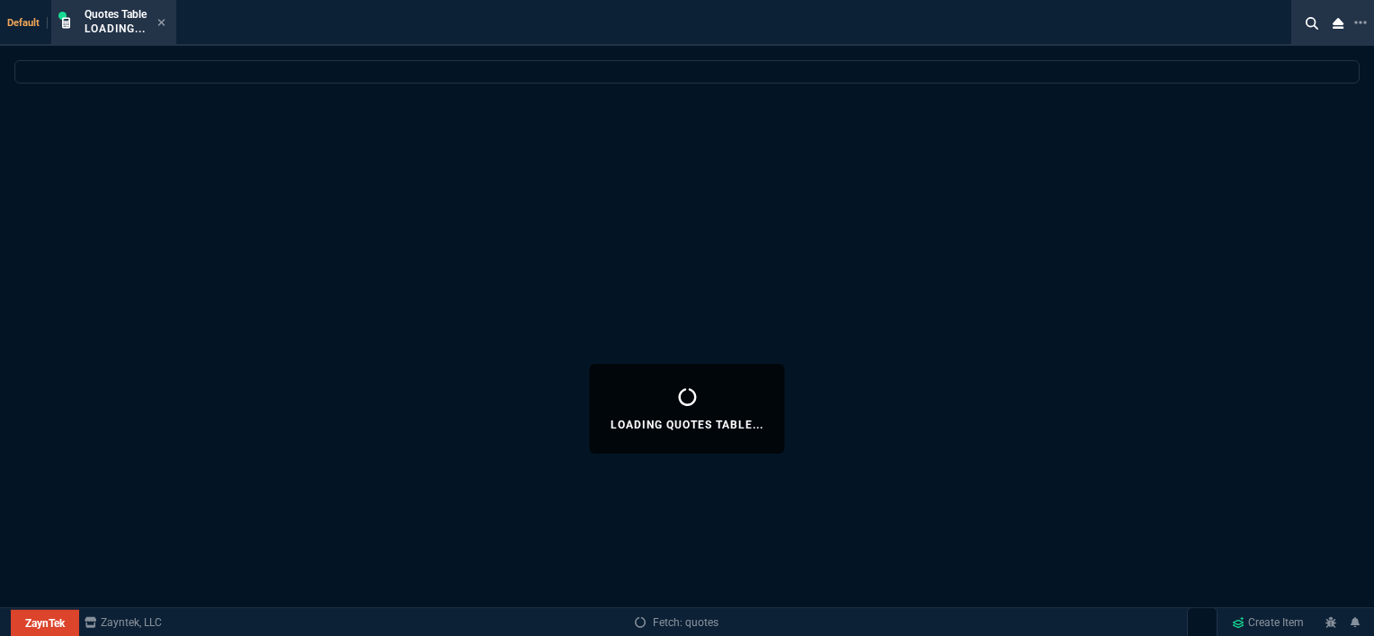
select select
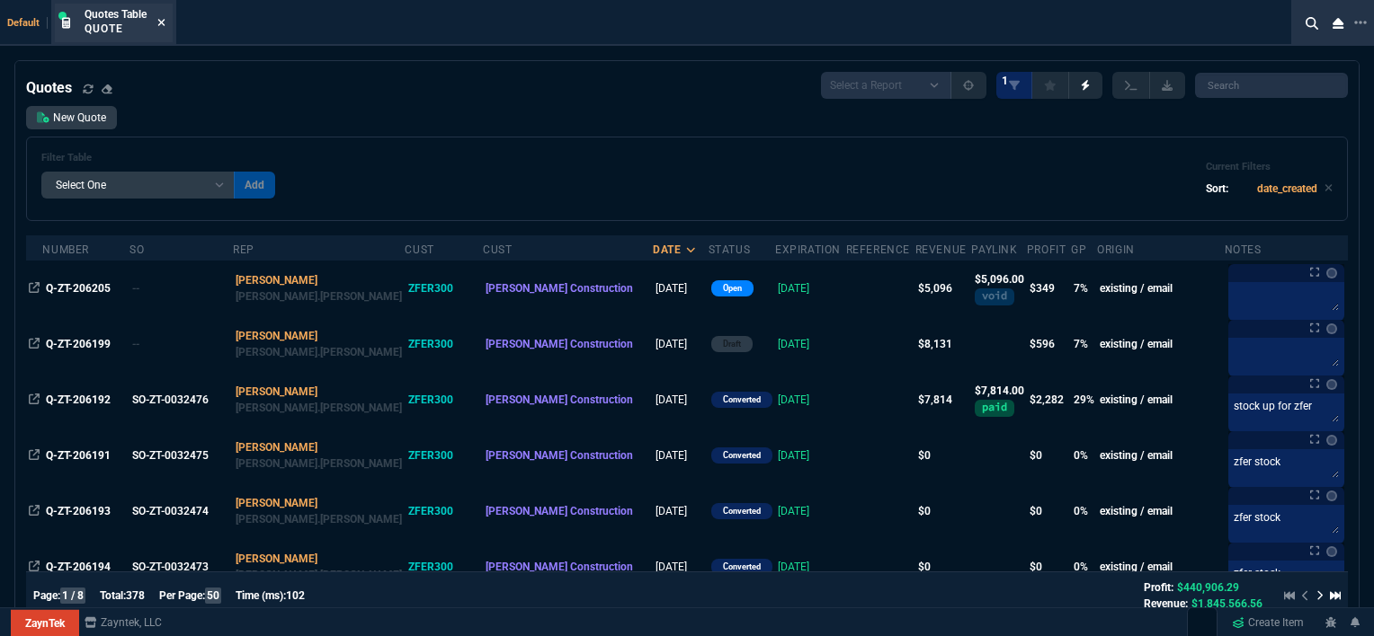
click at [162, 22] on icon at bounding box center [161, 22] width 7 height 7
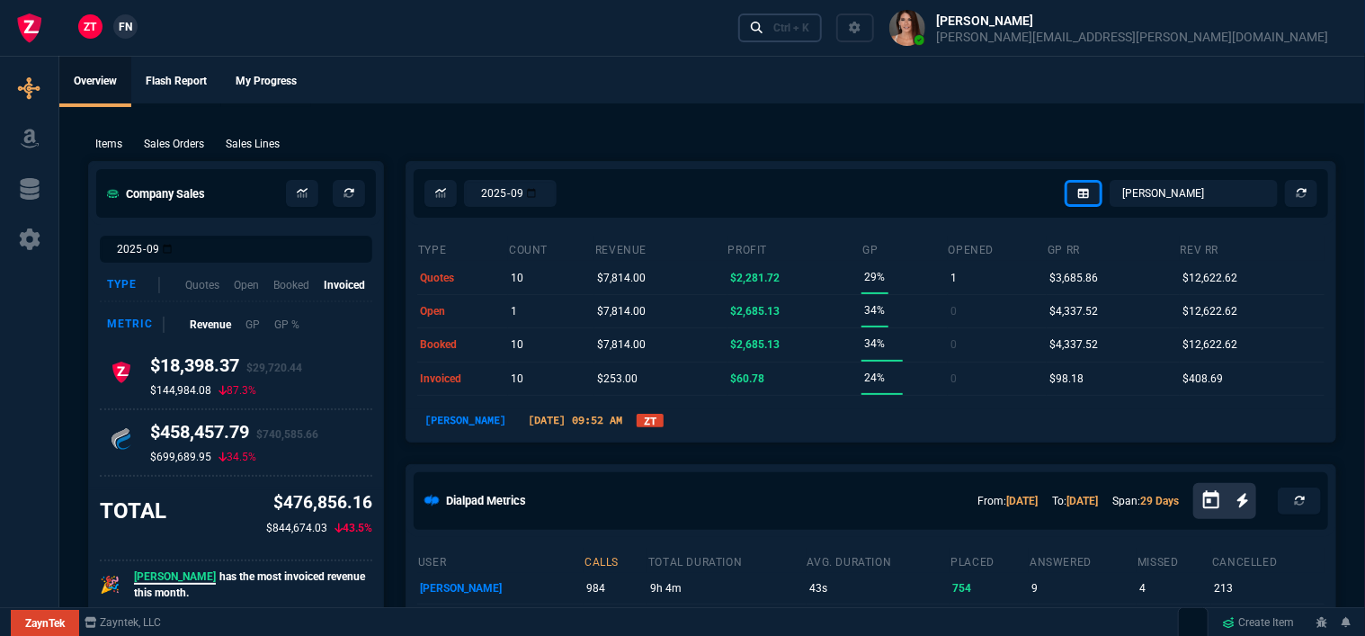
click at [823, 36] on link "Ctrl + K" at bounding box center [780, 27] width 85 height 28
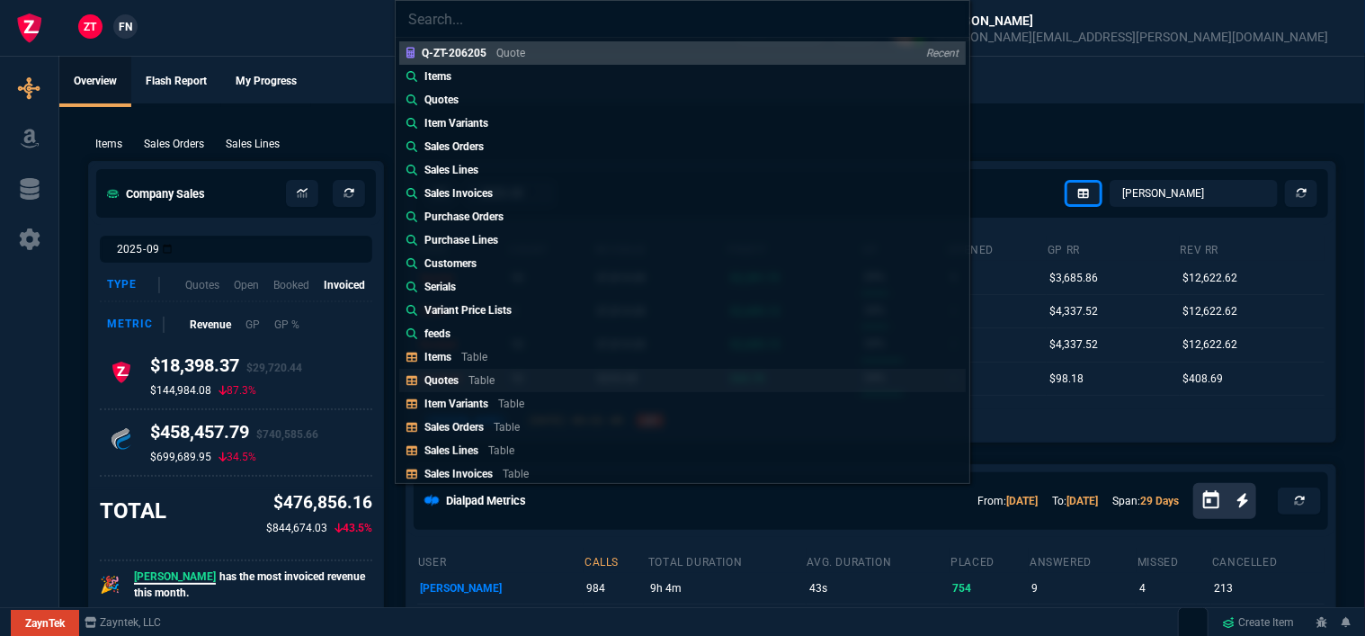
click at [564, 374] on link "Quotes Table" at bounding box center [682, 380] width 566 height 23
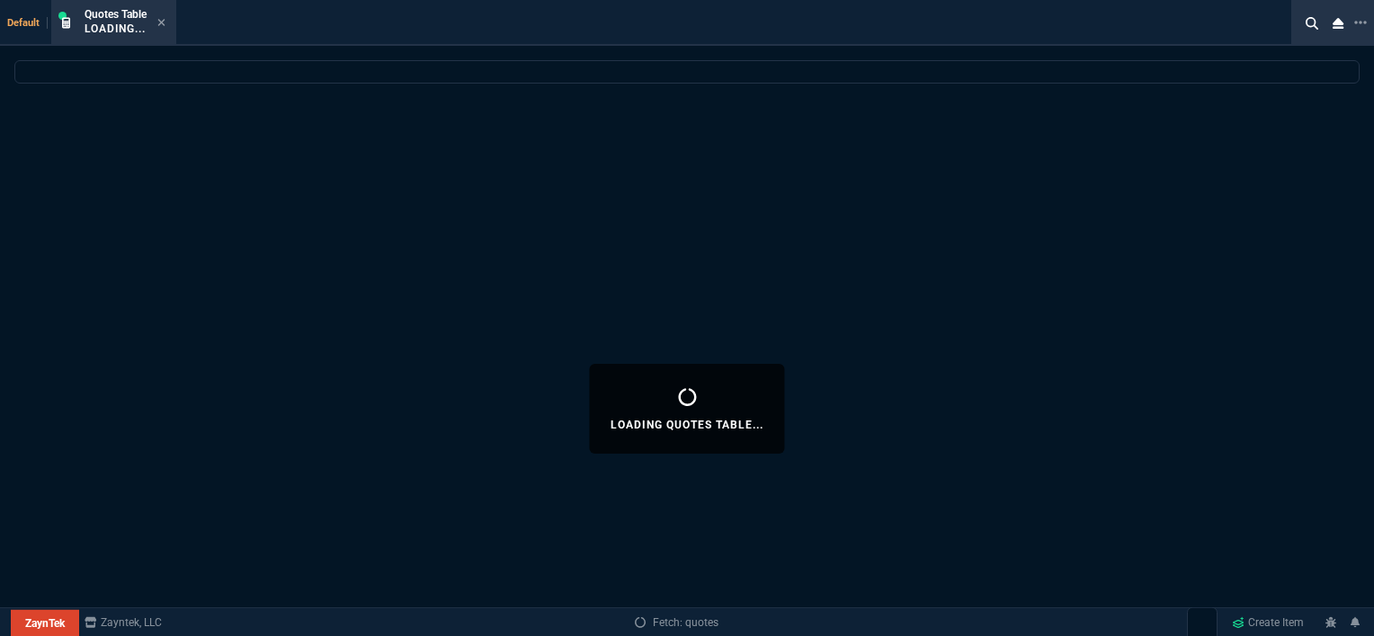
select select
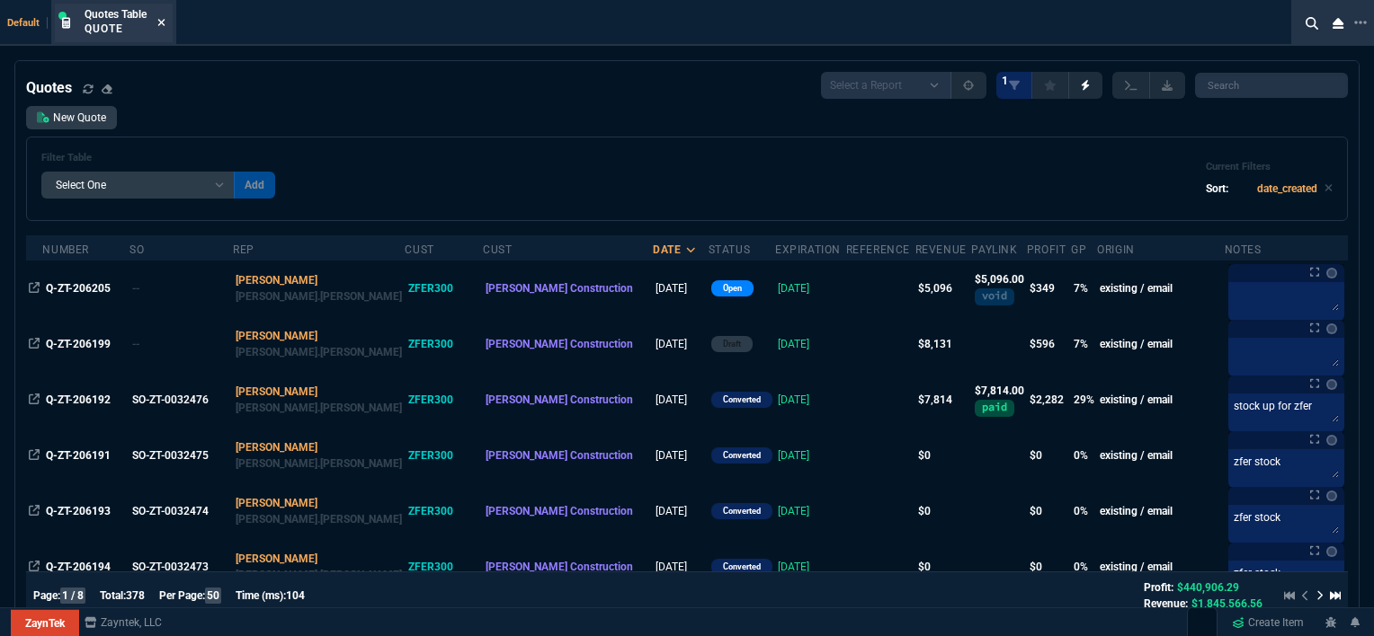
click at [161, 21] on icon at bounding box center [161, 22] width 7 height 7
